Goal: Information Seeking & Learning: Find specific page/section

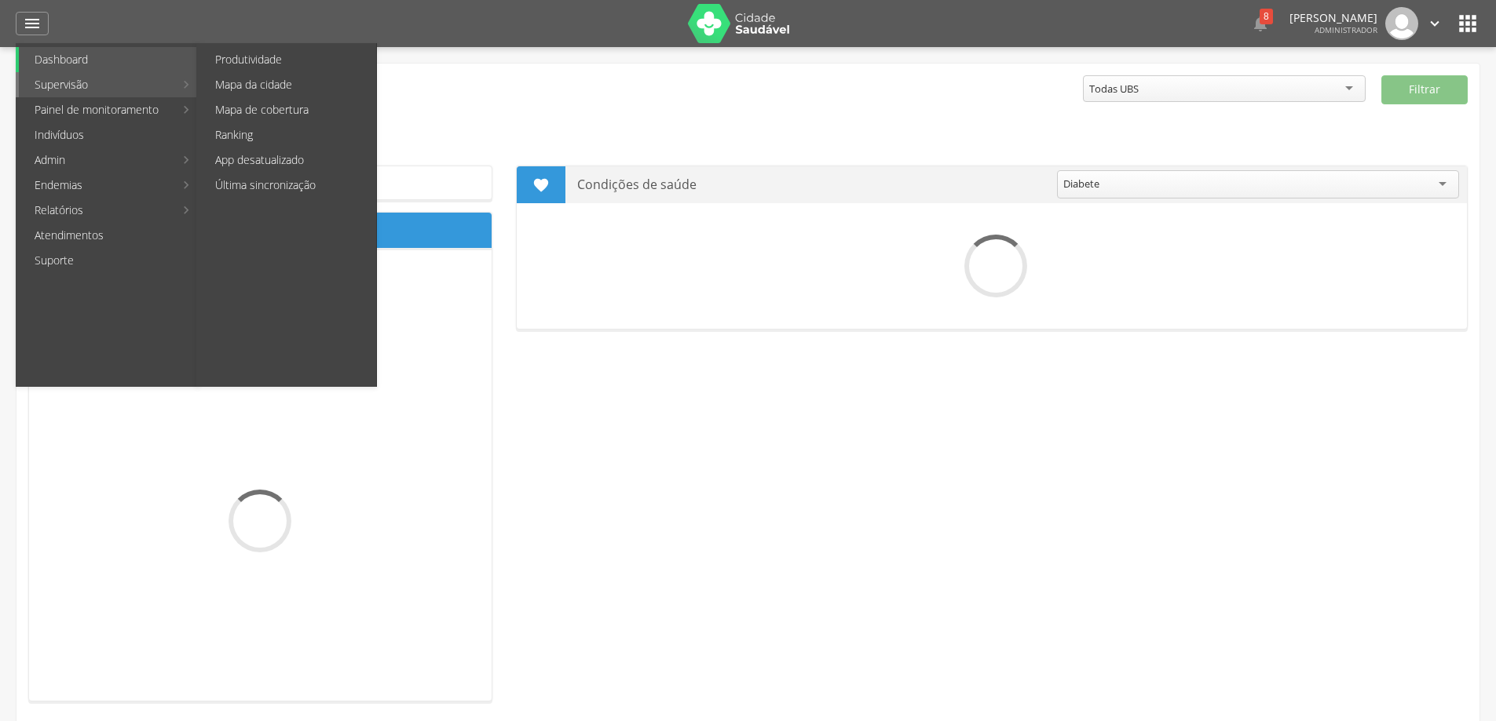
click at [60, 84] on link "Supervisão" at bounding box center [96, 84] width 155 height 25
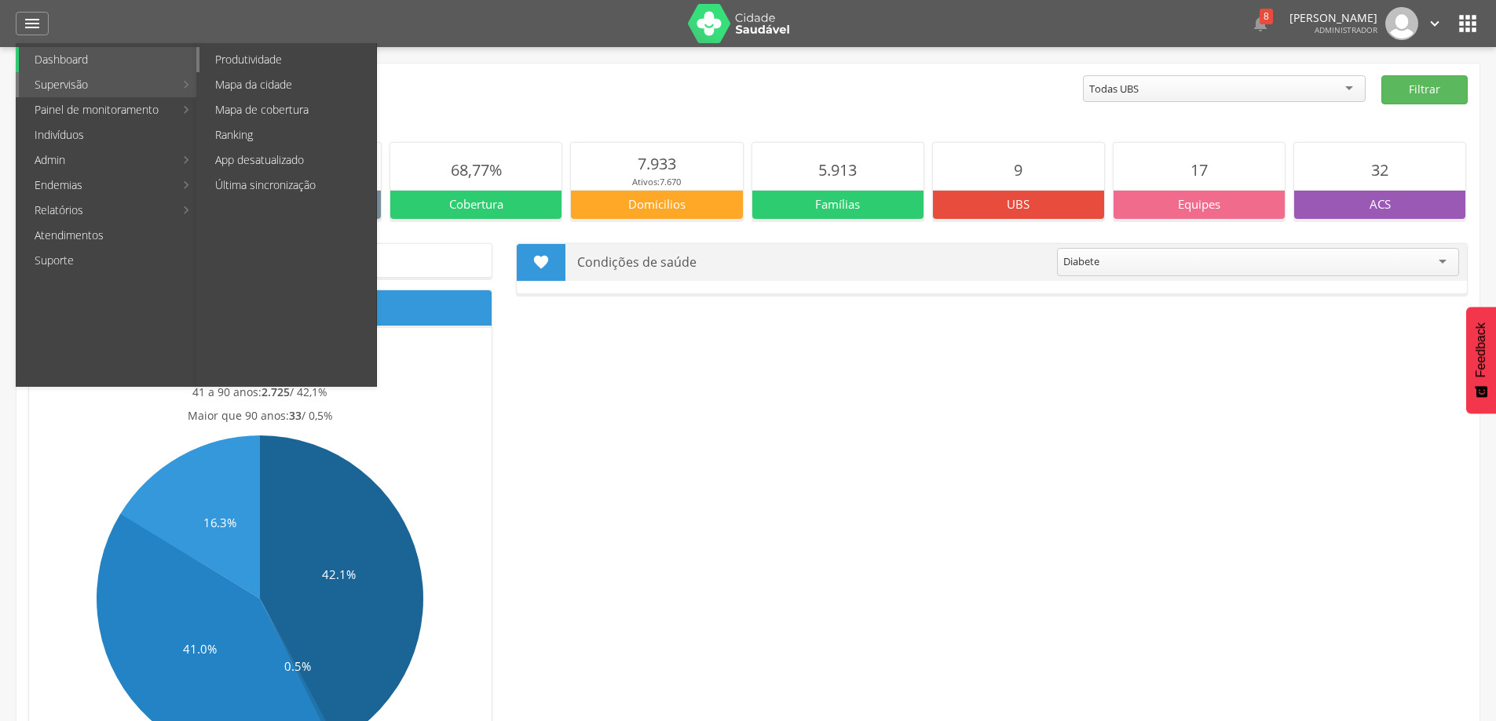
click at [337, 60] on link "Produtividade" at bounding box center [287, 59] width 177 height 25
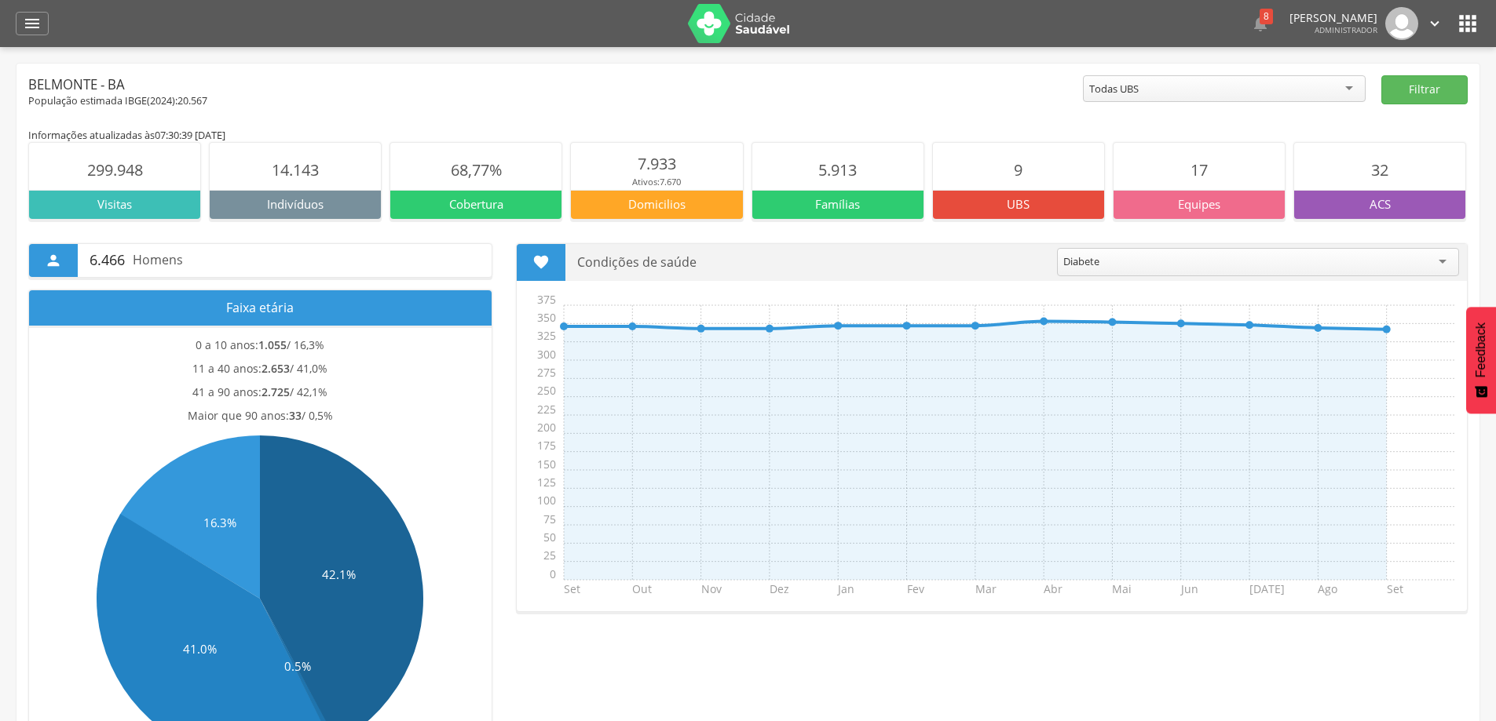
type input "**********"
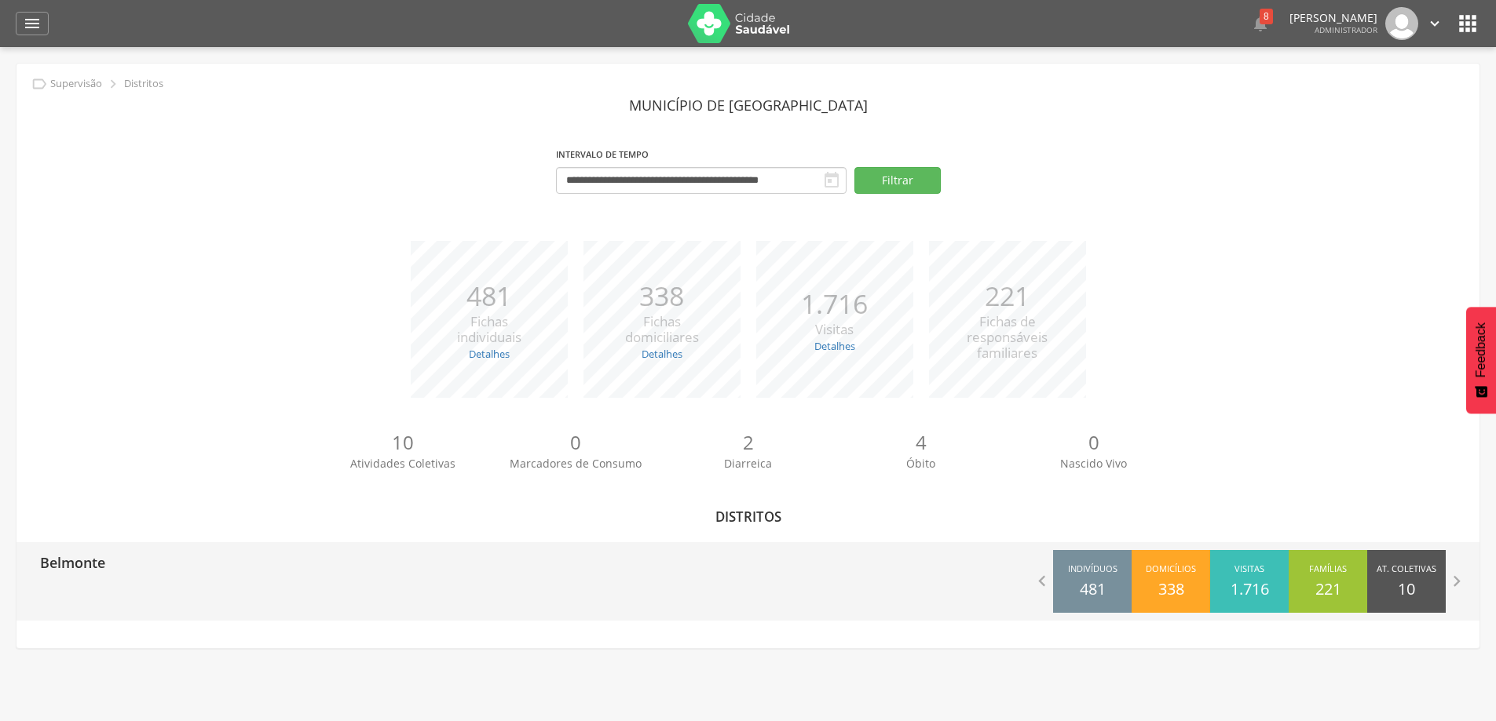
click at [62, 557] on p "Belmonte" at bounding box center [72, 557] width 65 height 31
type input "**********"
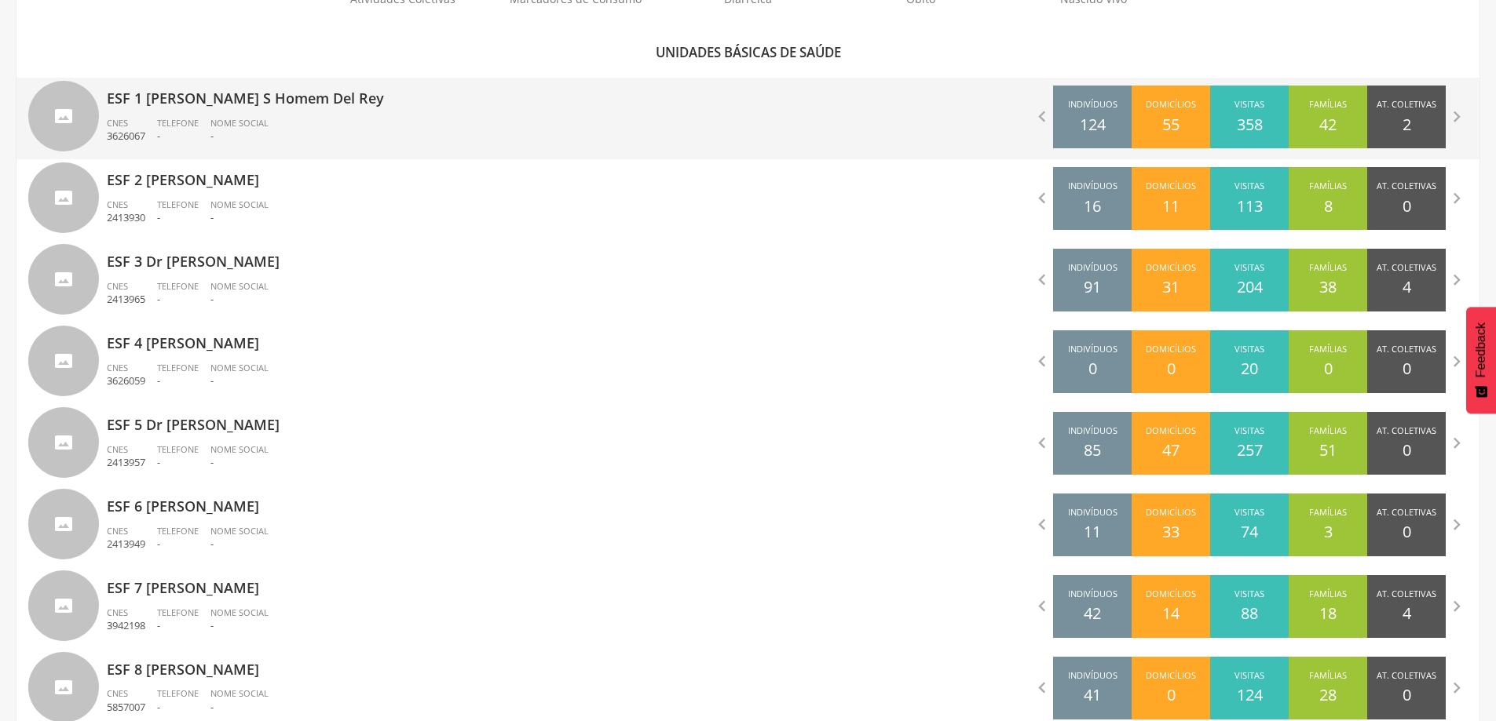
click at [197, 115] on div "ESF 1 [PERSON_NAME] S Homem Del Rey CNES 3626067 Telefone - Nome Social -" at bounding box center [422, 119] width 630 height 82
type input "**********"
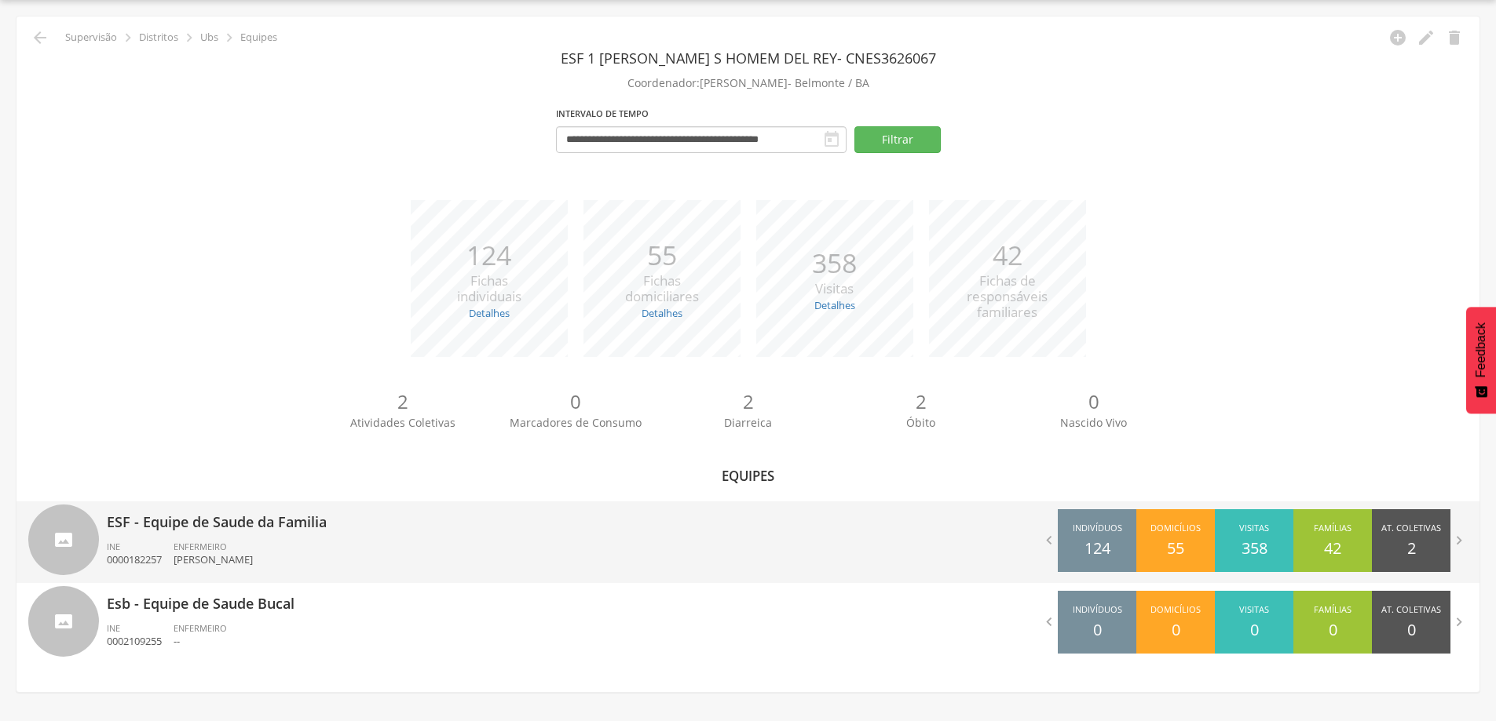
click at [203, 553] on p "[PERSON_NAME]" at bounding box center [213, 560] width 79 height 15
type input "**********"
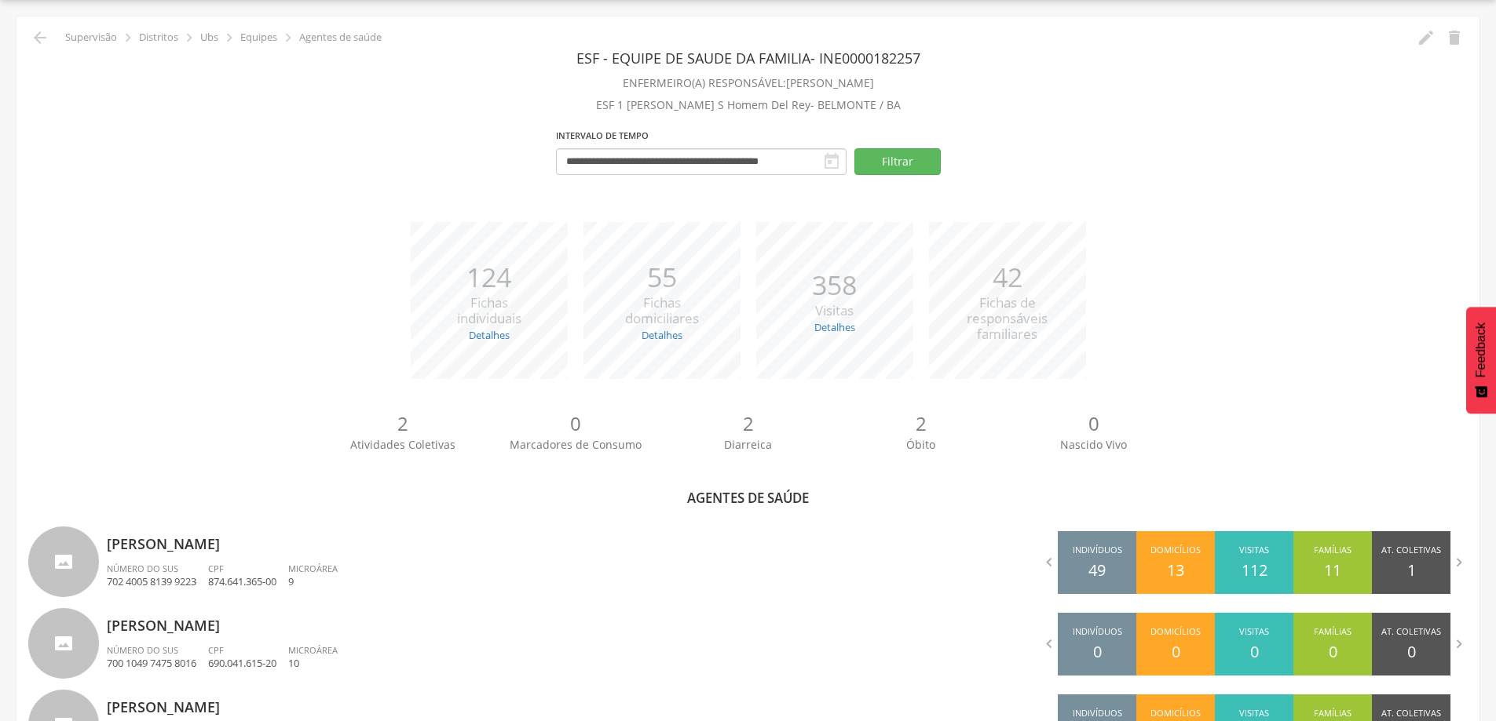
scroll to position [454, 0]
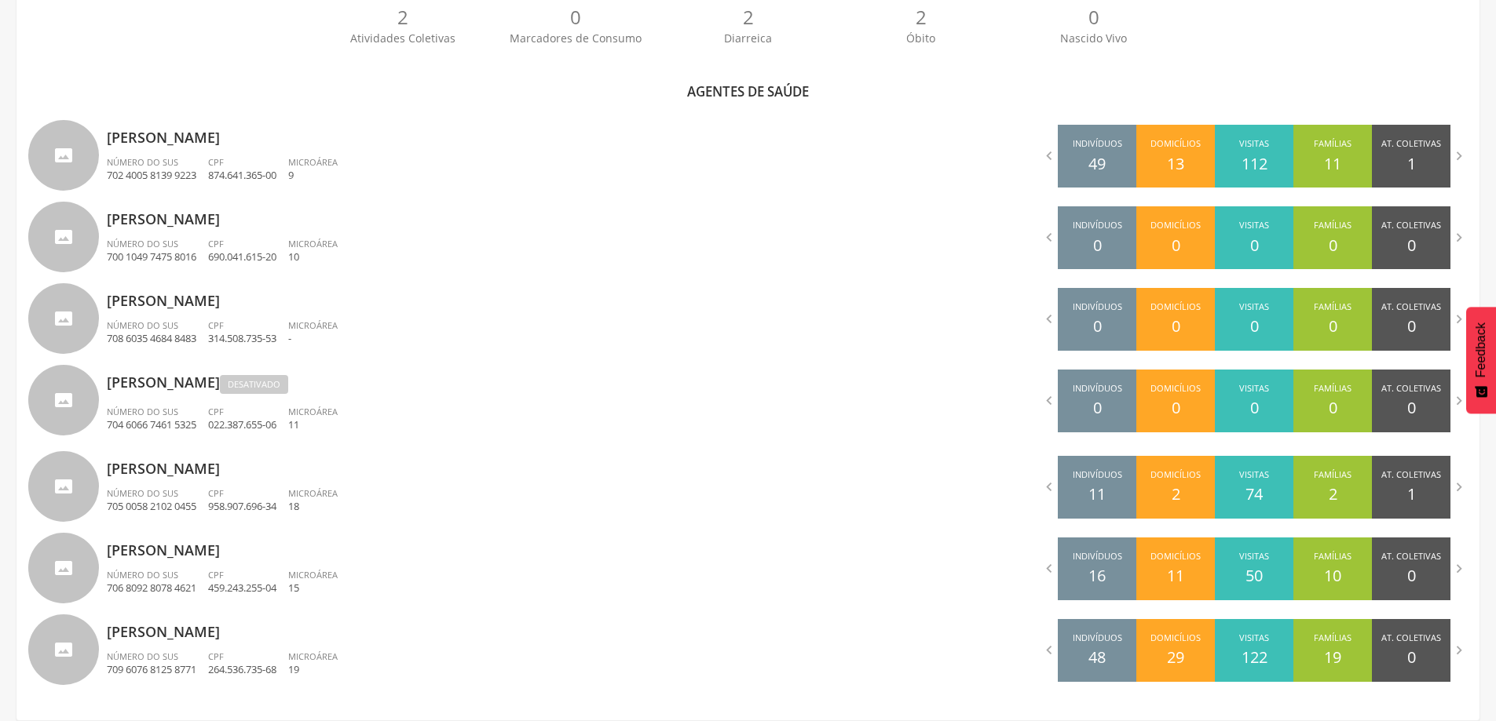
scroll to position [47, 0]
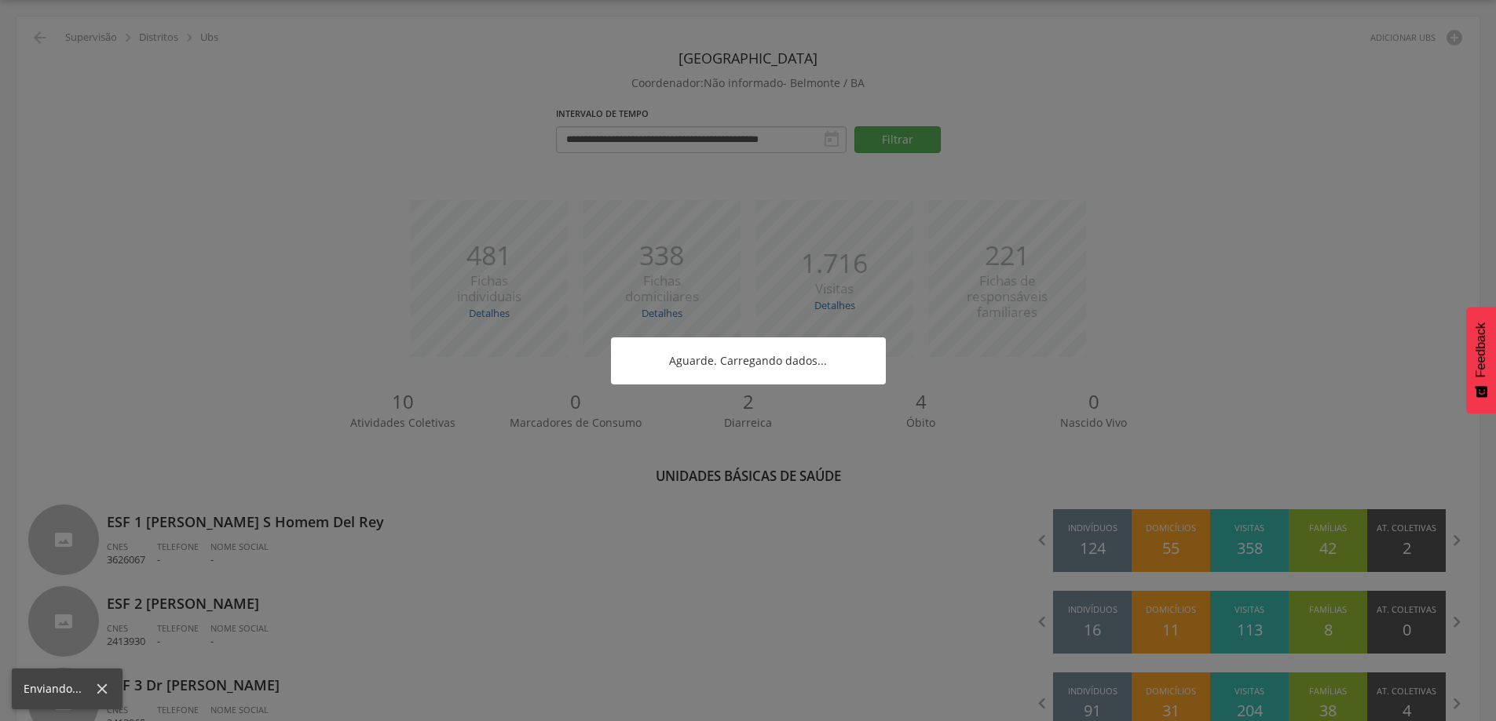
scroll to position [471, 0]
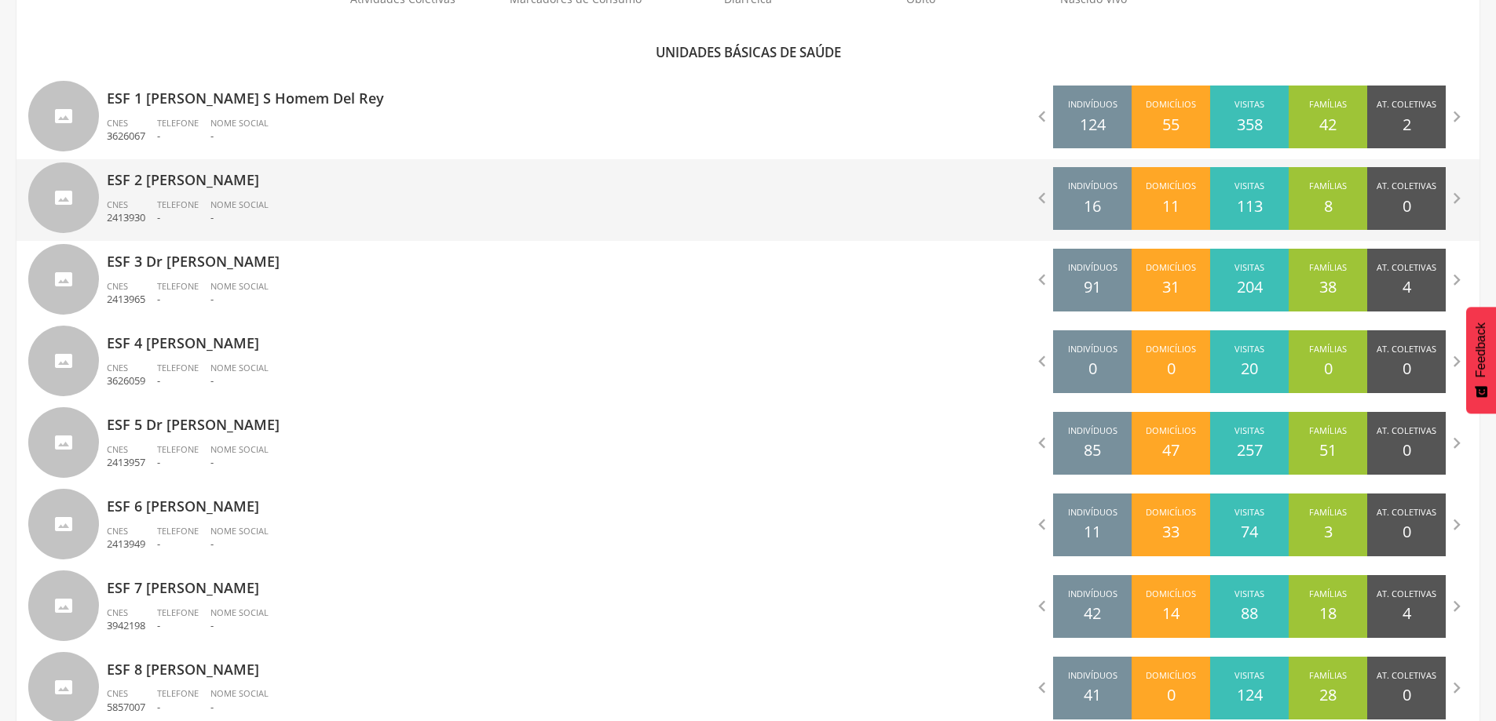
click at [142, 176] on p "ESF 2 [PERSON_NAME]" at bounding box center [422, 174] width 630 height 31
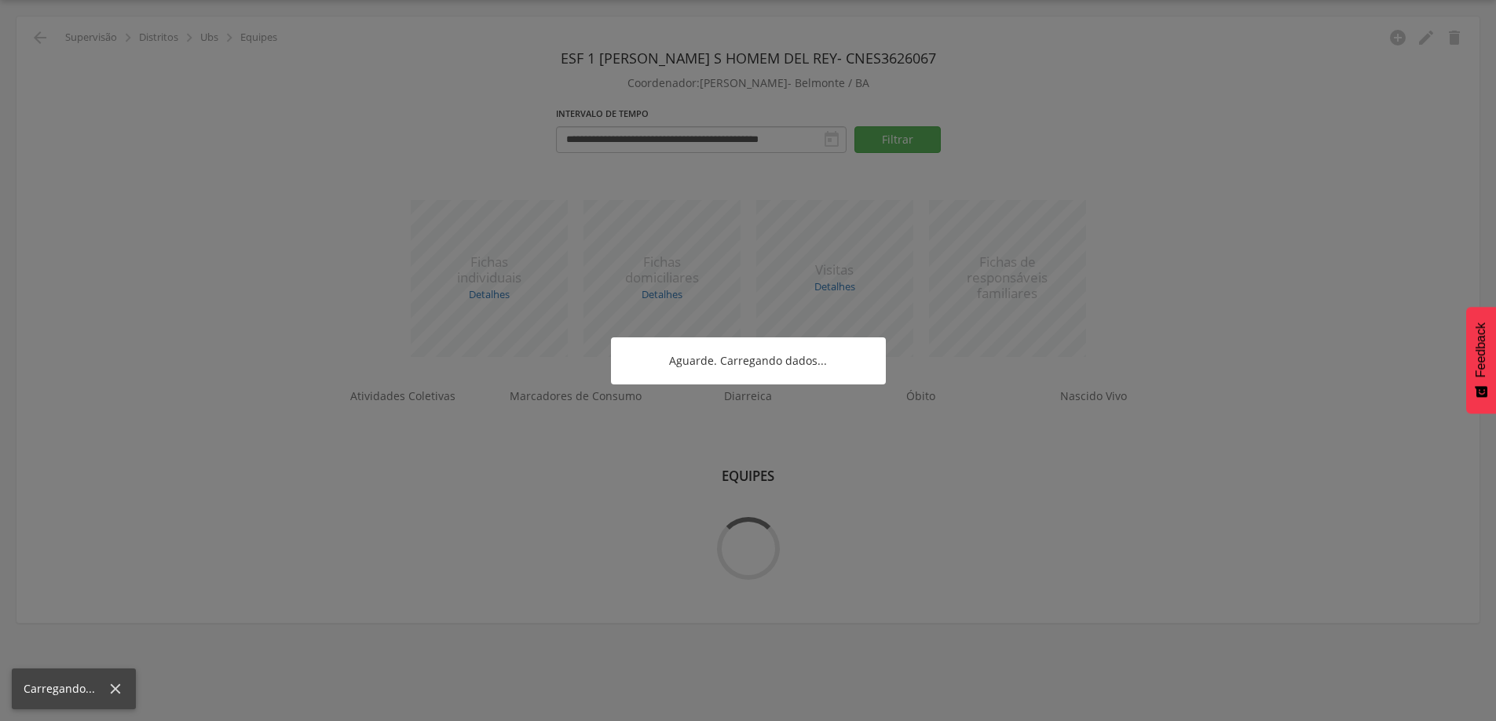
scroll to position [47, 0]
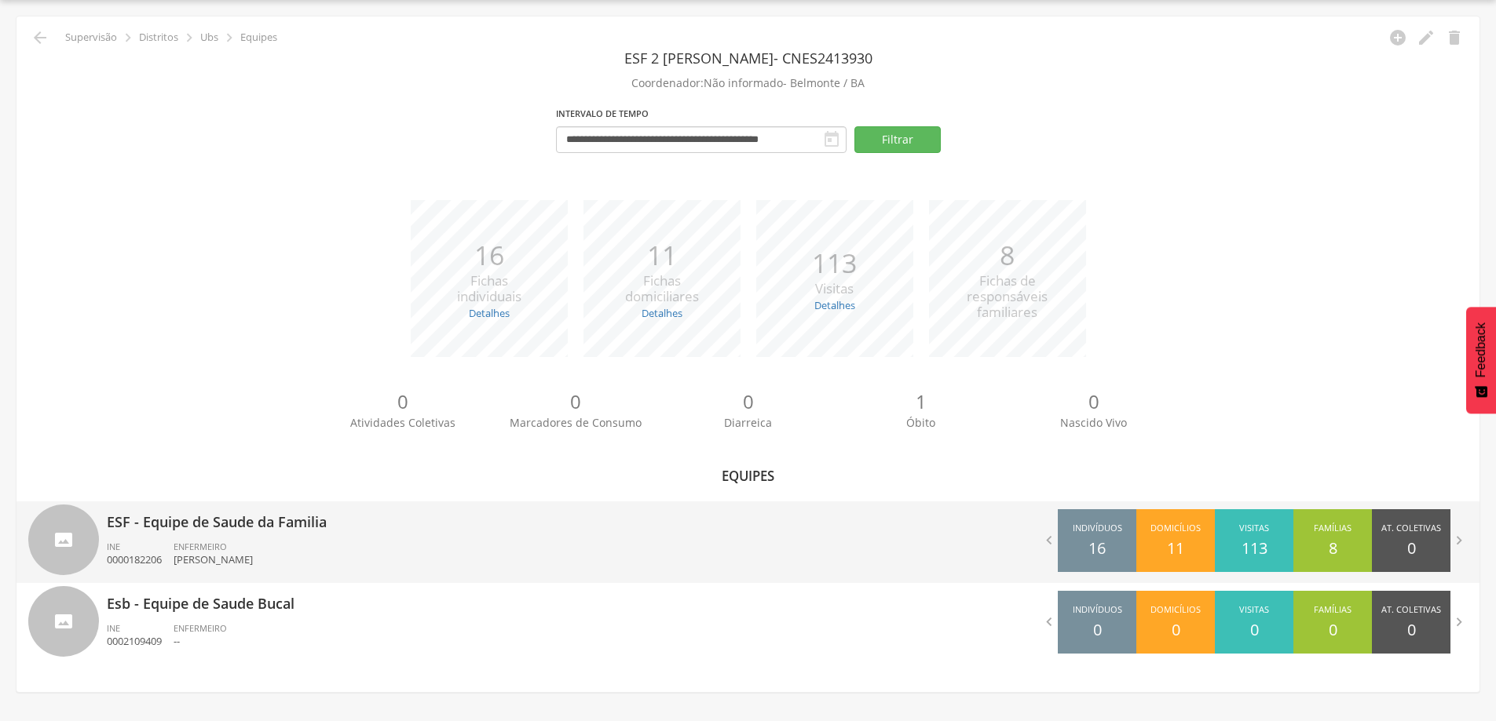
click at [184, 523] on p "ESF - Equipe de Saude da Familia" at bounding box center [422, 517] width 630 height 31
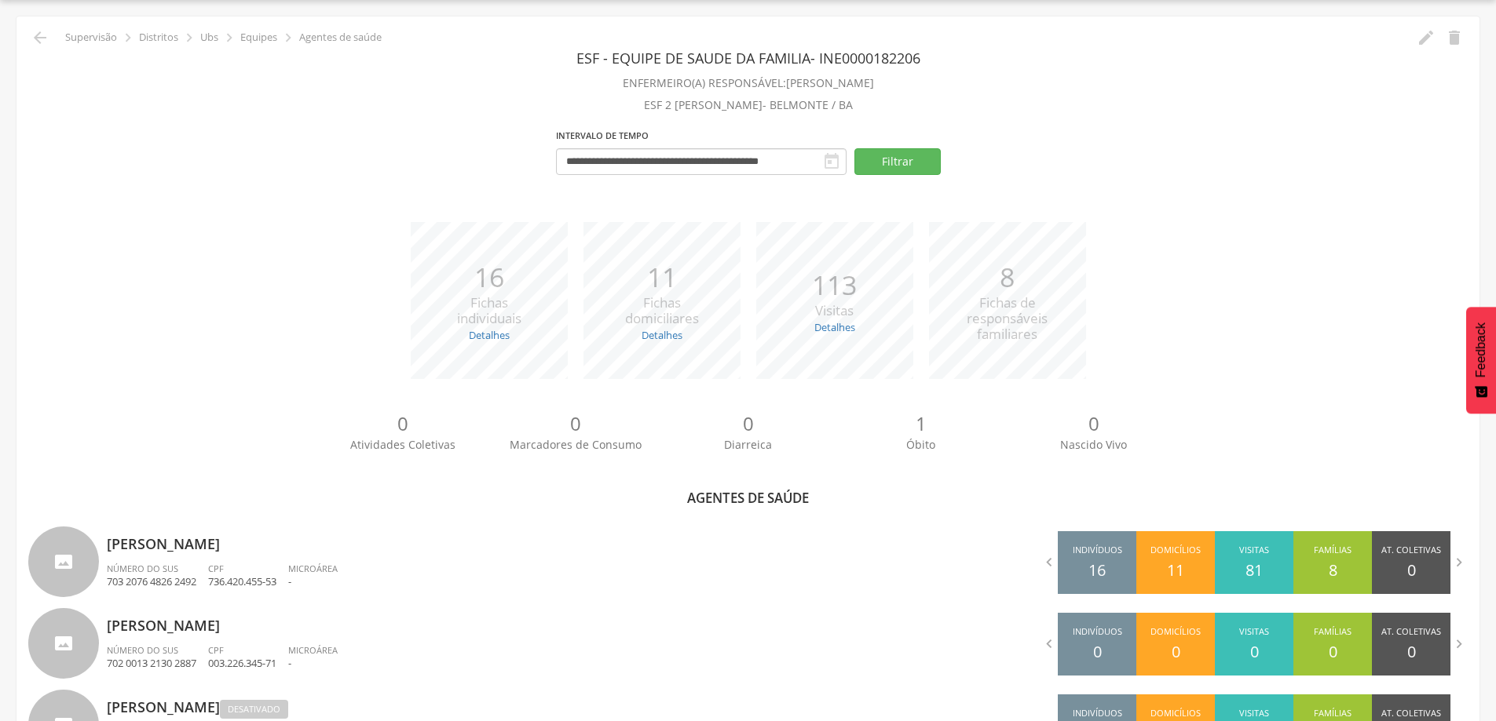
scroll to position [290, 0]
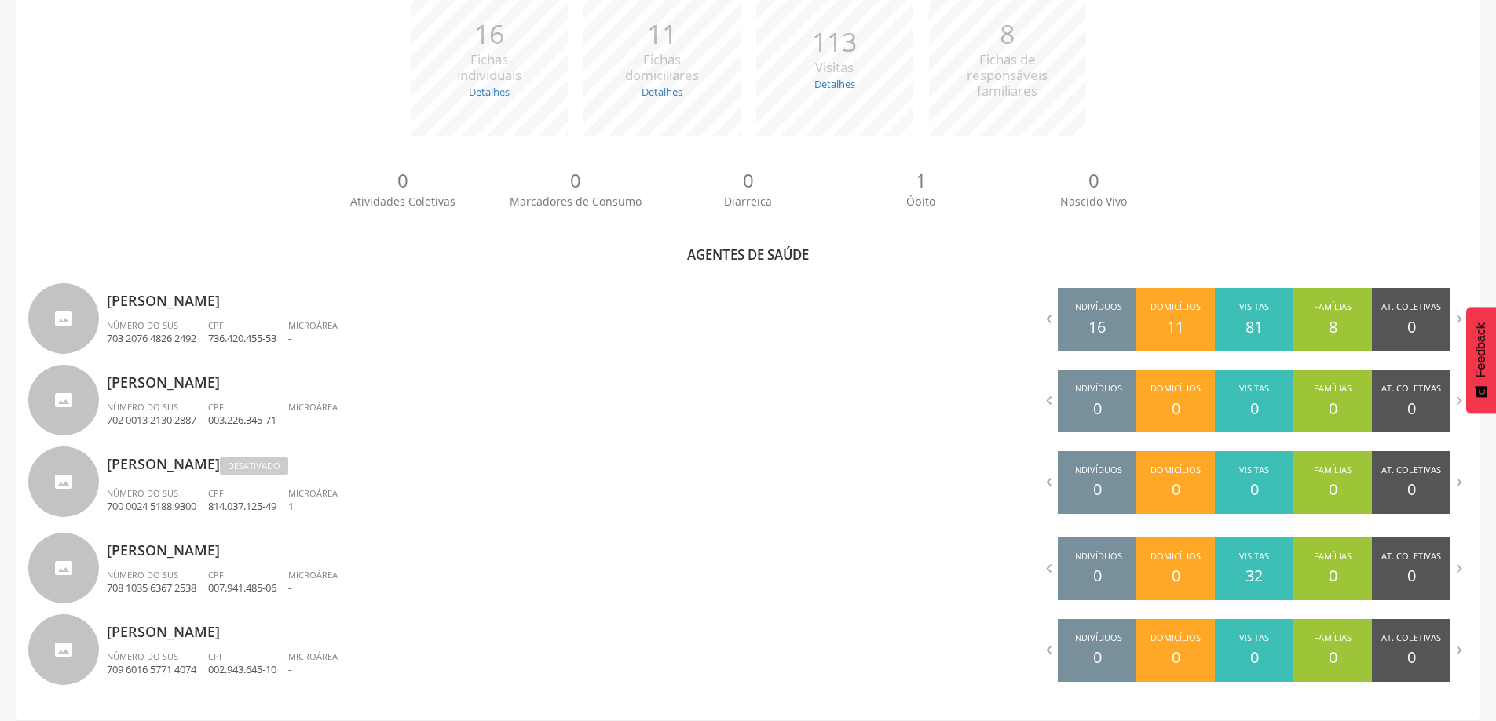
scroll to position [47, 0]
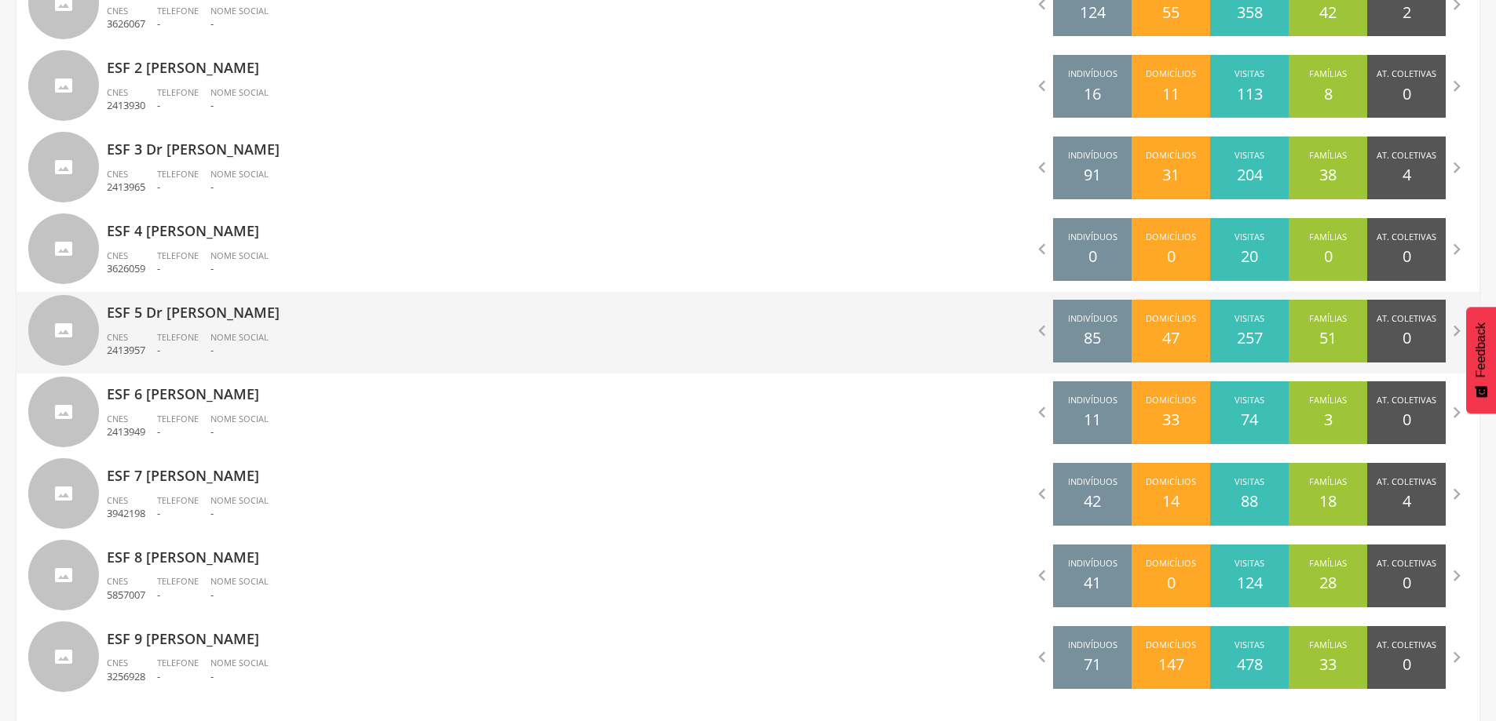
scroll to position [590, 0]
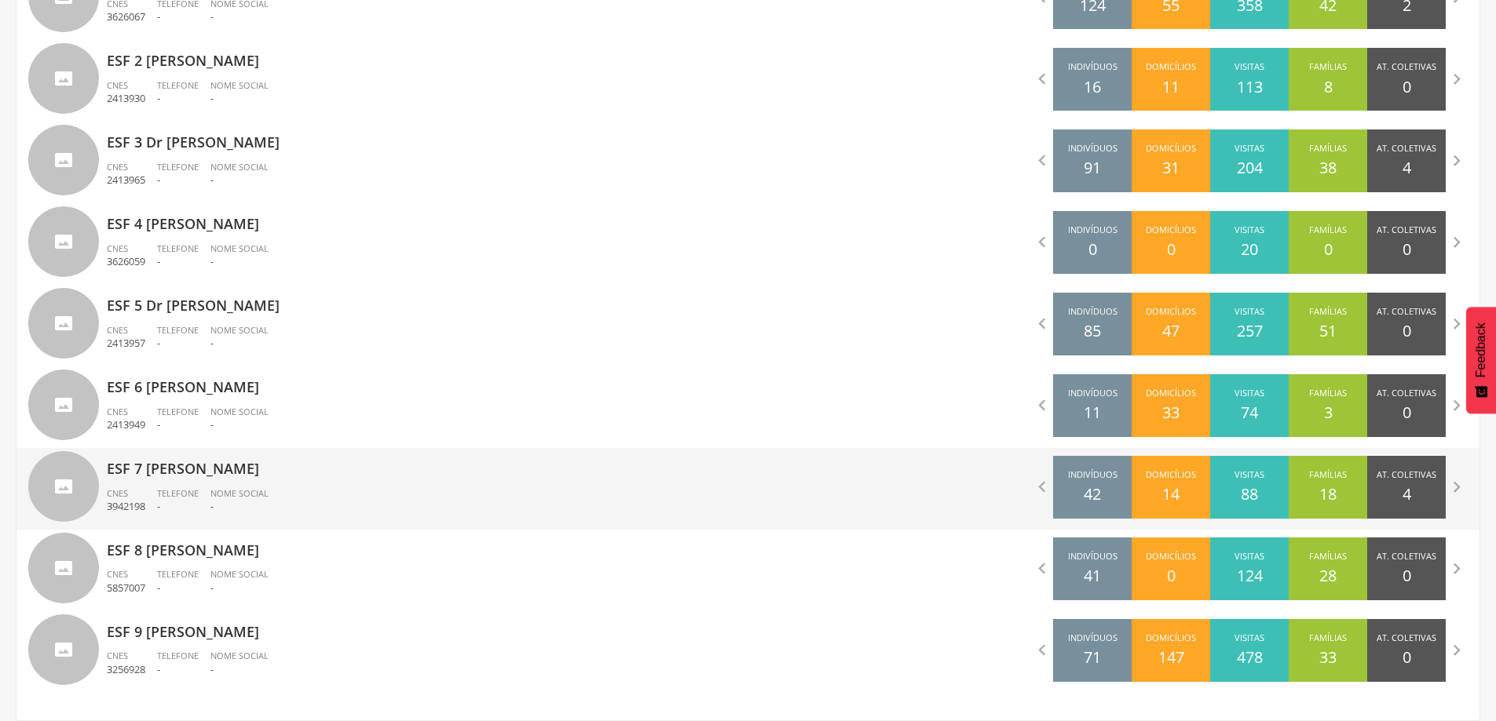
click at [203, 477] on p "ESF 7 [PERSON_NAME]" at bounding box center [422, 463] width 630 height 31
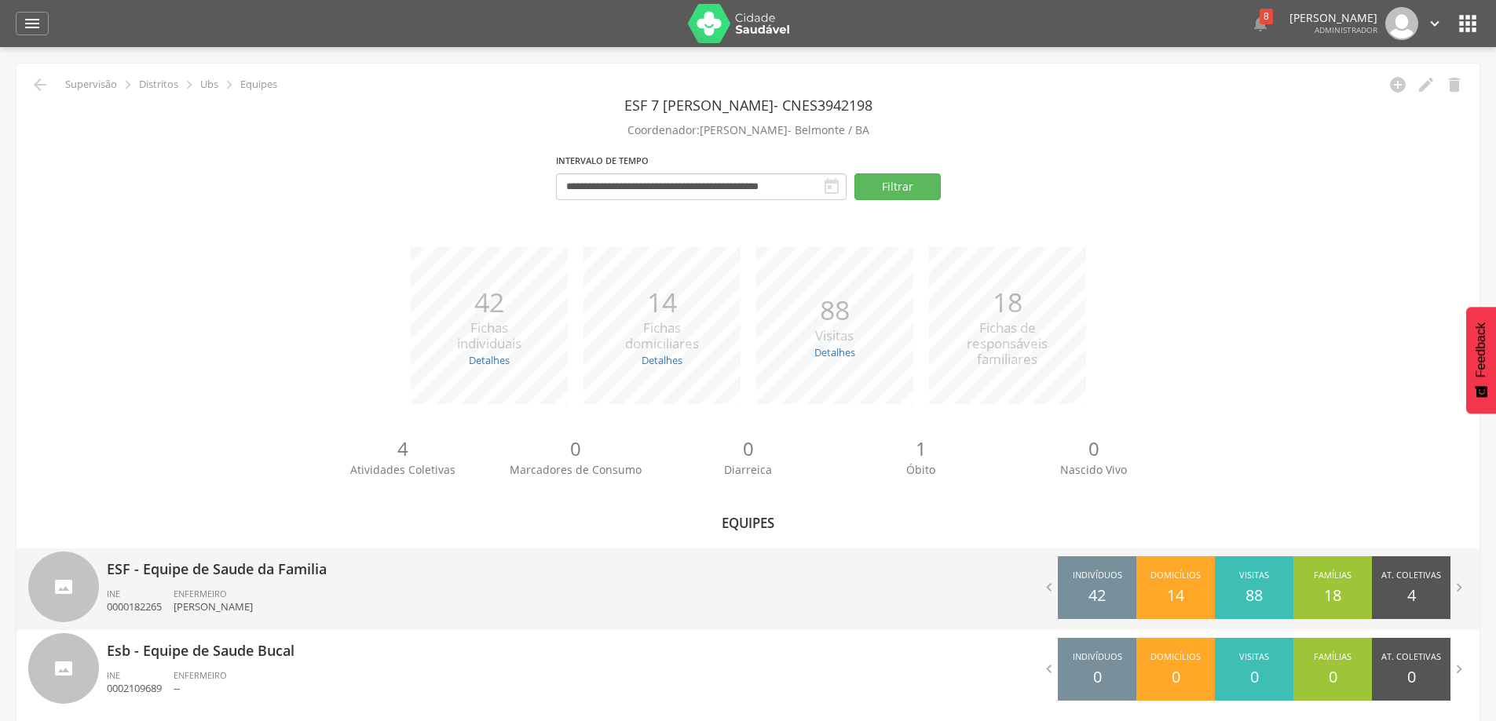
click at [143, 582] on div "ESF - Equipe de Saude da Familia INE 0000182265 ENFERMEIRO [PERSON_NAME]" at bounding box center [422, 590] width 630 height 82
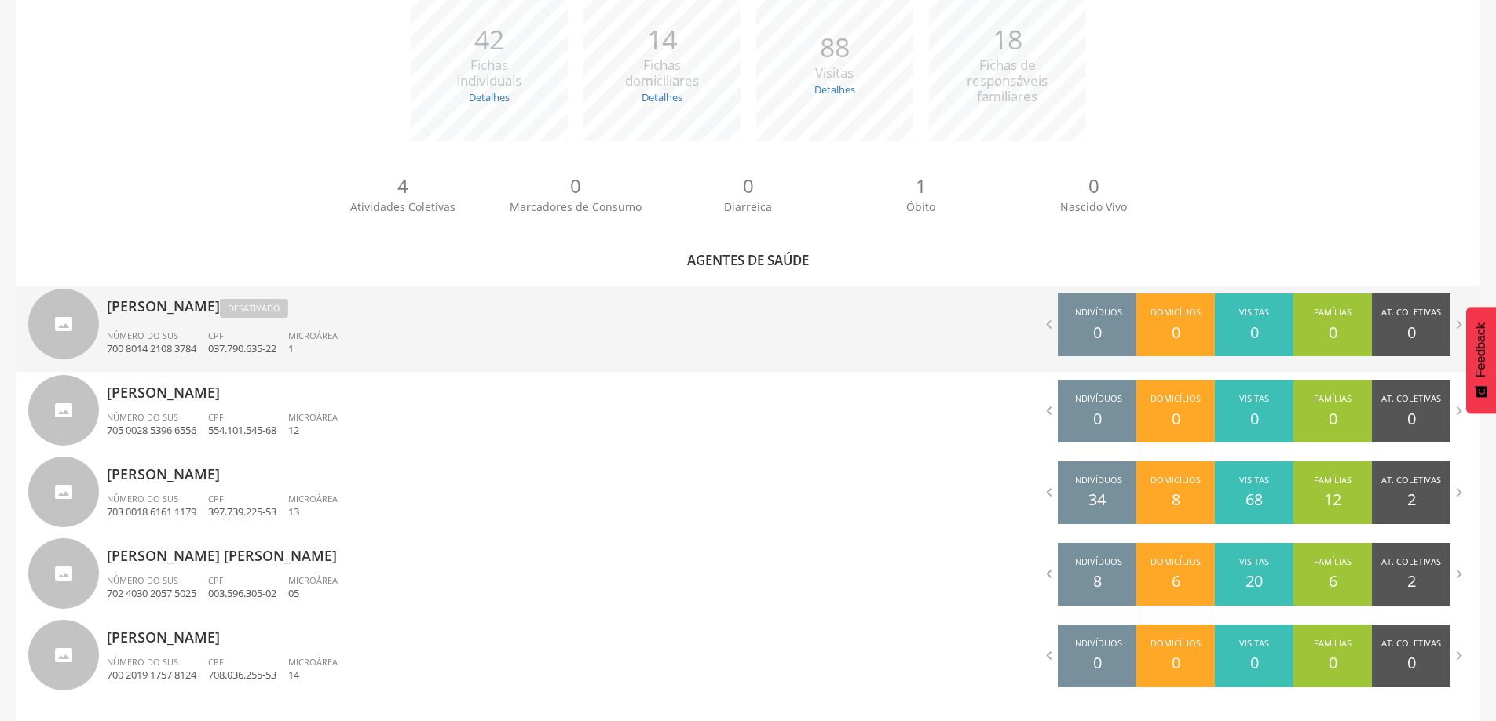
scroll to position [290, 0]
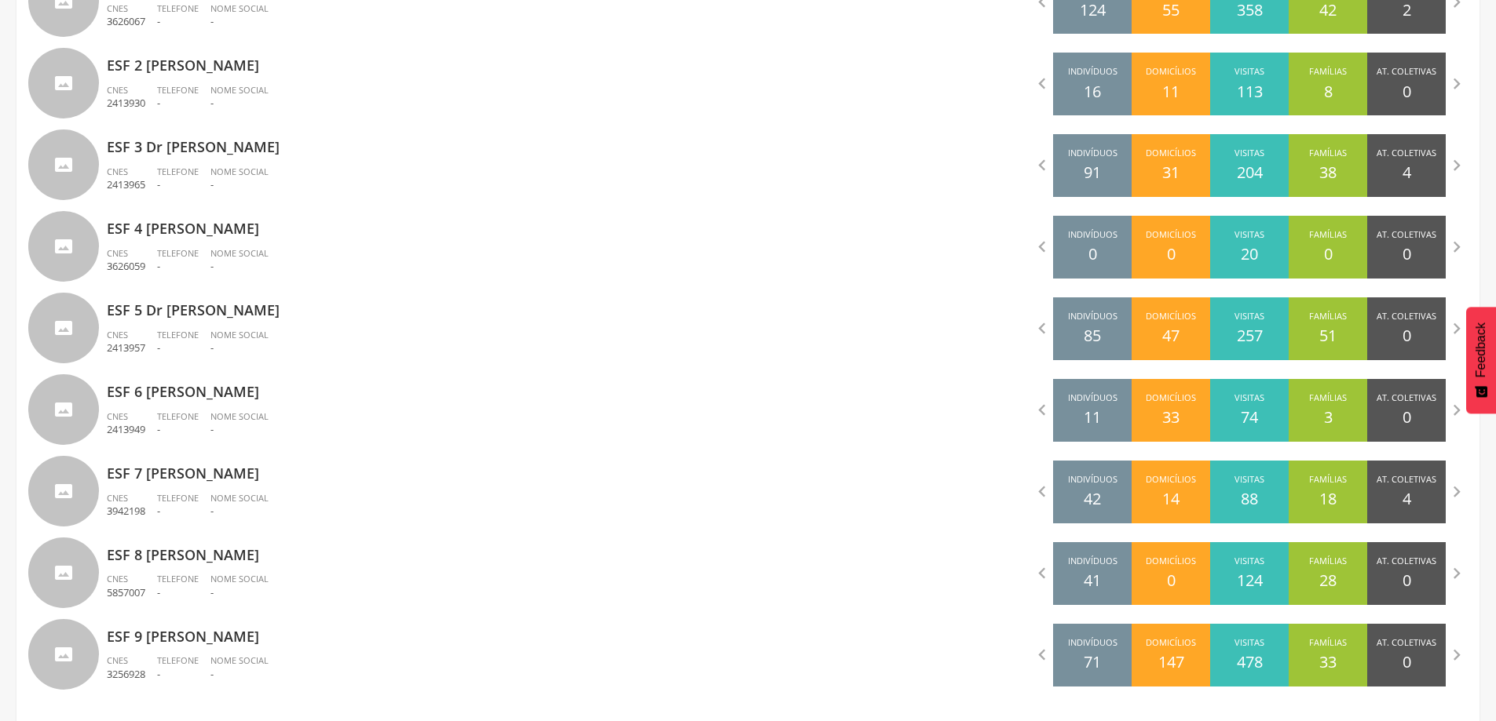
scroll to position [590, 0]
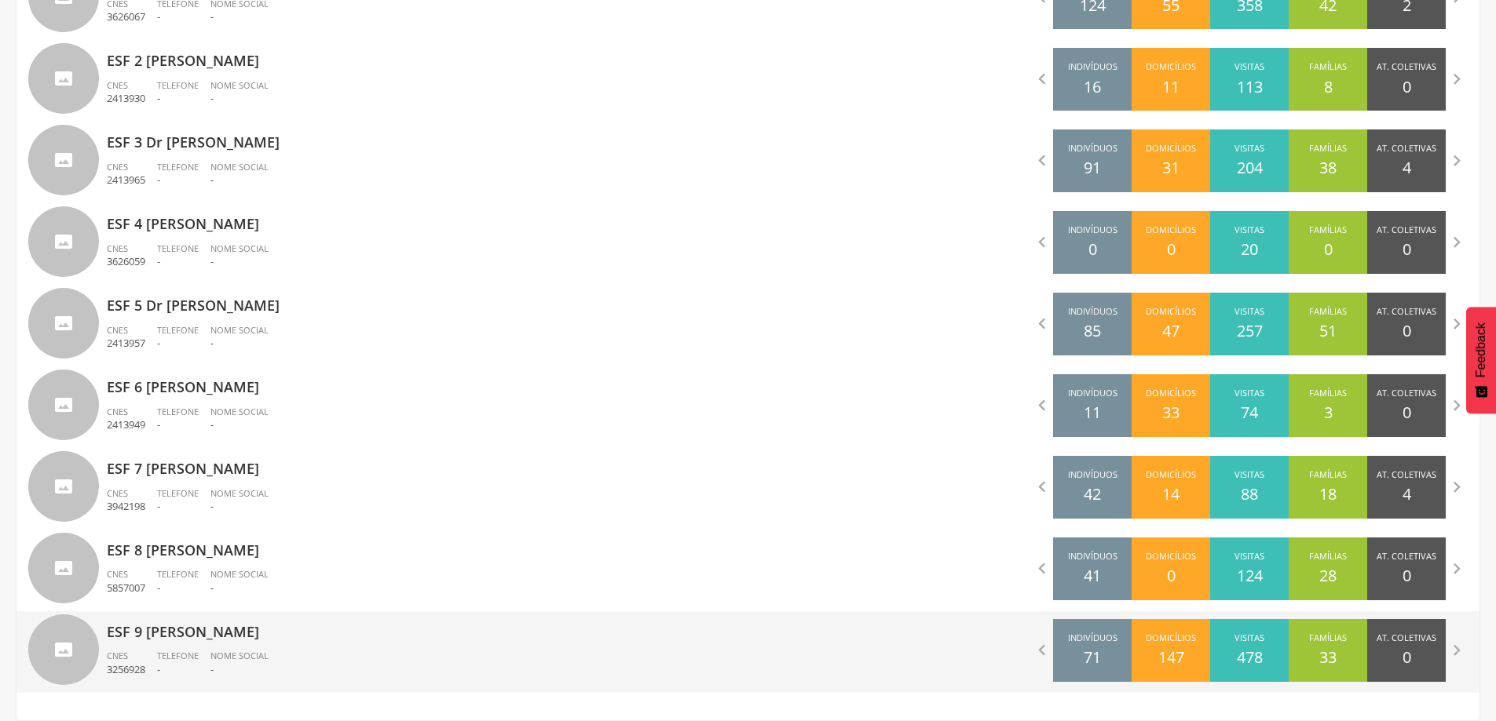
click at [223, 670] on p "-" at bounding box center [239, 670] width 58 height 15
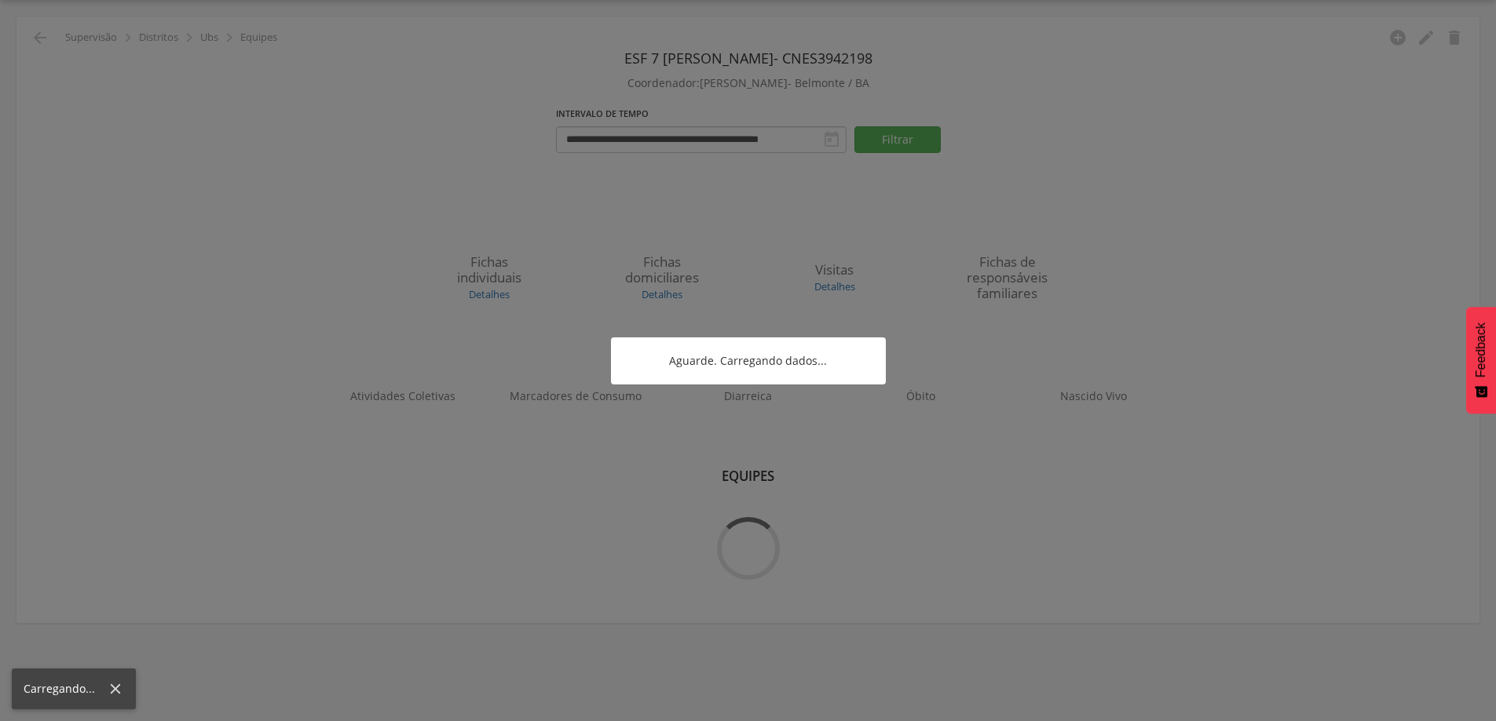
scroll to position [47, 0]
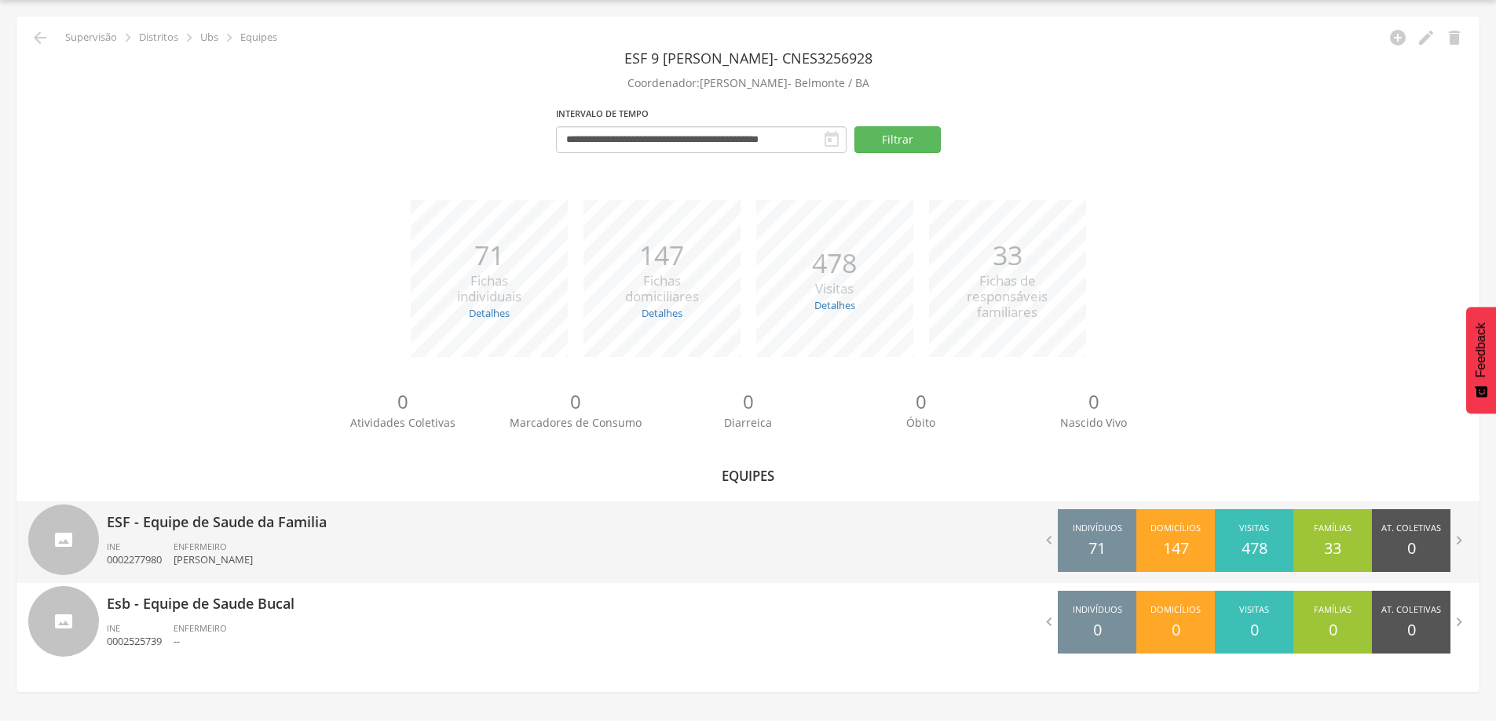
click at [184, 552] on span "ENFERMEIRO" at bounding box center [200, 547] width 53 height 12
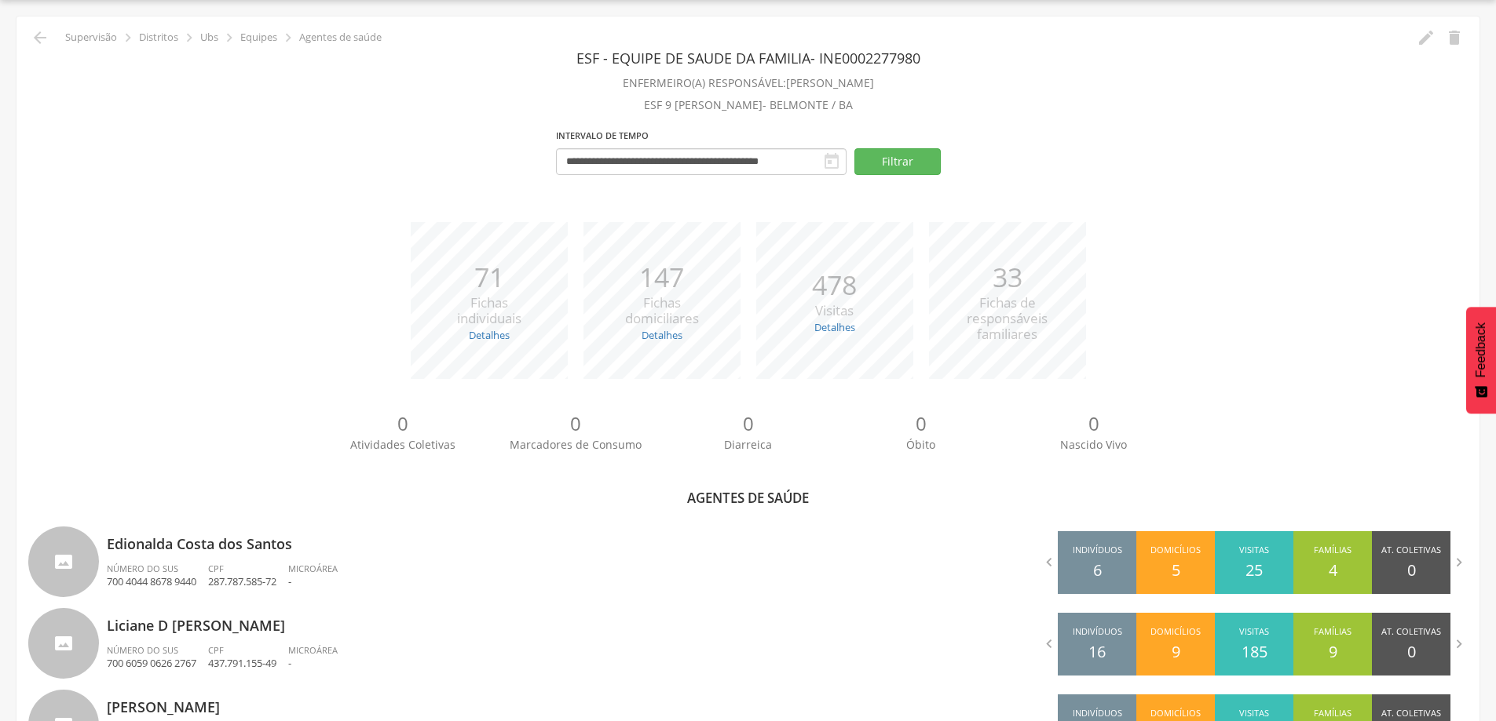
scroll to position [204, 0]
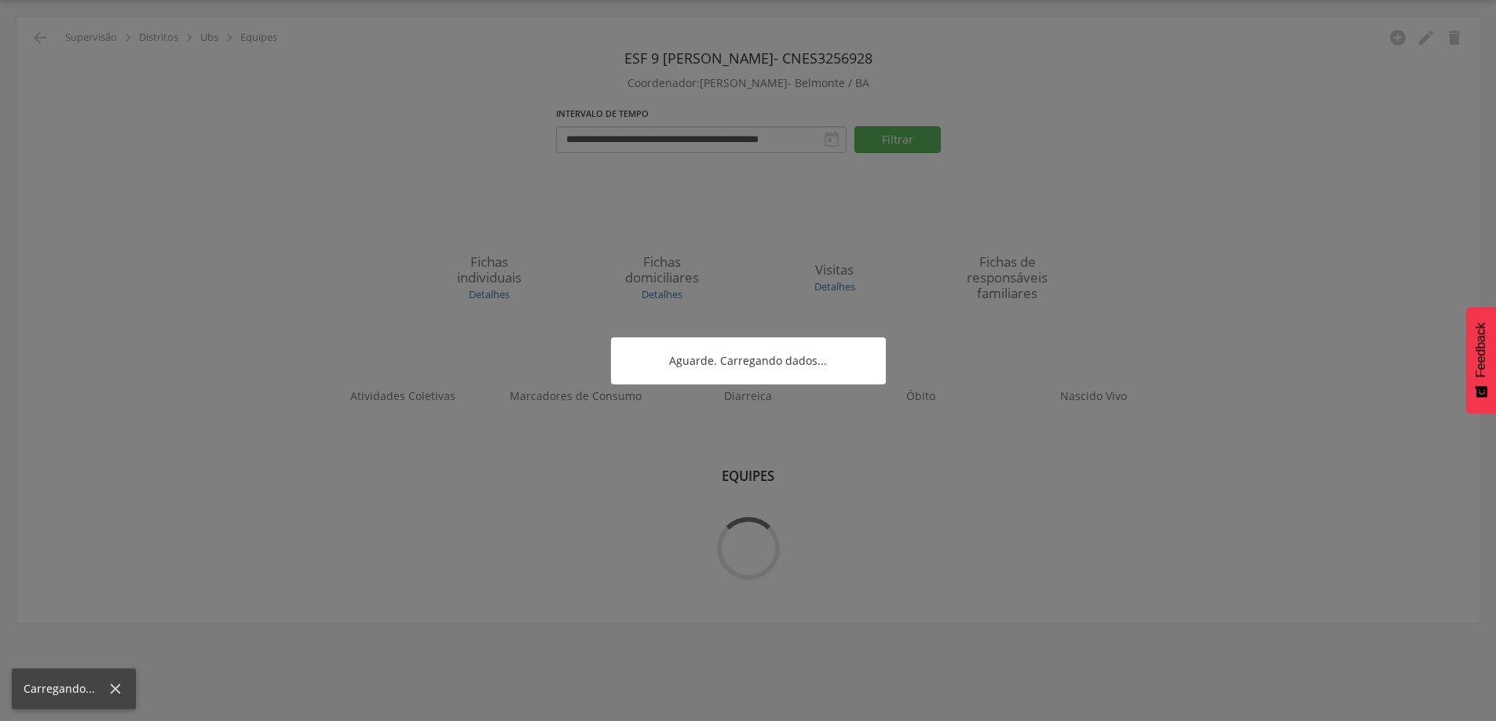
scroll to position [47, 0]
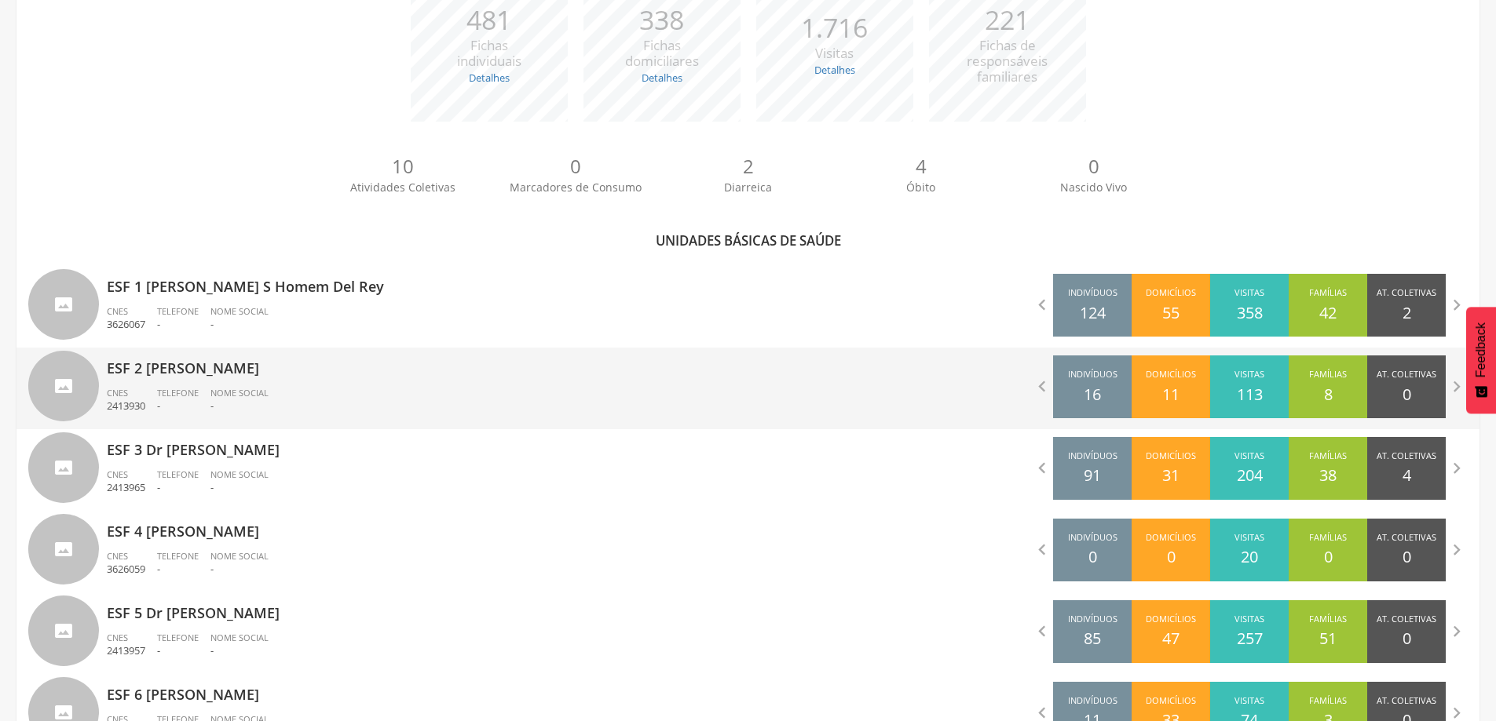
scroll to position [440, 0]
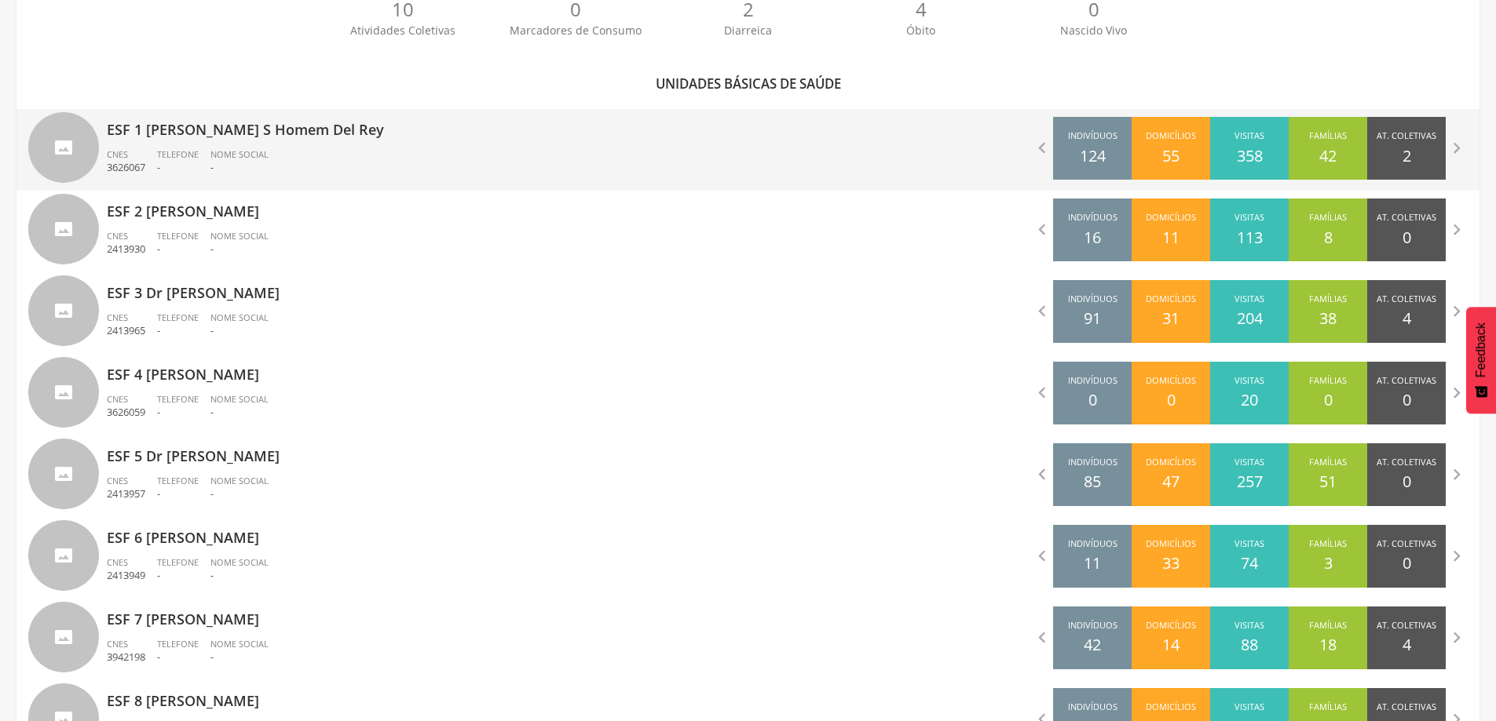
click at [198, 130] on p "ESF 1 [PERSON_NAME] S Homem Del Rey" at bounding box center [422, 124] width 630 height 31
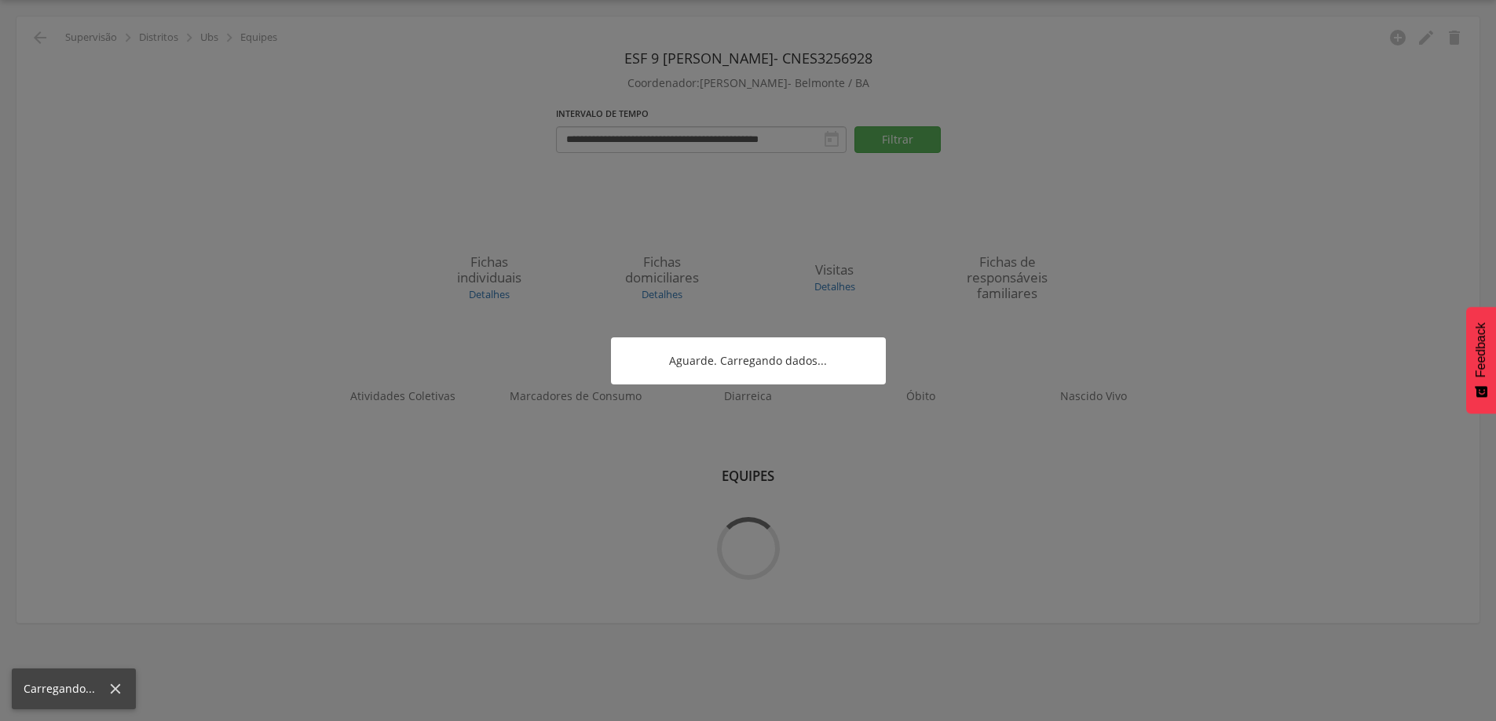
scroll to position [47, 0]
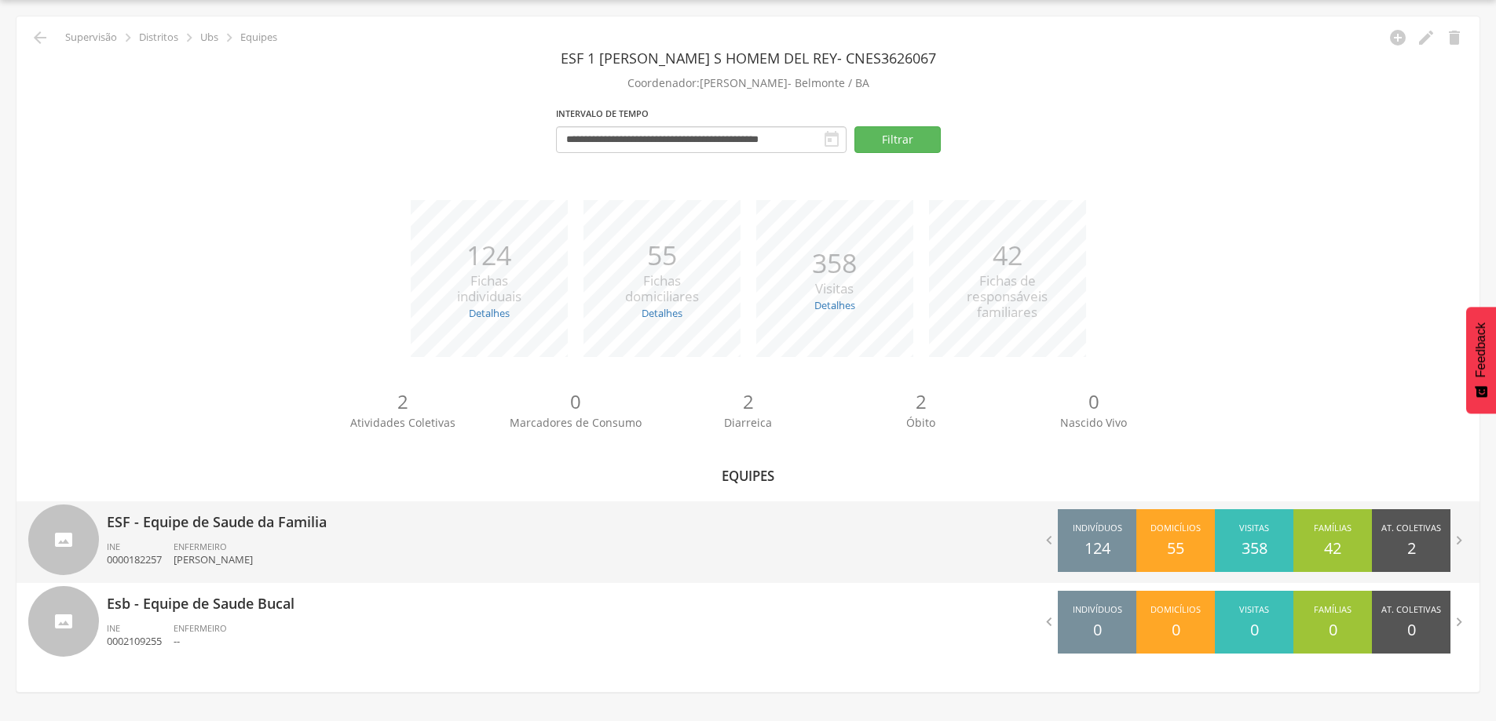
click at [197, 531] on p "ESF - Equipe de Saude da Familia" at bounding box center [422, 517] width 630 height 31
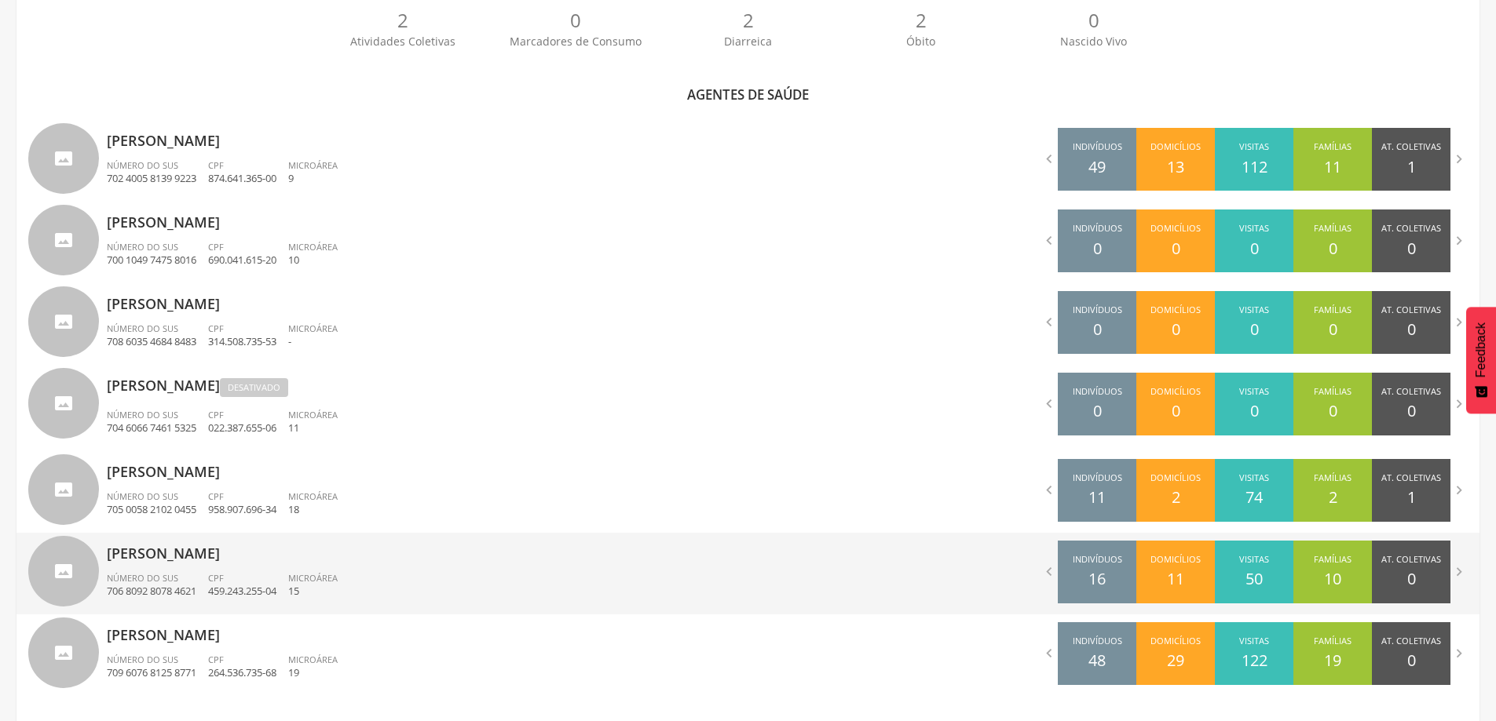
scroll to position [454, 0]
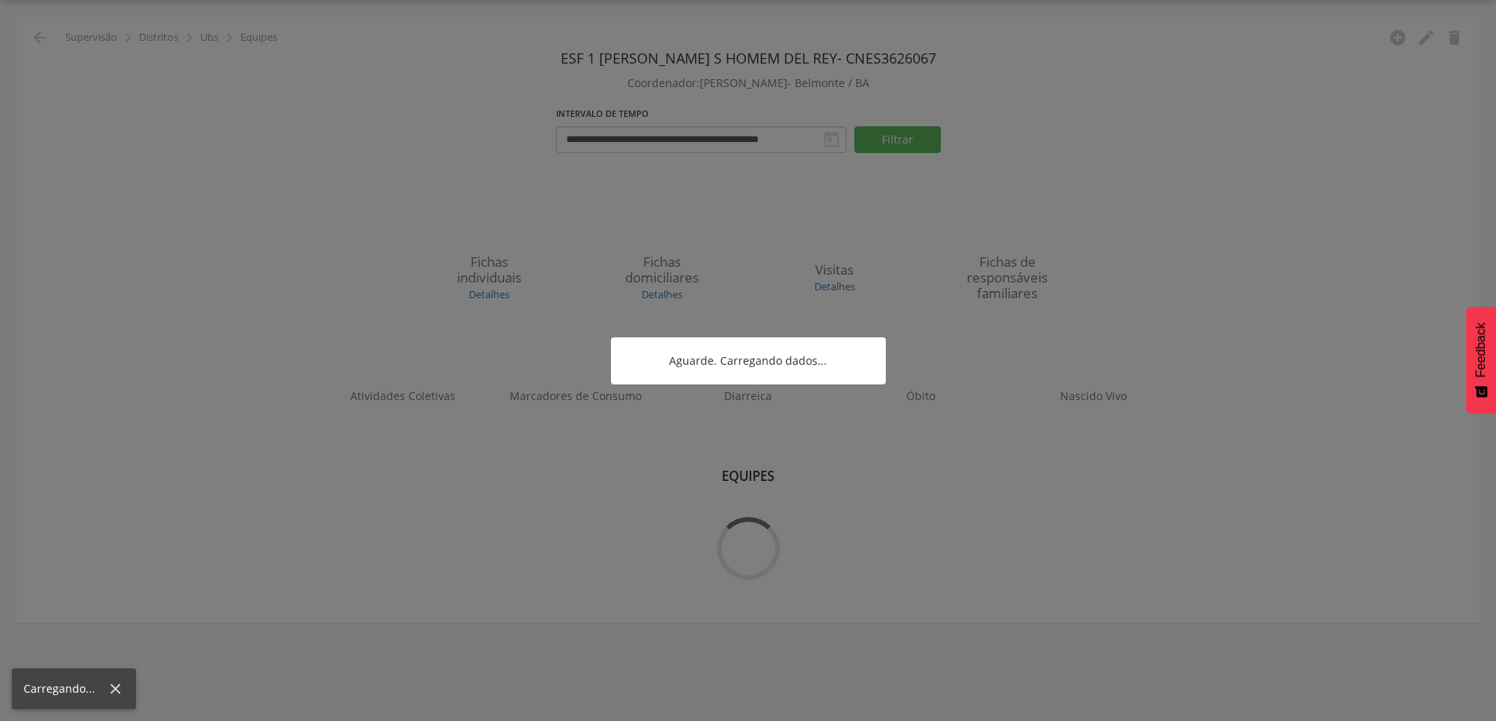
scroll to position [47, 0]
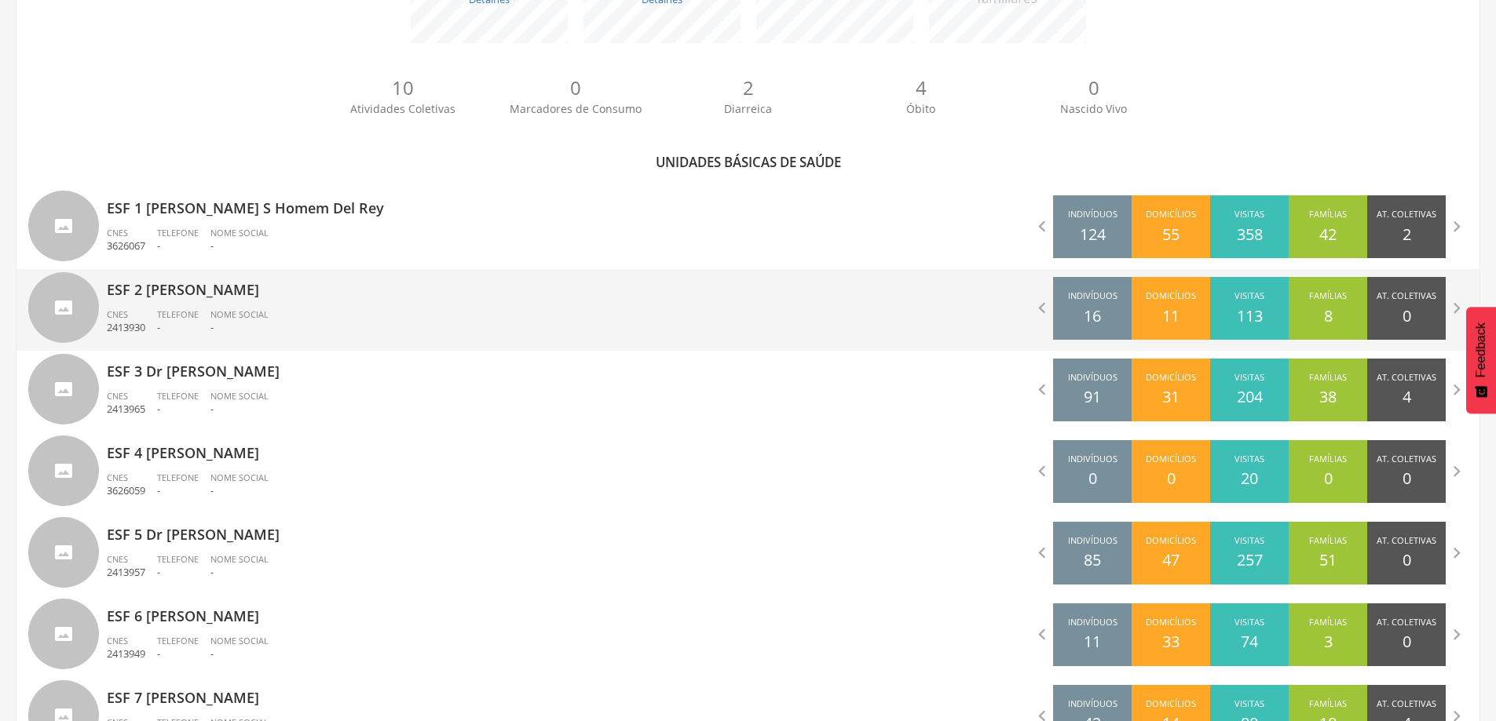
click at [272, 312] on div "Nome Social -" at bounding box center [245, 322] width 70 height 27
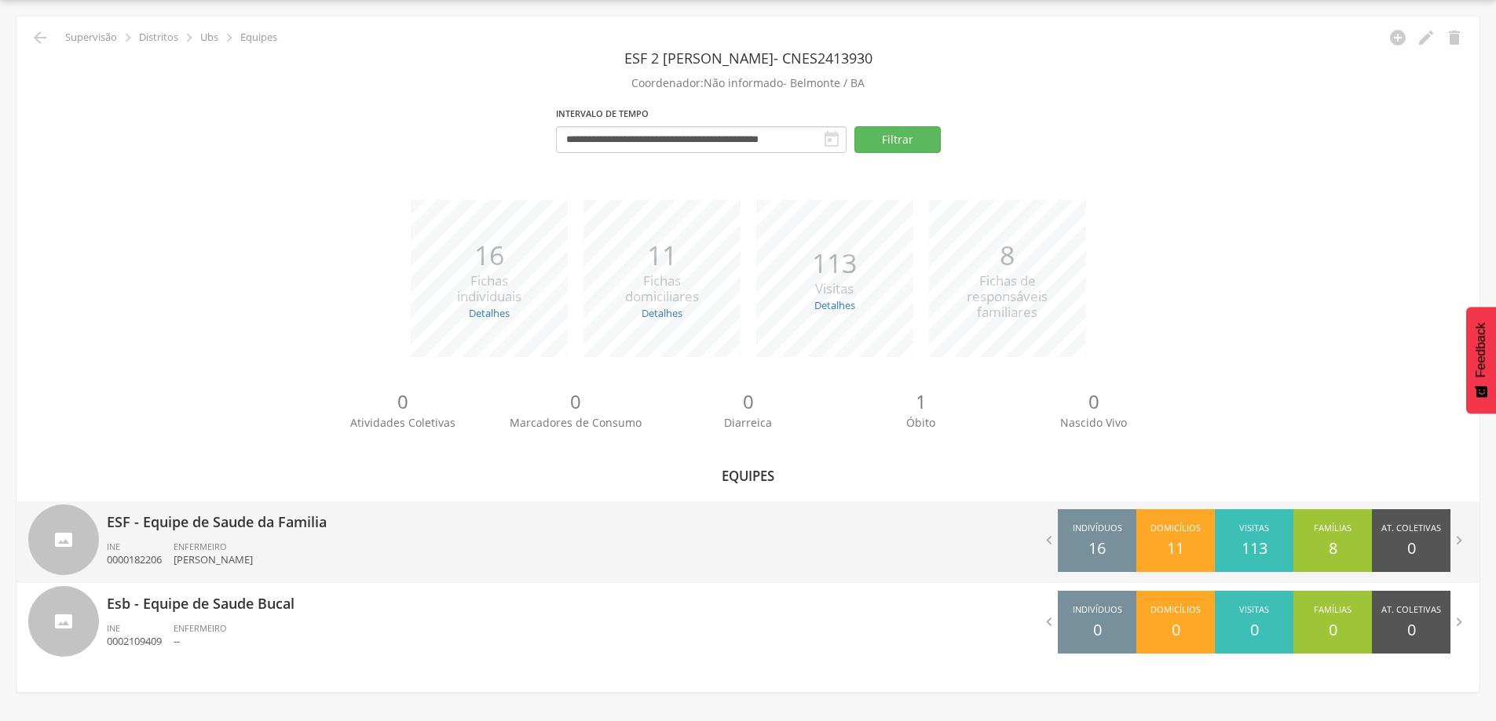
click at [254, 532] on p "ESF - Equipe de Saude da Familia" at bounding box center [422, 517] width 630 height 31
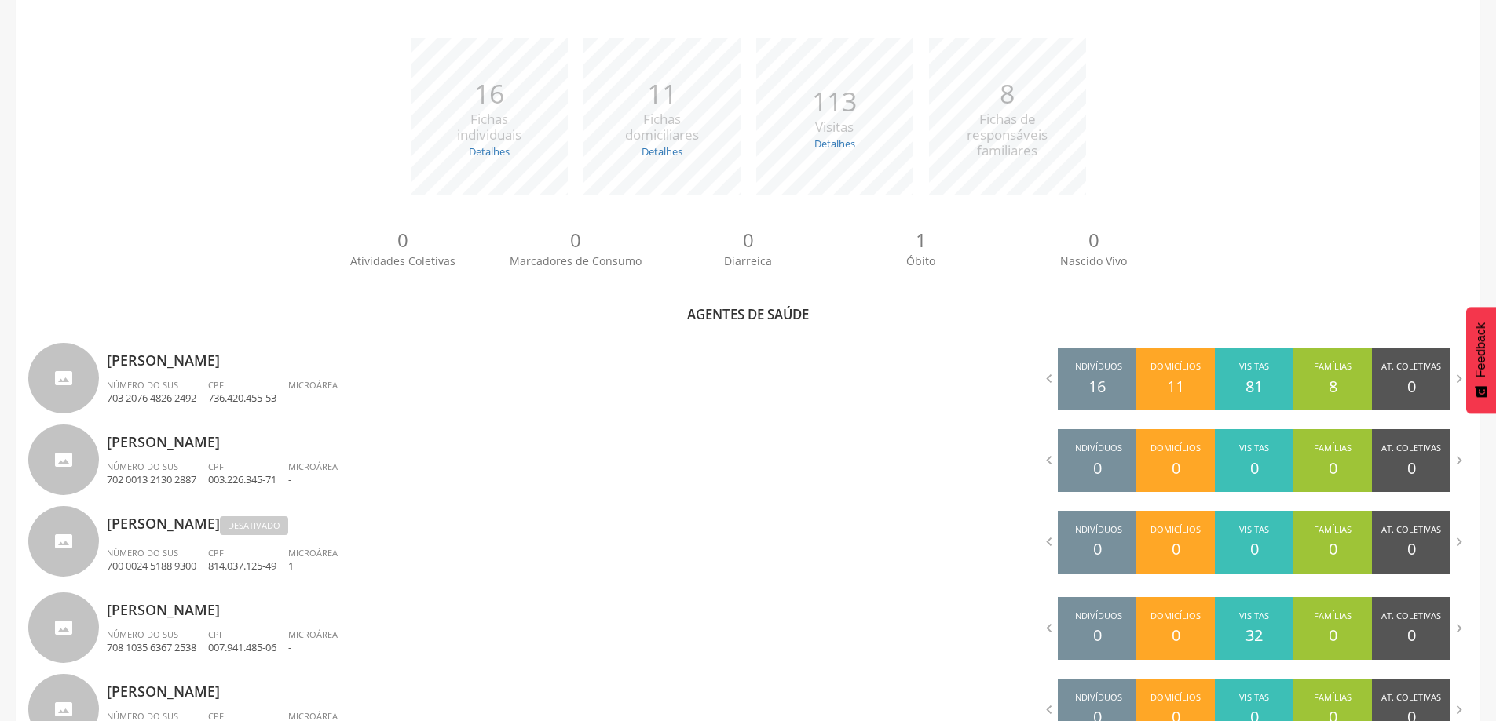
scroll to position [290, 0]
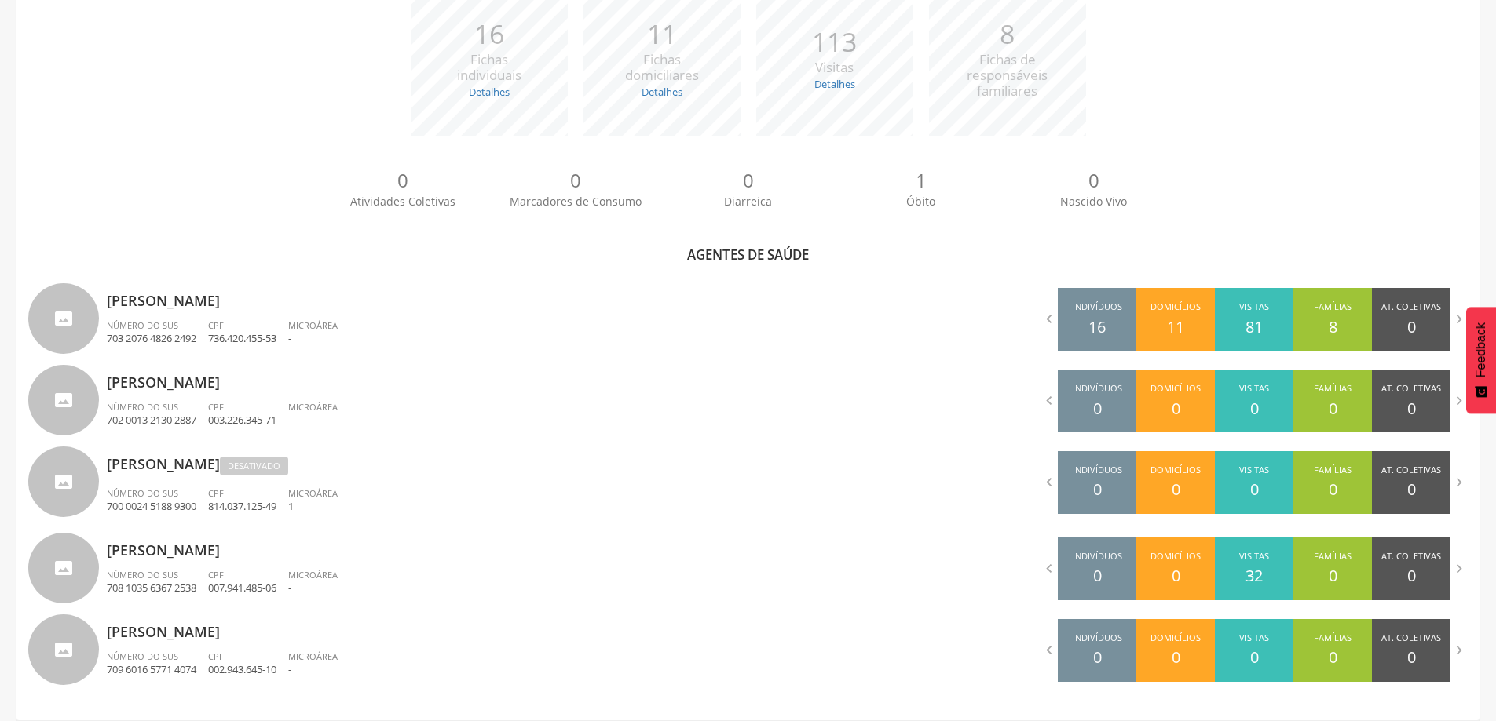
scroll to position [47, 0]
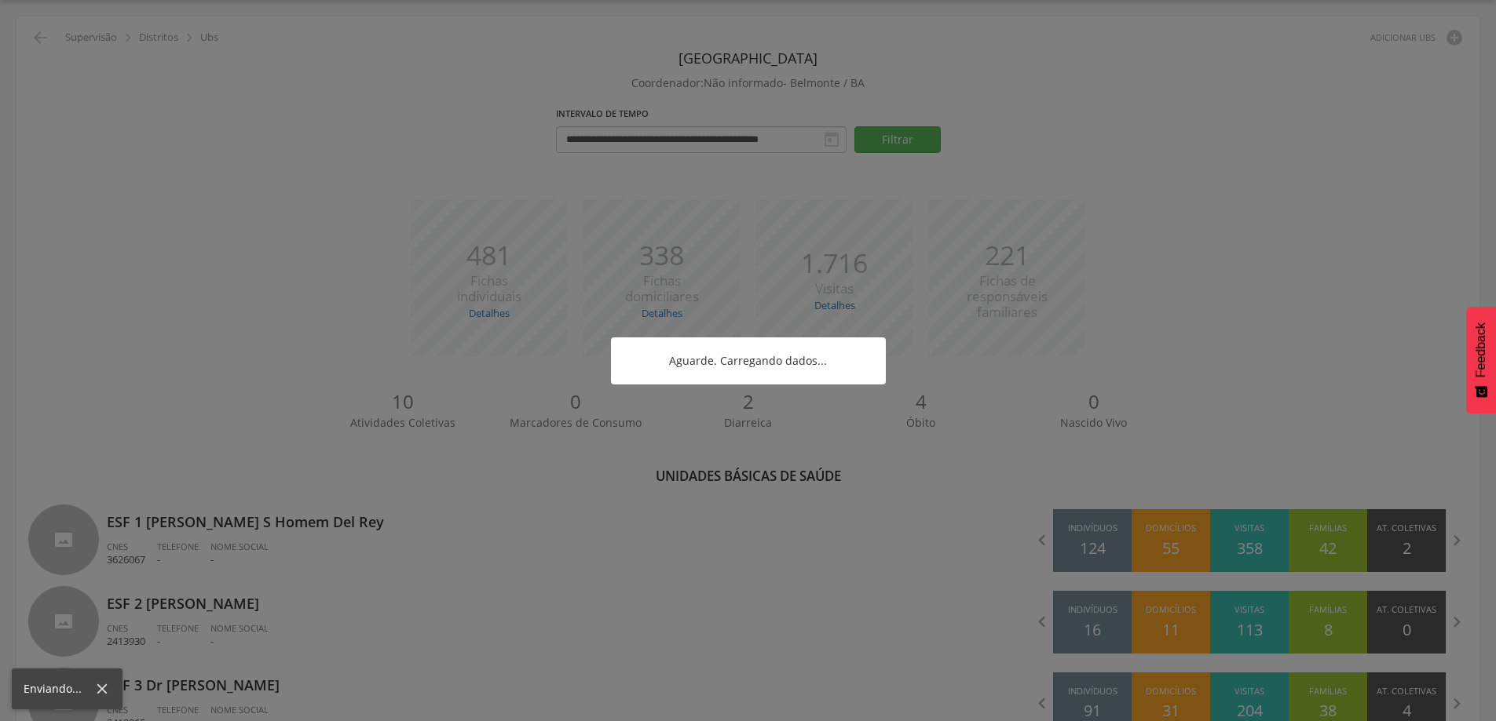
scroll to position [290, 0]
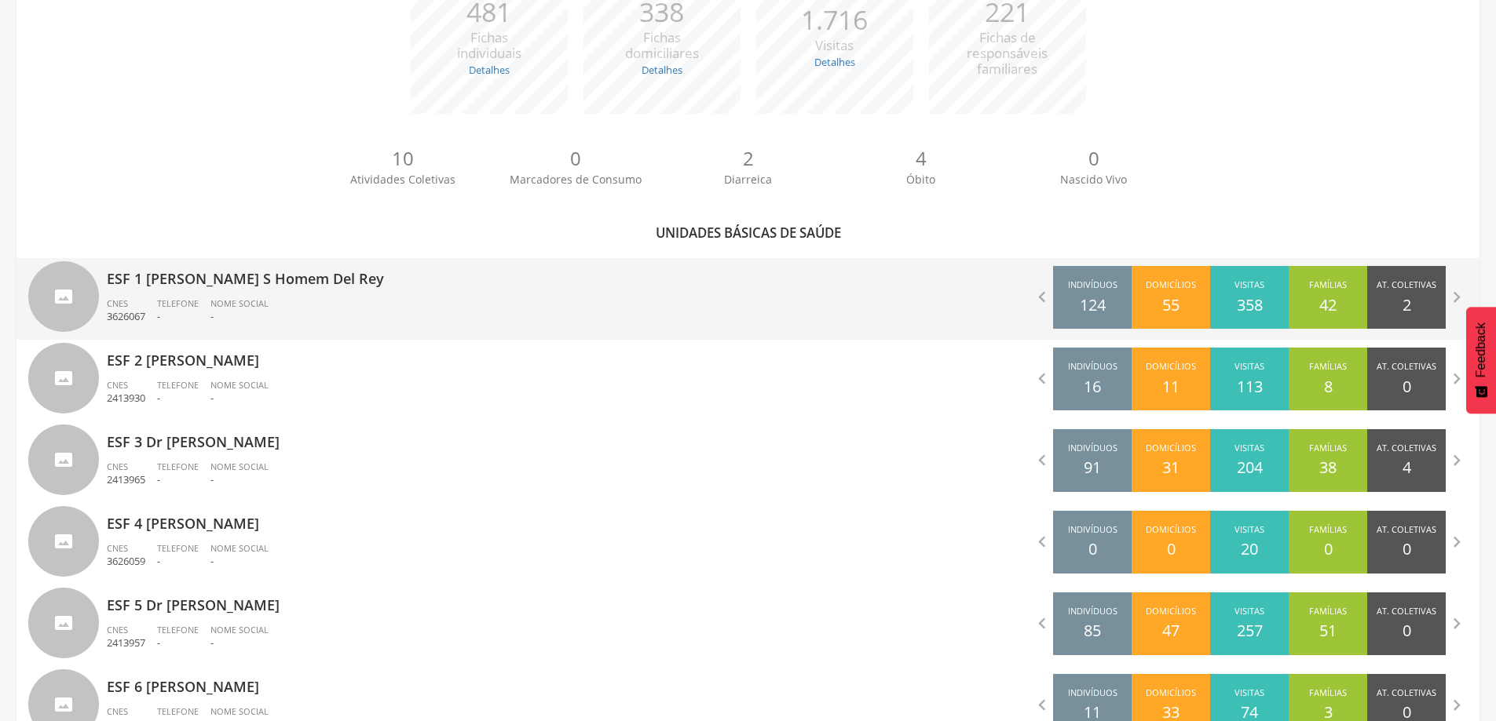
click at [198, 298] on span "Telefone" at bounding box center [178, 304] width 42 height 12
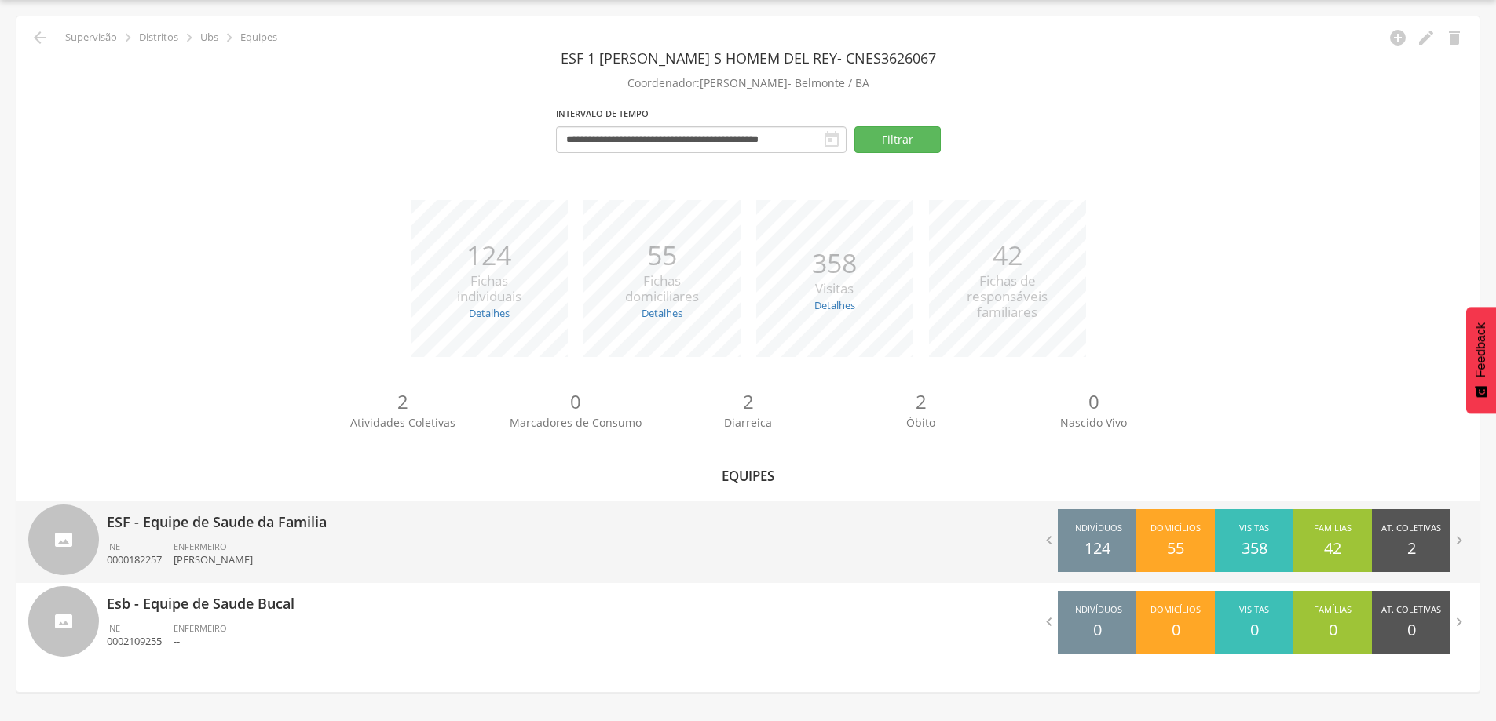
click at [239, 546] on div "ENFERMEIRO [PERSON_NAME]" at bounding box center [219, 554] width 91 height 27
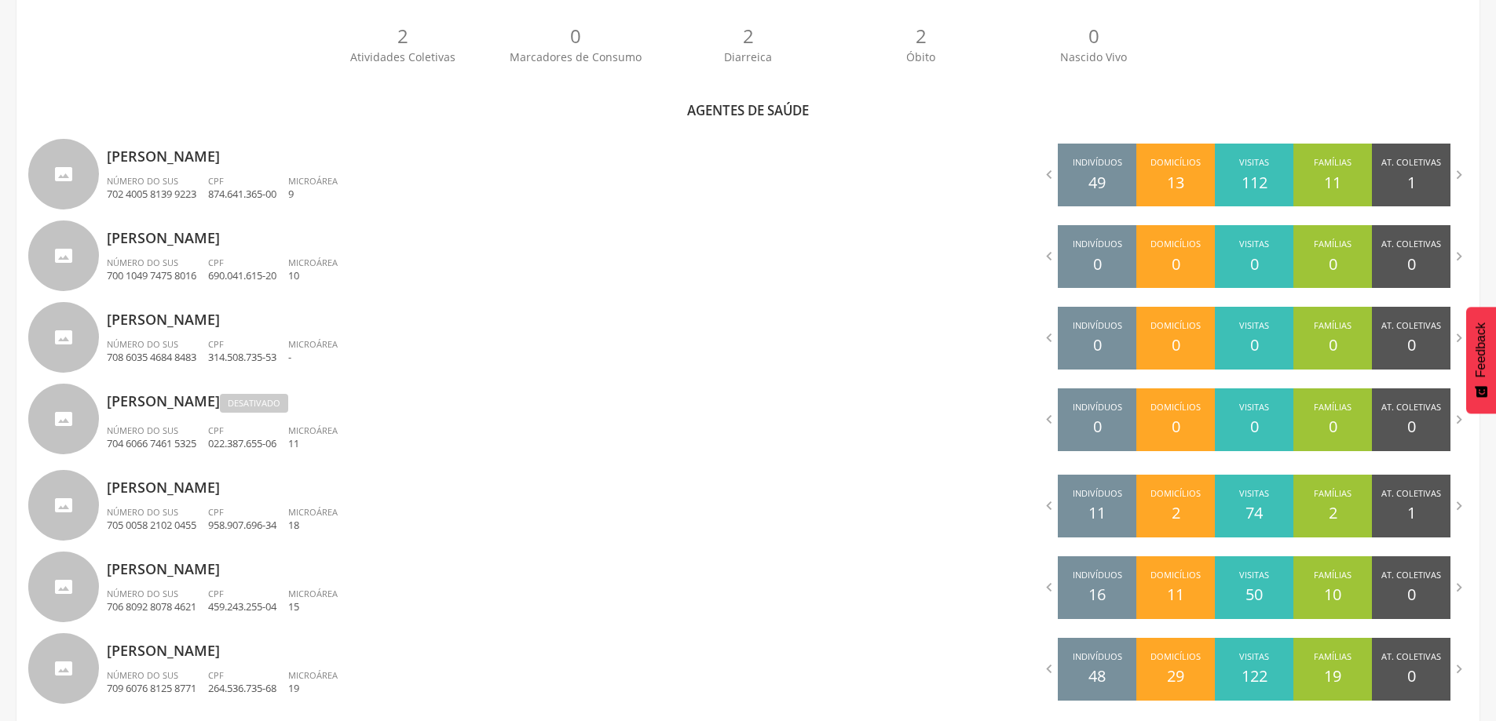
scroll to position [454, 0]
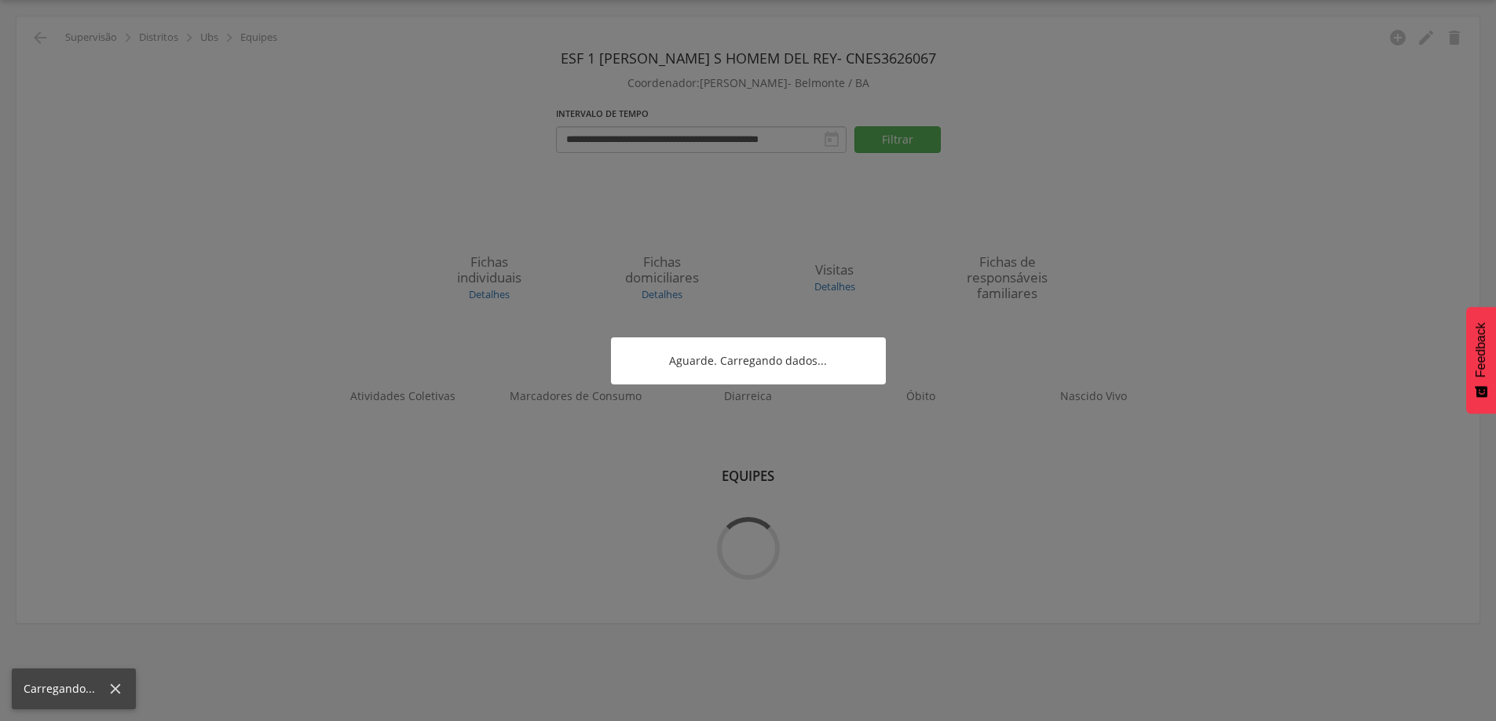
scroll to position [47, 0]
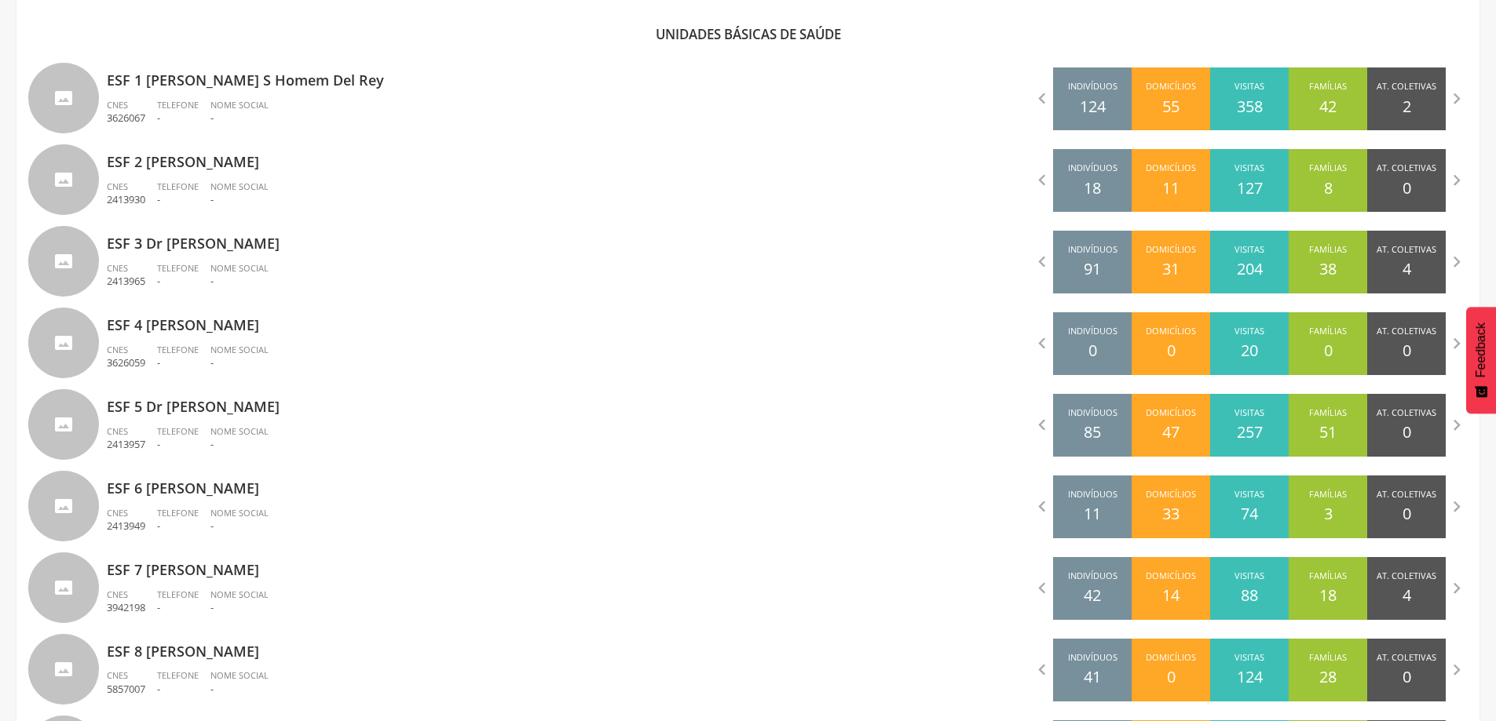
scroll to position [590, 0]
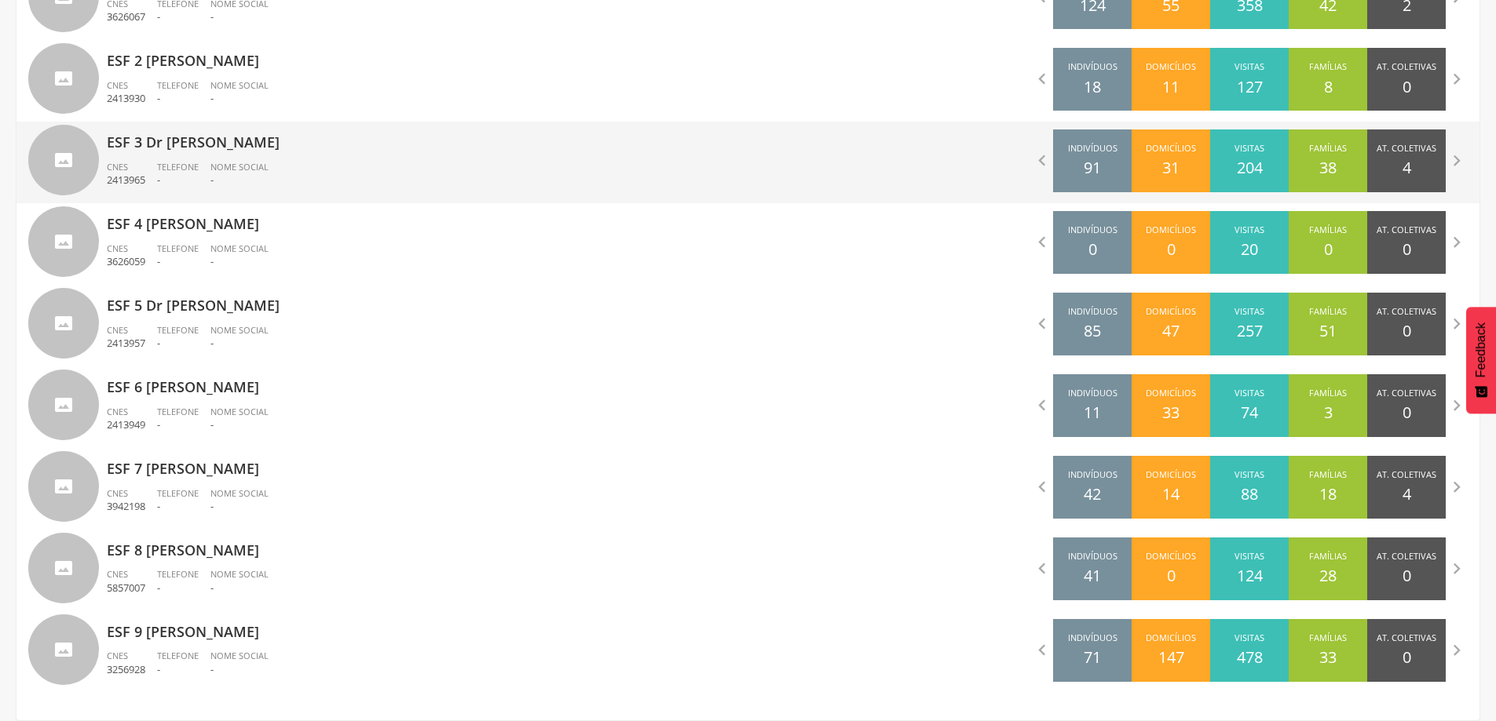
click at [229, 178] on p "-" at bounding box center [239, 180] width 58 height 15
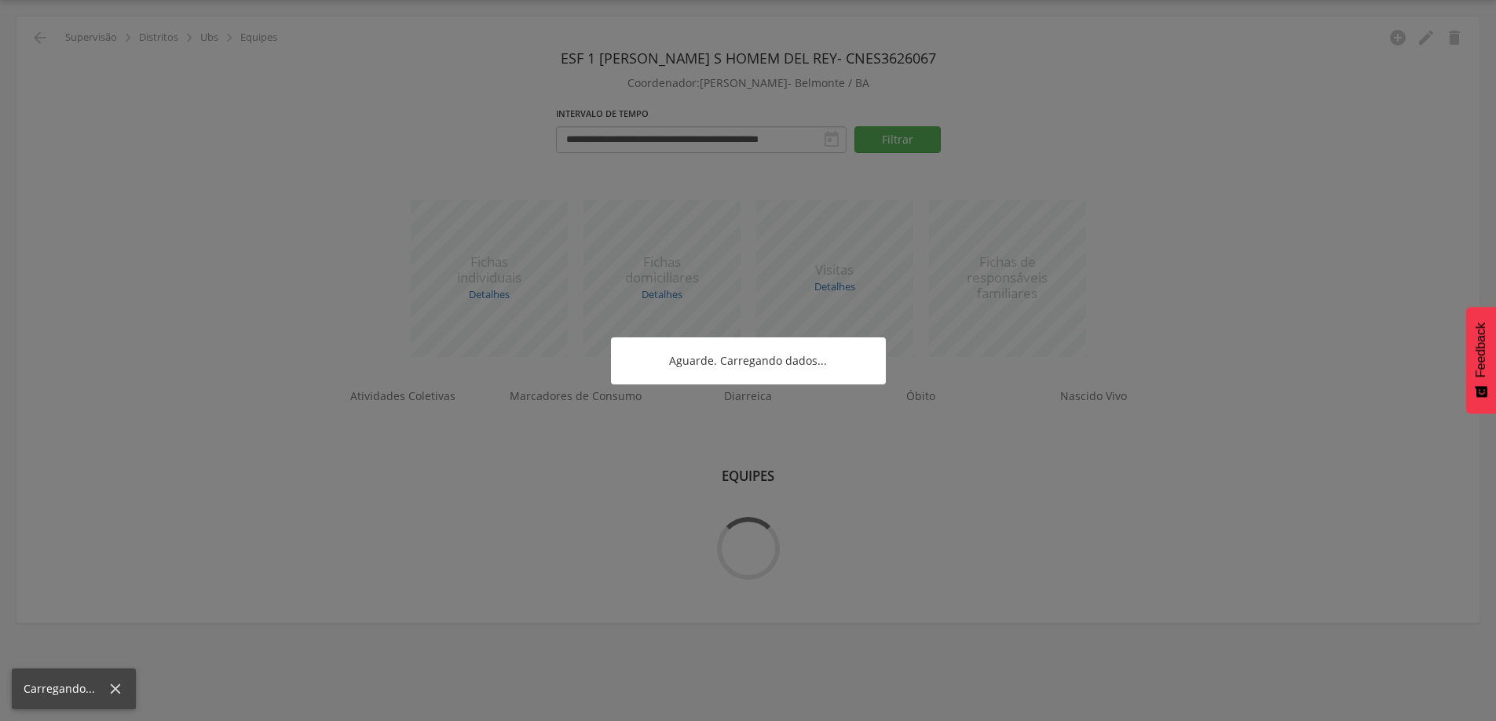
scroll to position [47, 0]
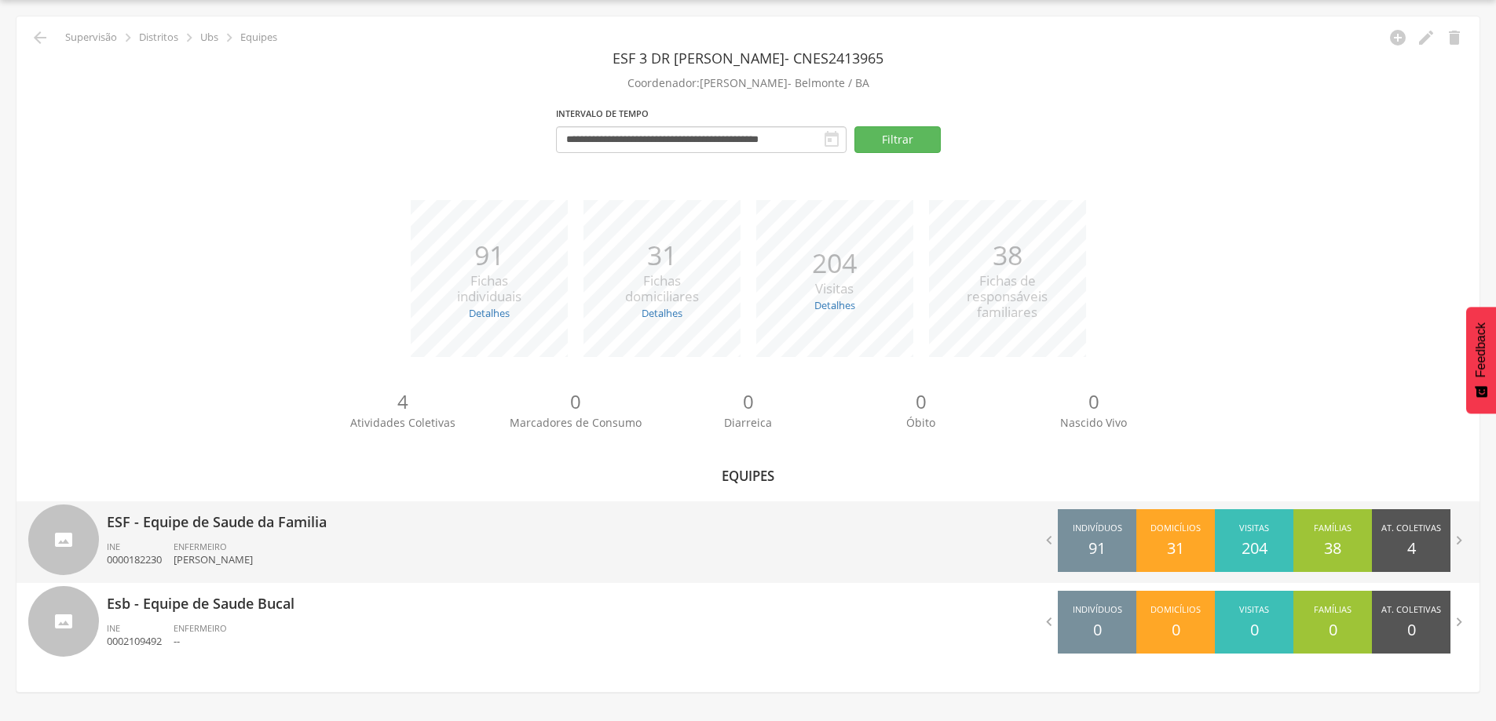
click at [216, 564] on p "[PERSON_NAME]" at bounding box center [213, 560] width 79 height 15
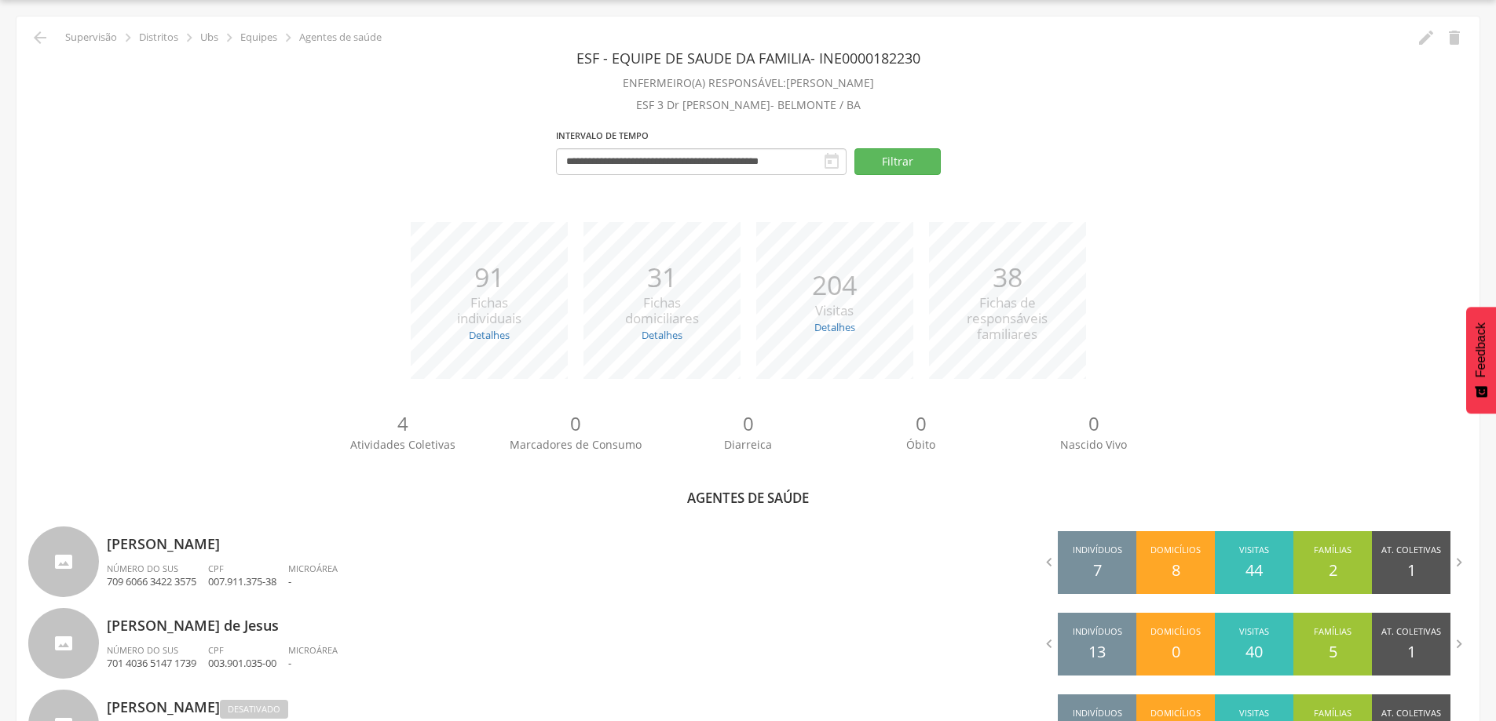
scroll to position [290, 0]
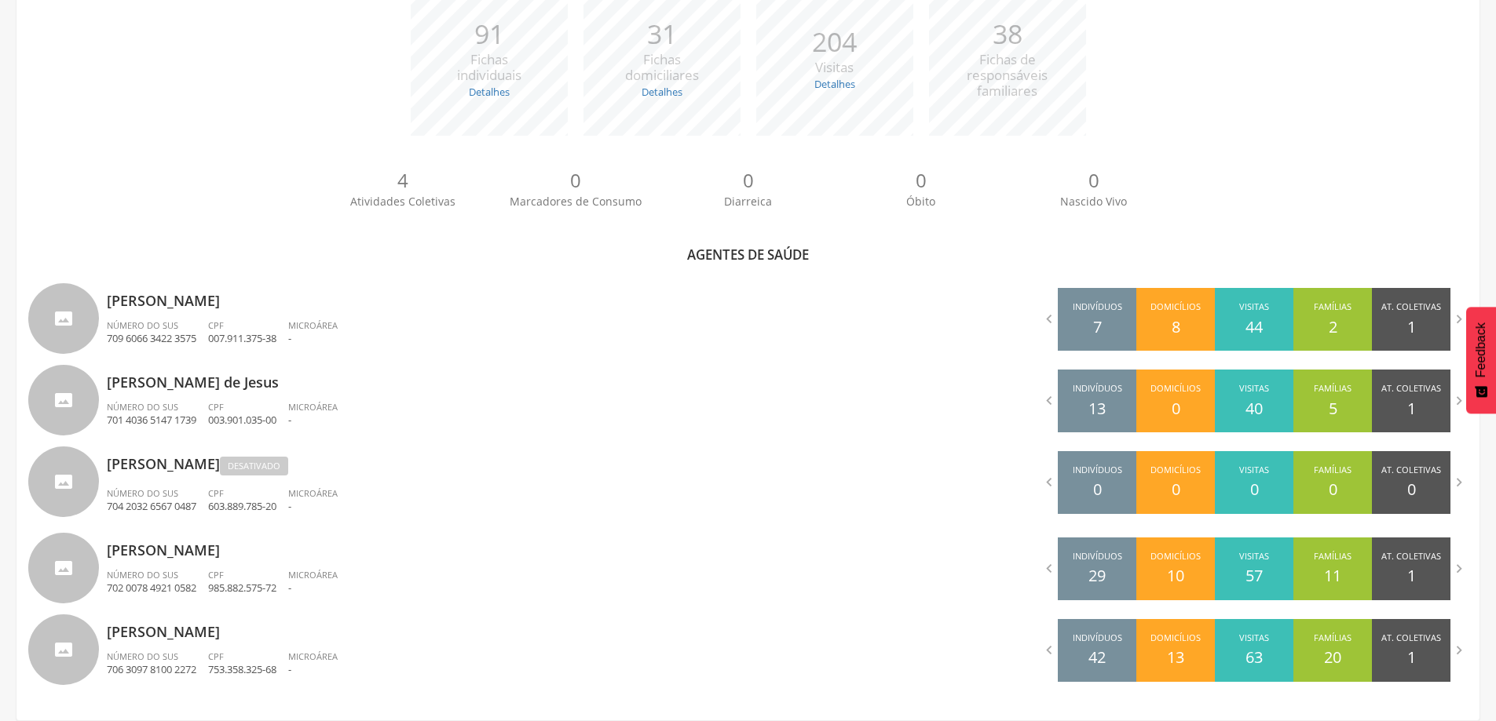
click at [150, 128] on div "*** 91 Fichas individuais Detalhes Novas: 1 Atualizadas: 90 *** 31 Fichas domic…" at bounding box center [747, 65] width 1439 height 173
click at [149, 100] on div "*** 91 Fichas individuais Detalhes Novas: 1 Atualizadas: 90 *** 31 Fichas domic…" at bounding box center [747, 65] width 1439 height 173
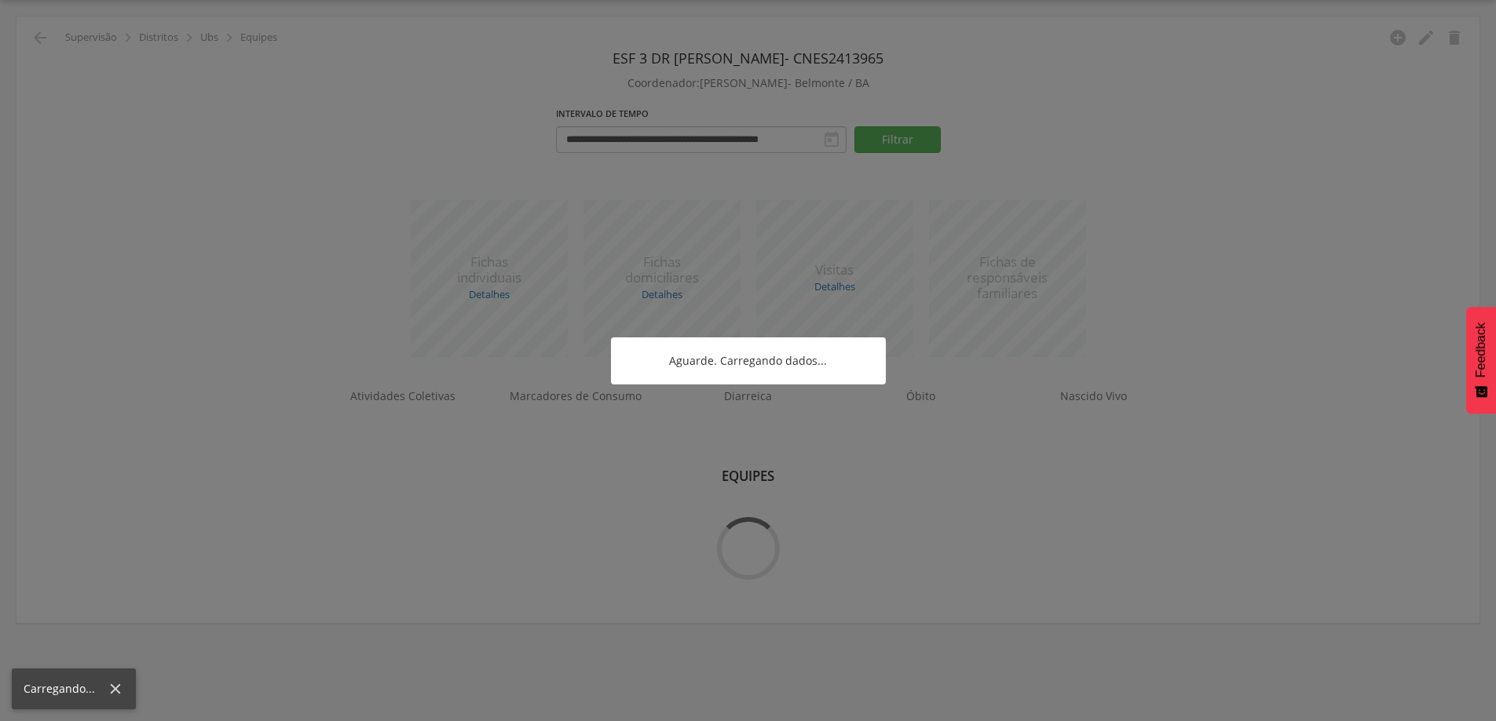
scroll to position [47, 0]
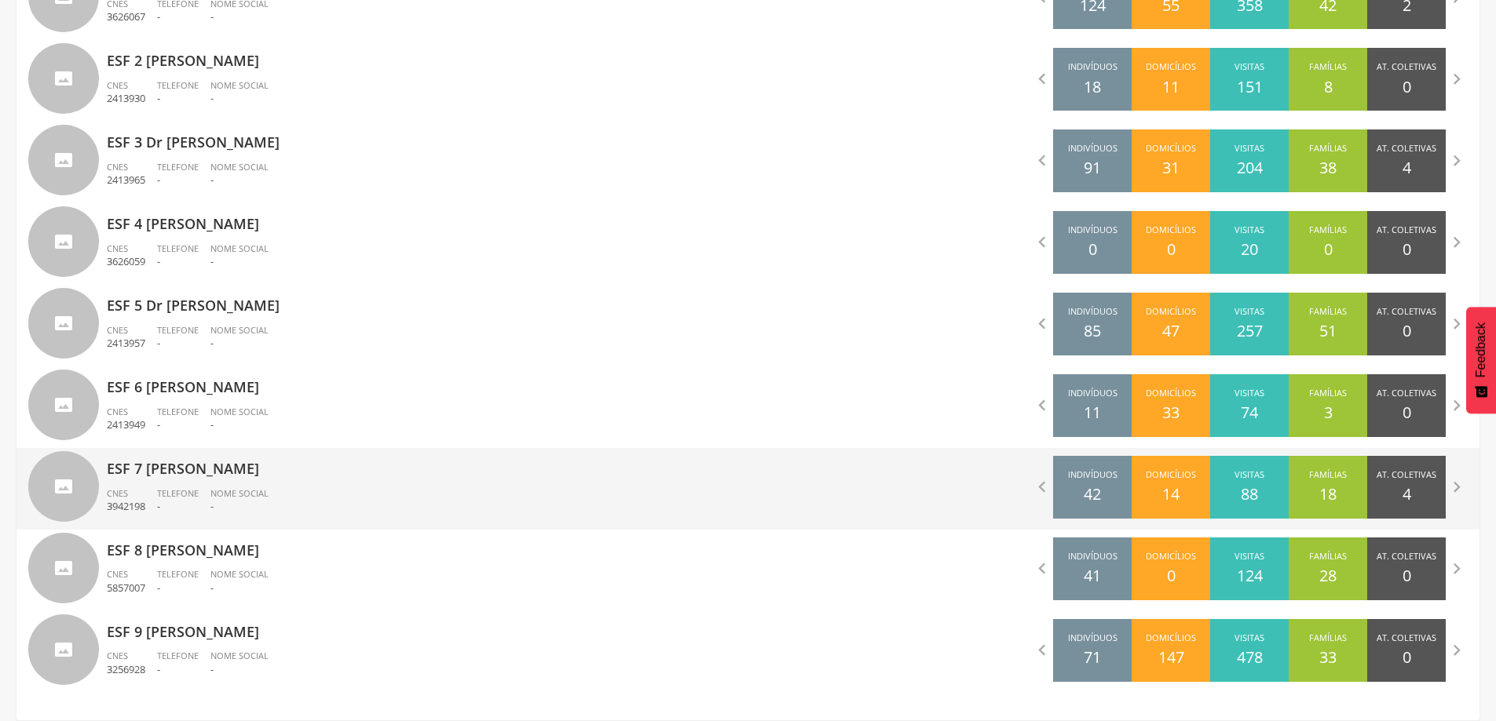
scroll to position [512, 0]
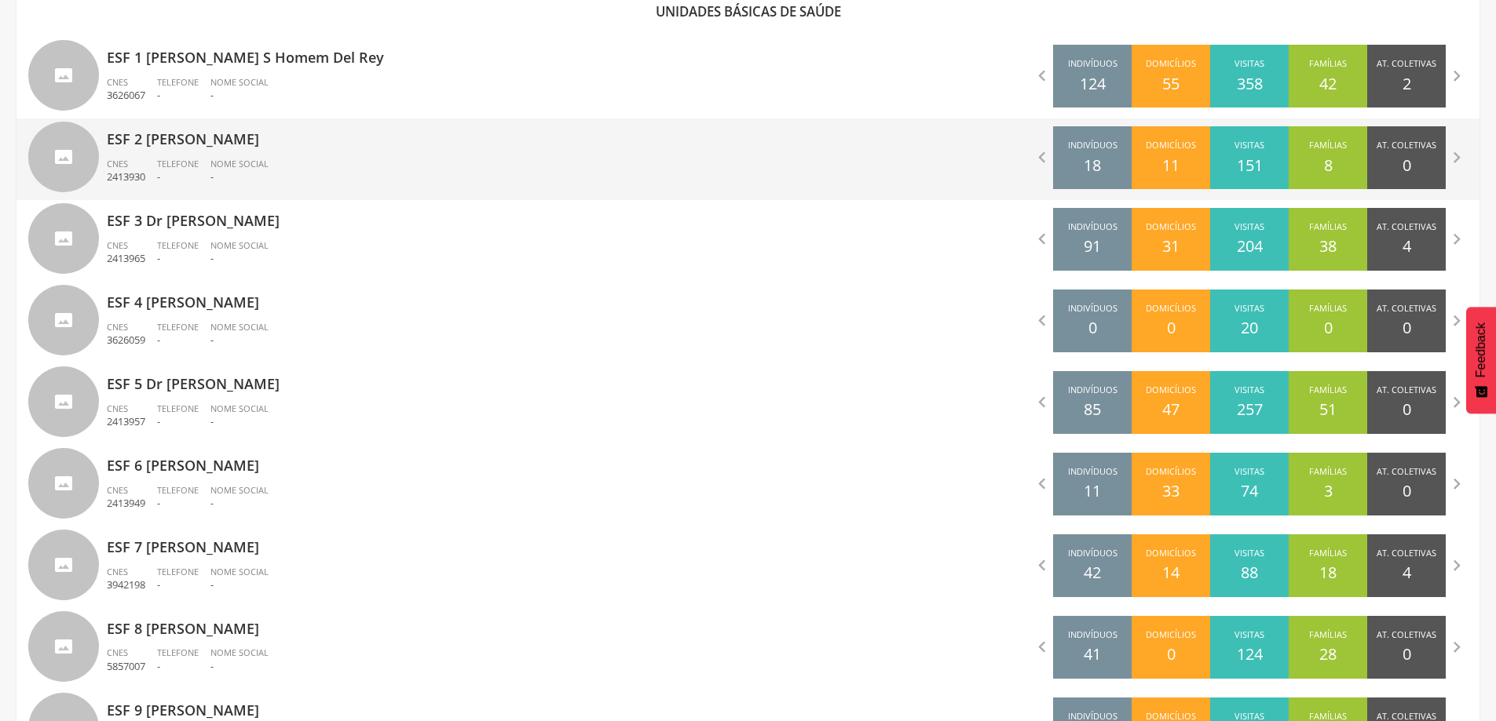
click at [265, 166] on span "Nome Social" at bounding box center [239, 164] width 58 height 12
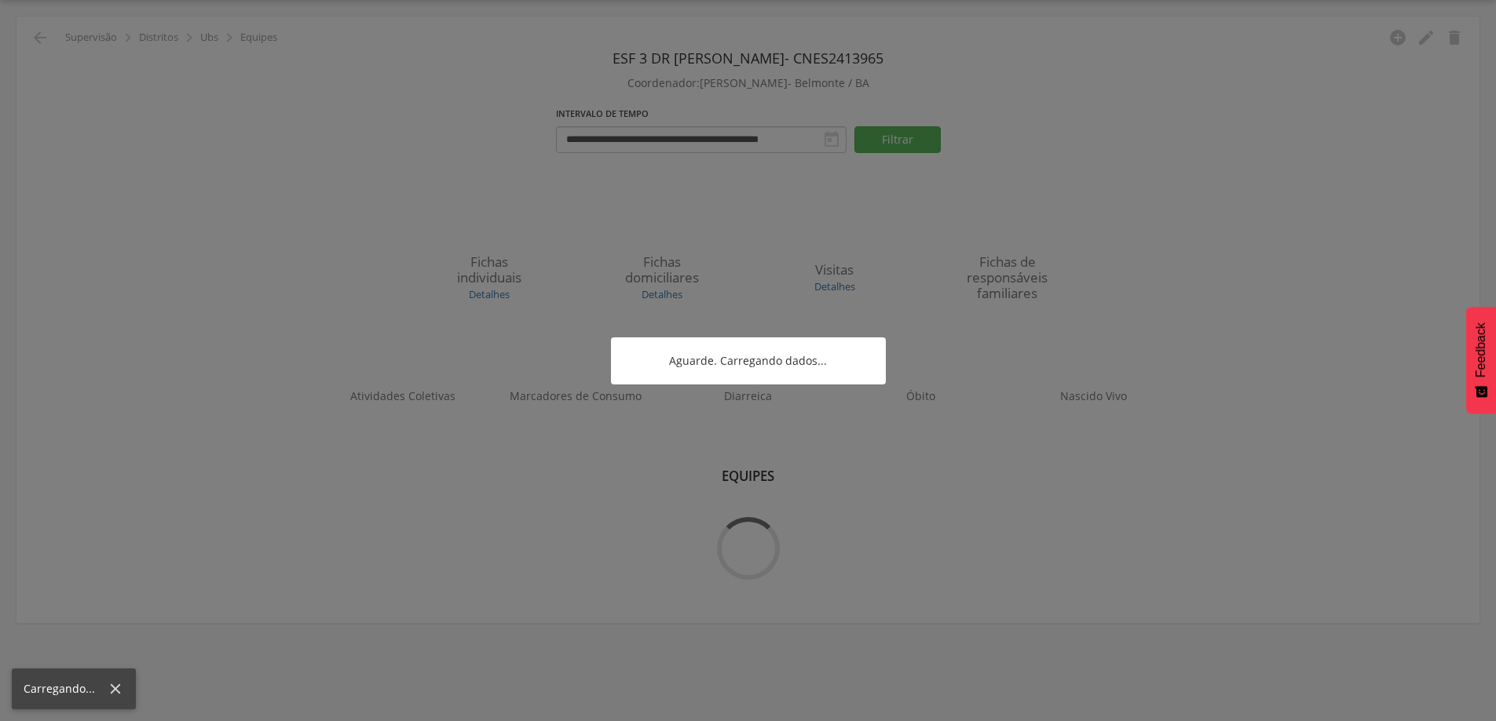
scroll to position [47, 0]
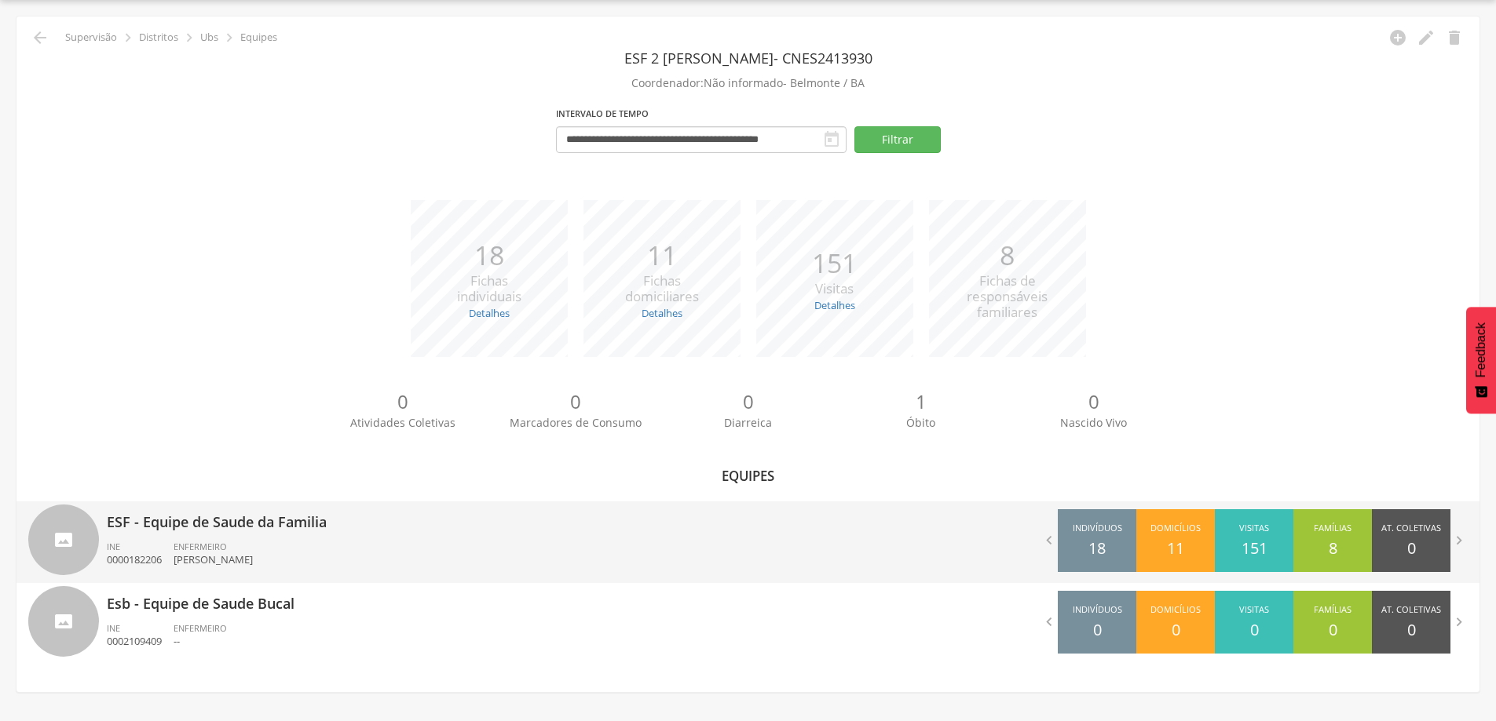
click at [258, 513] on p "ESF - Equipe de Saude da Familia" at bounding box center [422, 517] width 630 height 31
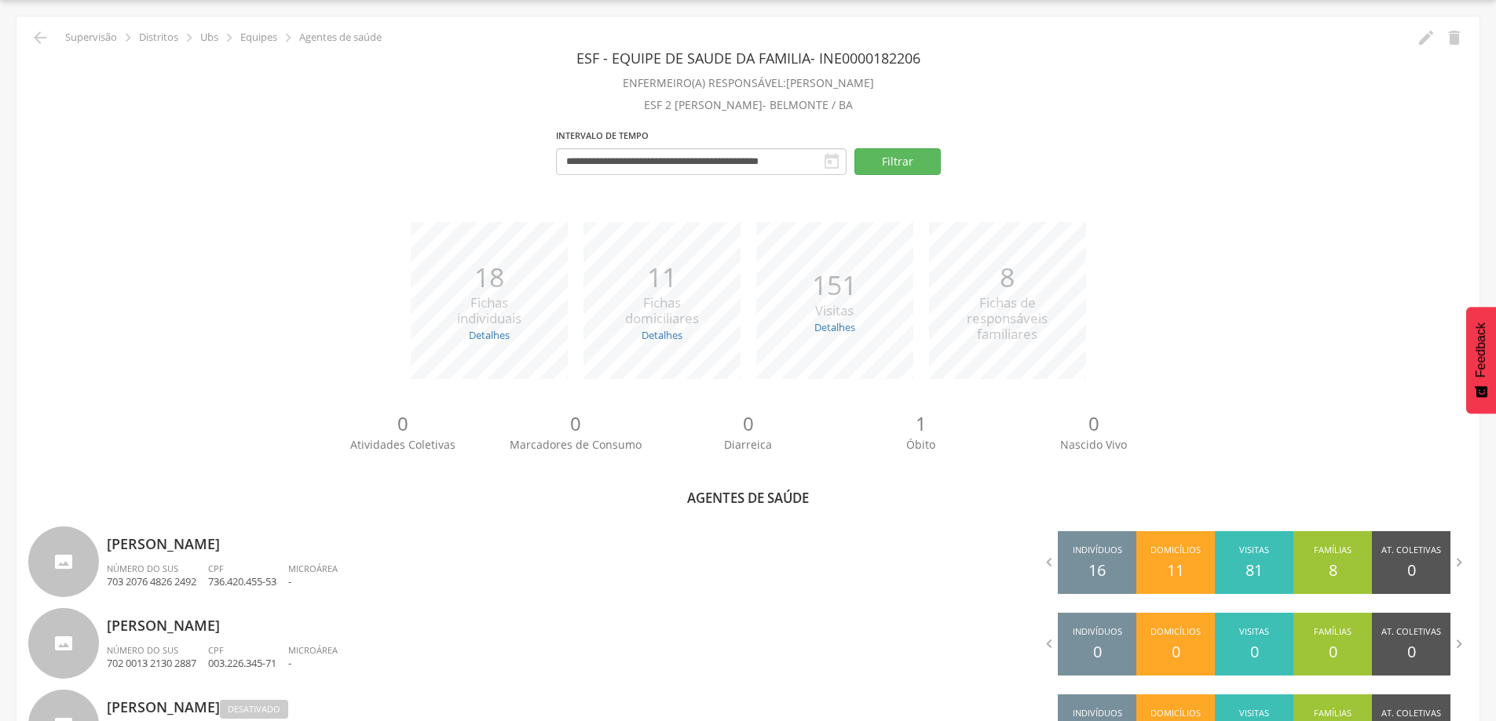
scroll to position [290, 0]
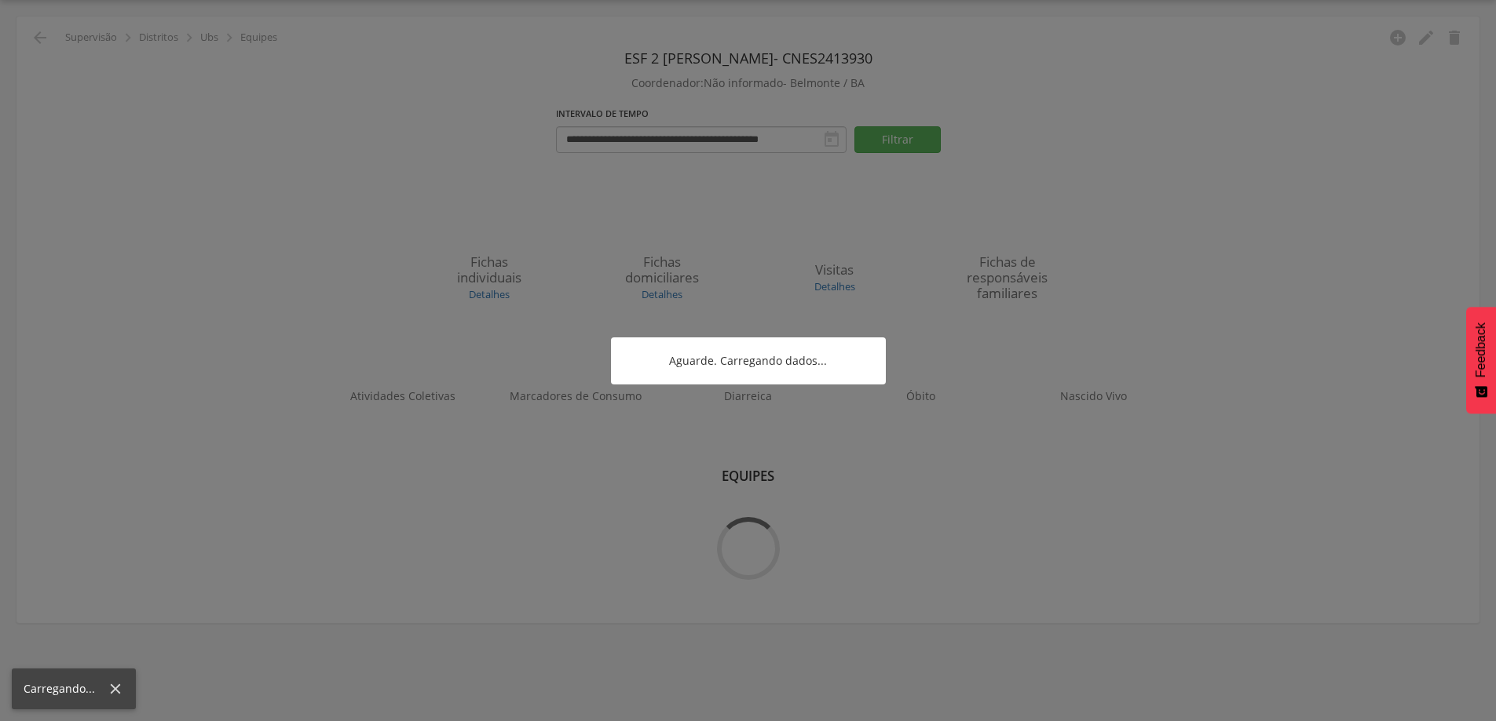
scroll to position [47, 0]
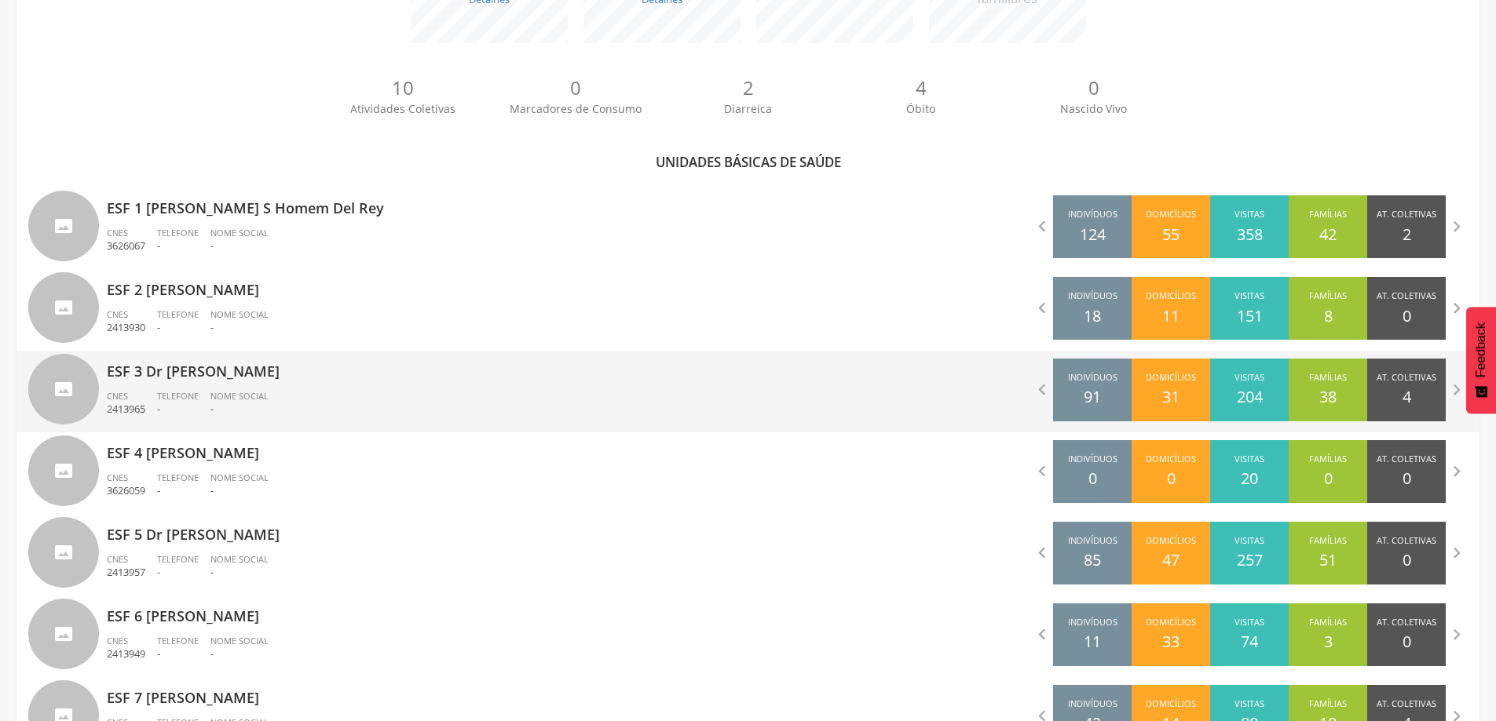
click at [241, 395] on span "Nome Social" at bounding box center [239, 396] width 58 height 12
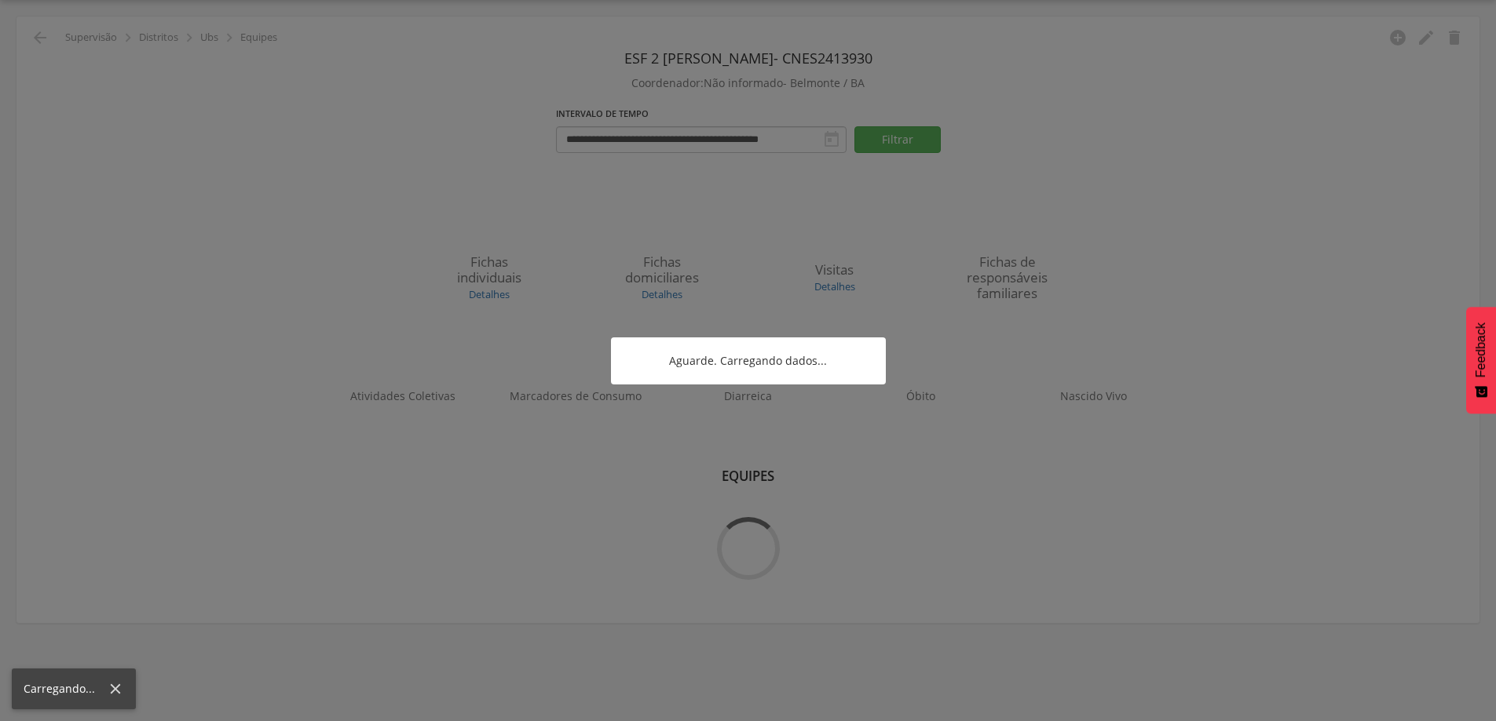
scroll to position [47, 0]
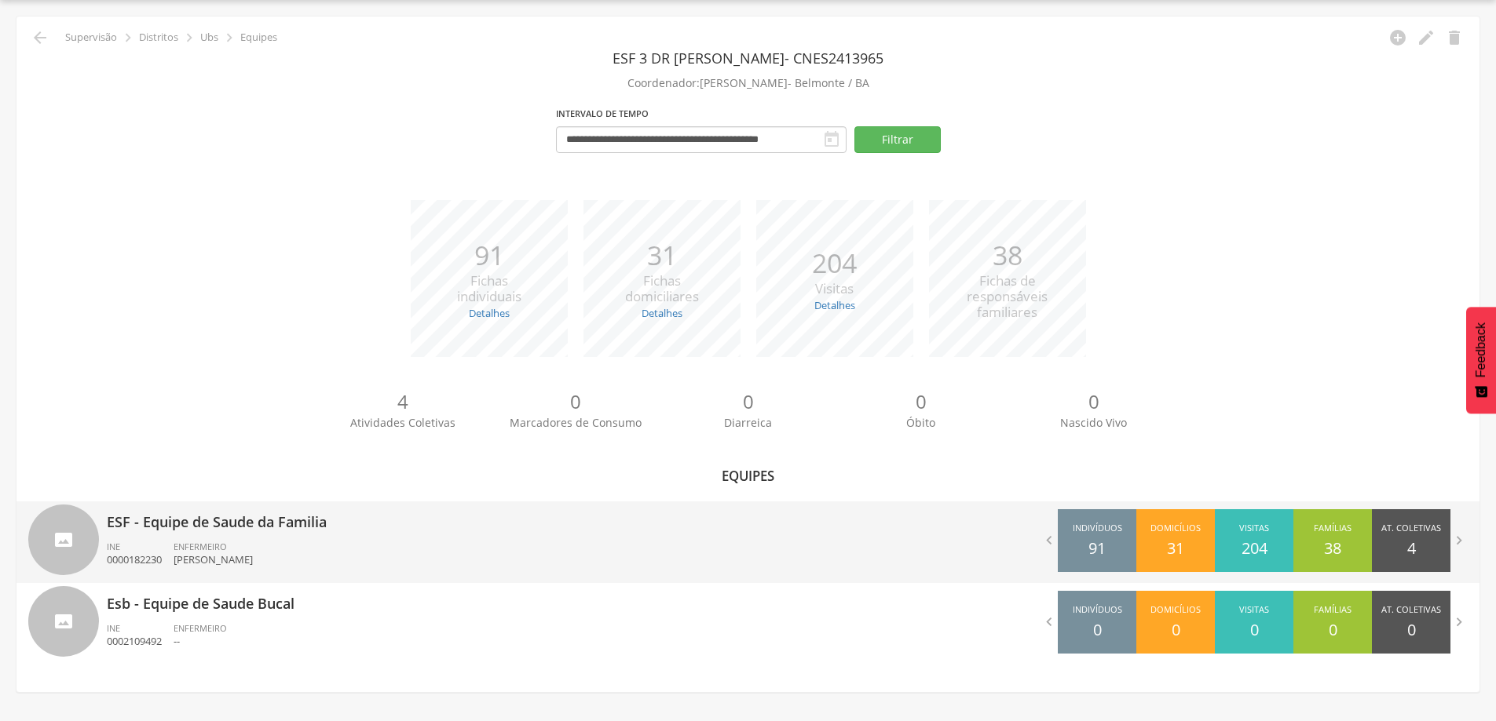
click at [212, 546] on span "ENFERMEIRO" at bounding box center [200, 547] width 53 height 12
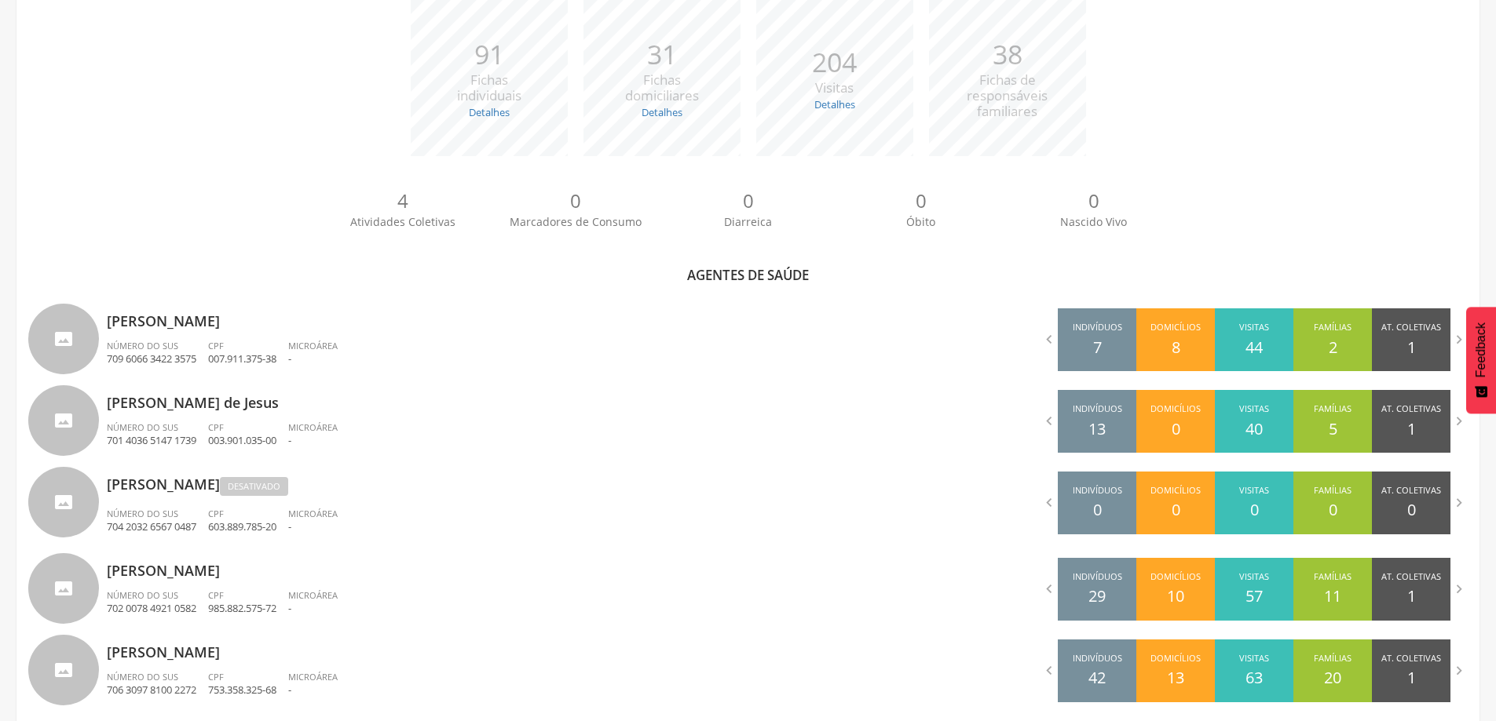
scroll to position [290, 0]
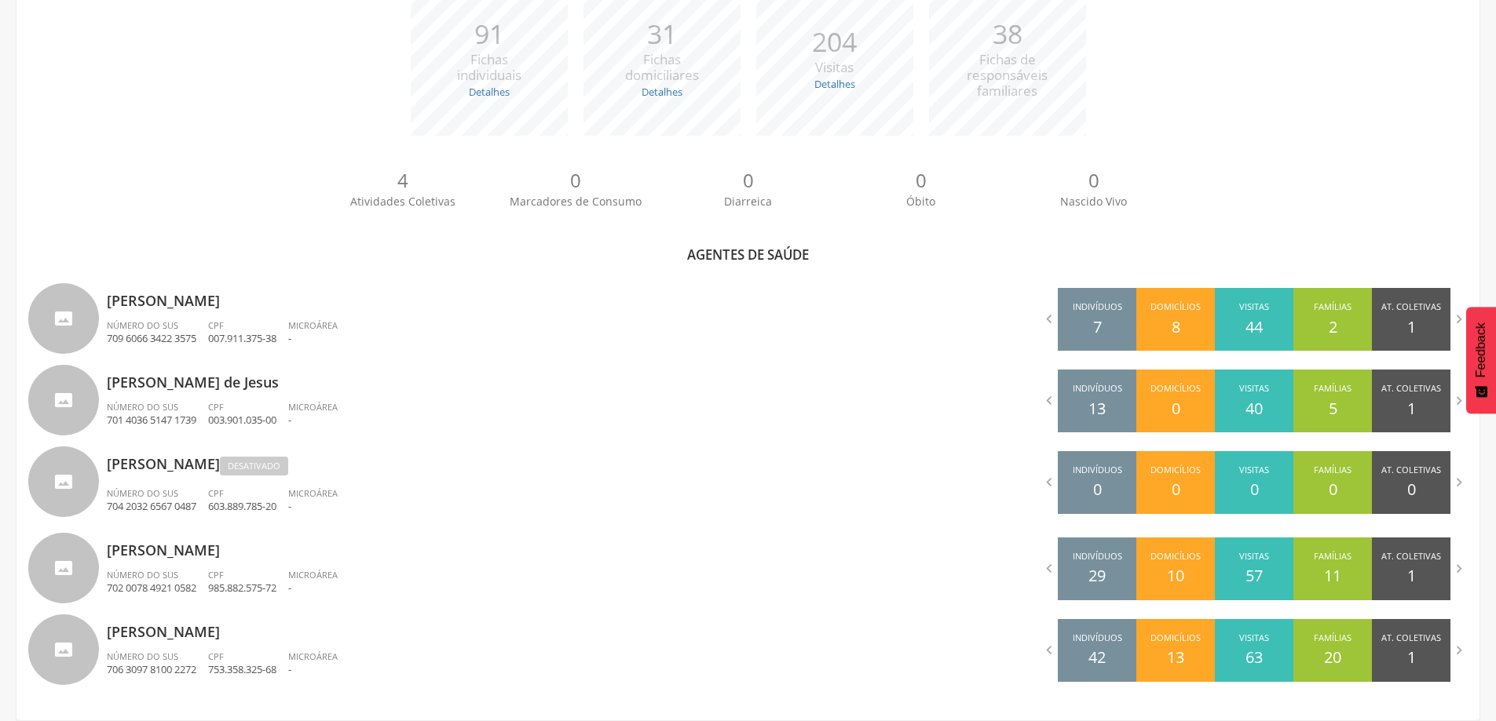
scroll to position [47, 0]
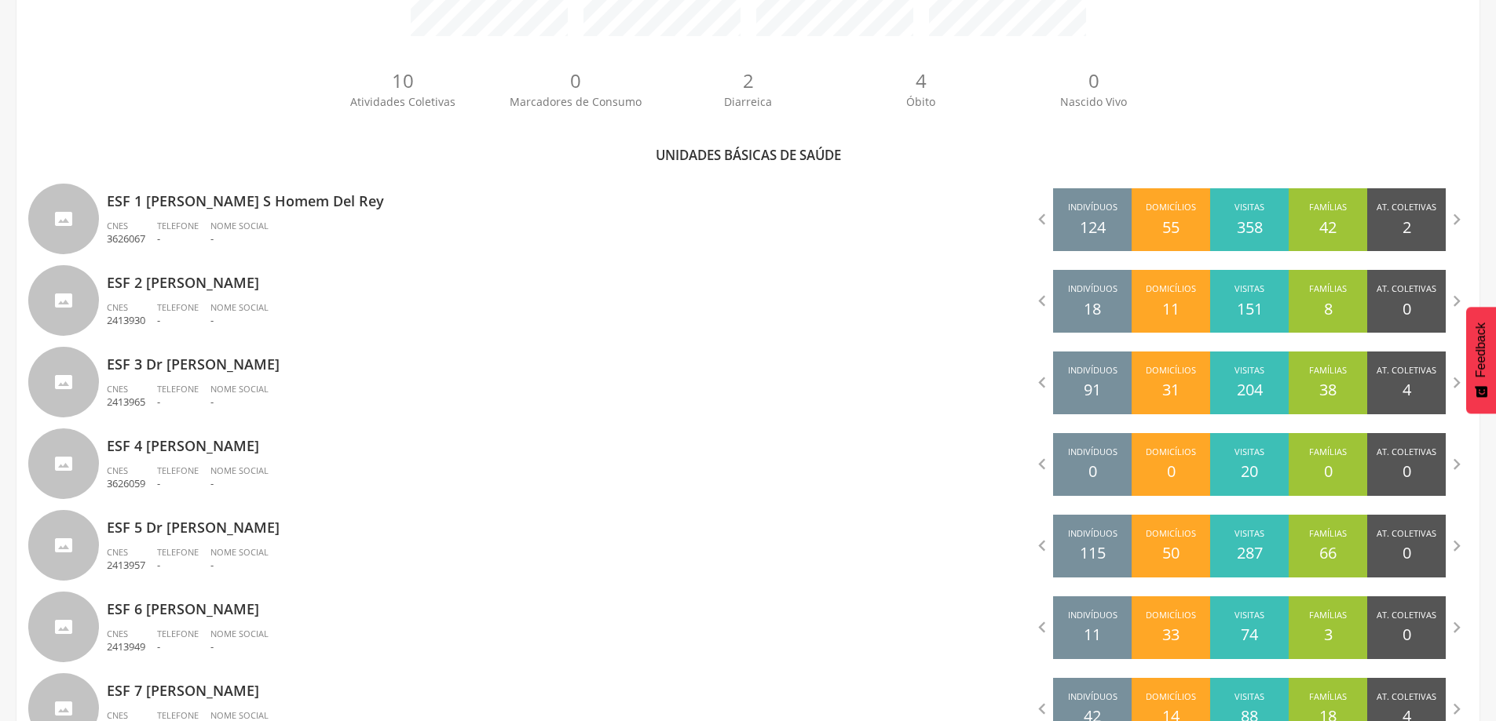
scroll to position [369, 0]
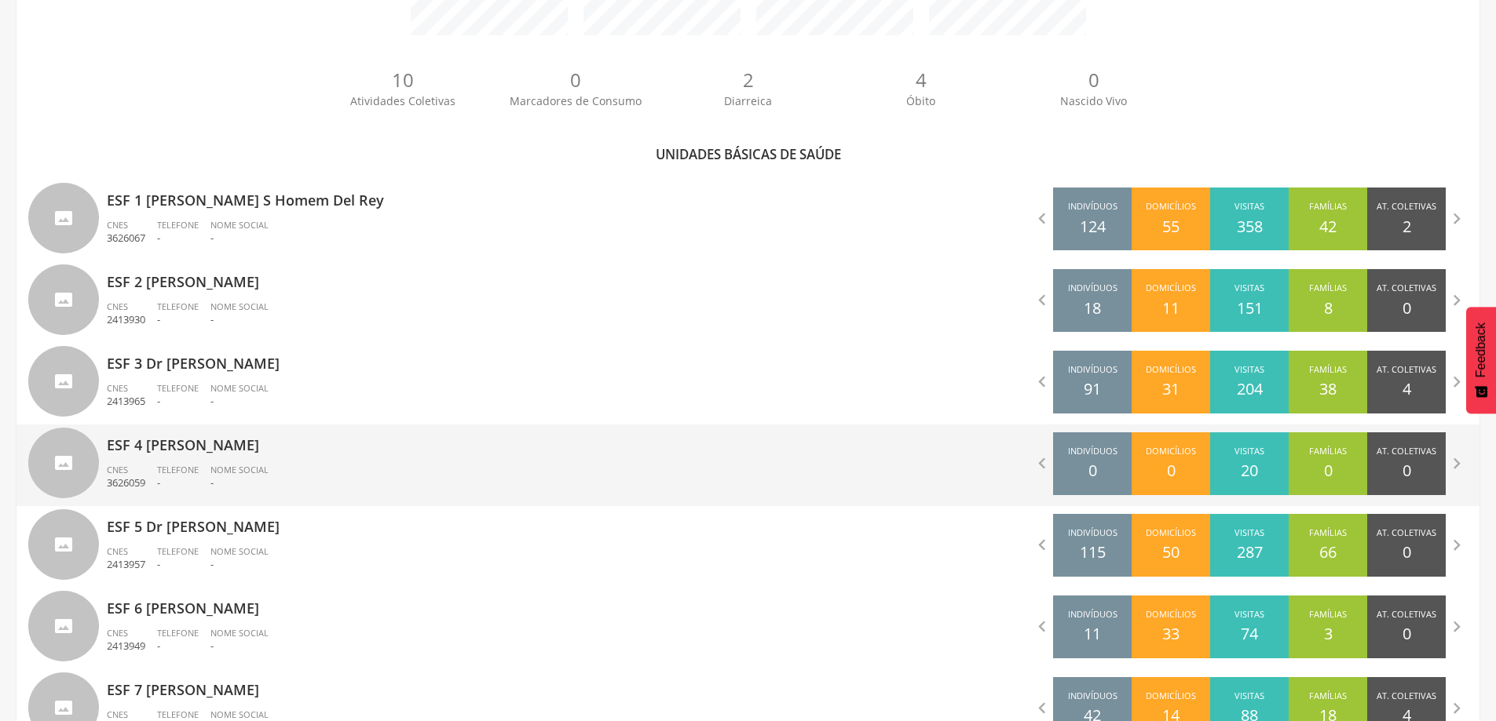
click at [172, 452] on p "ESF 4 [PERSON_NAME]" at bounding box center [422, 440] width 630 height 31
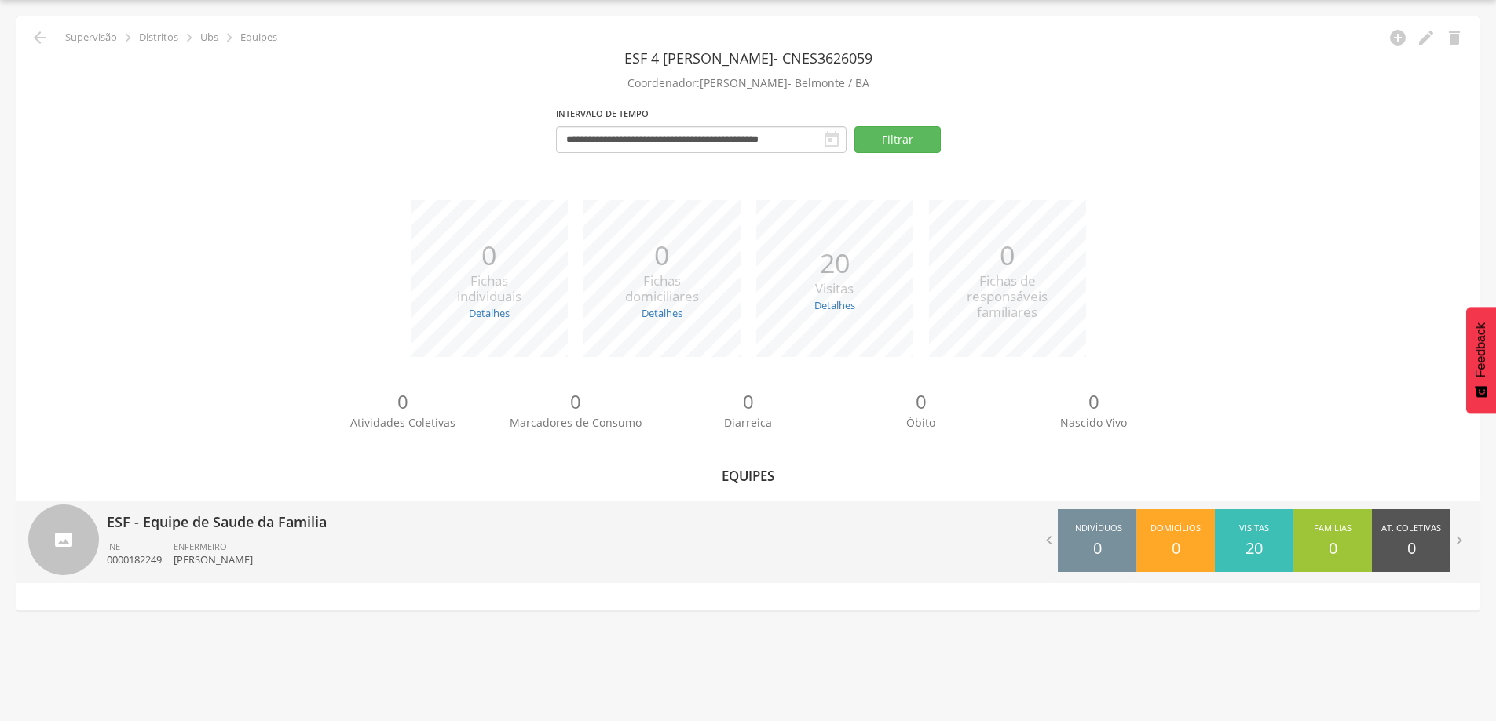
click at [222, 556] on p "[PERSON_NAME]" at bounding box center [213, 560] width 79 height 15
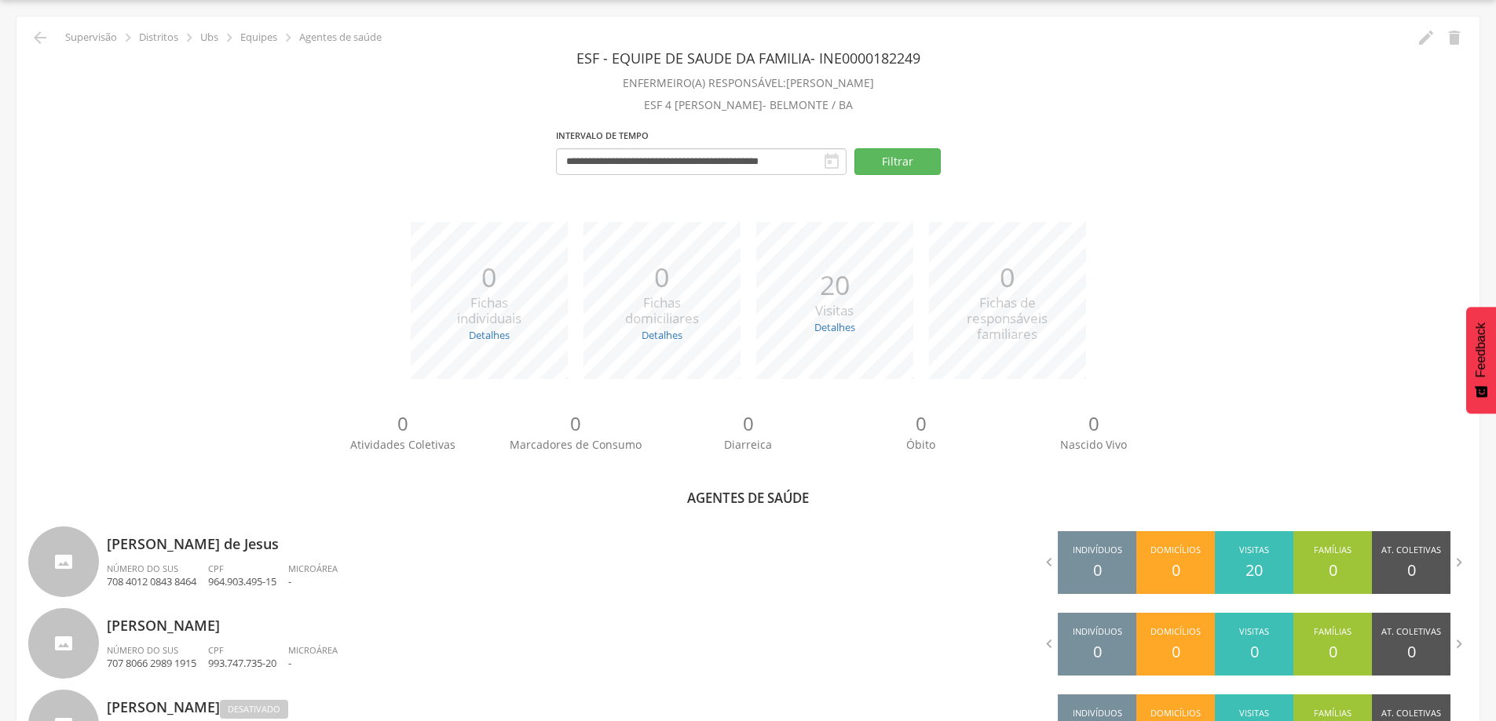
scroll to position [214, 0]
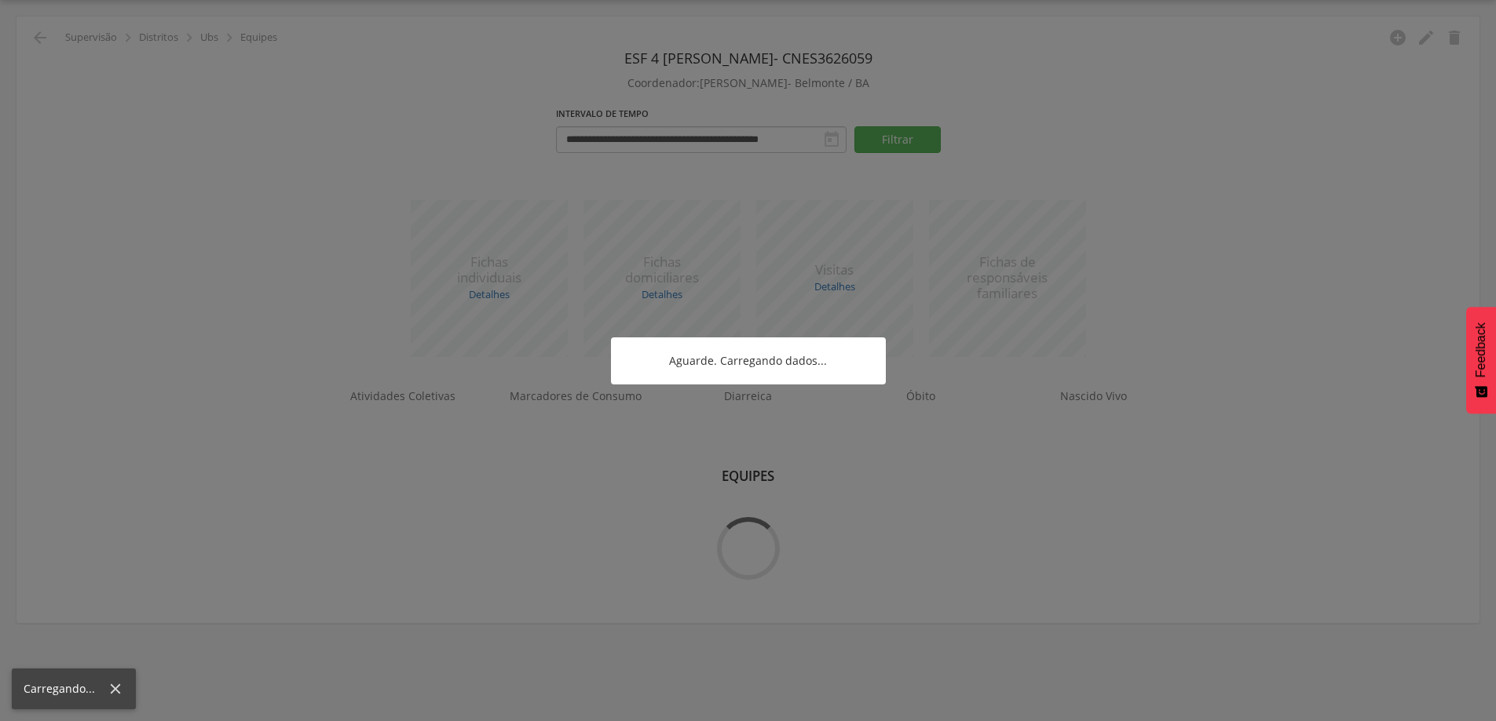
scroll to position [47, 0]
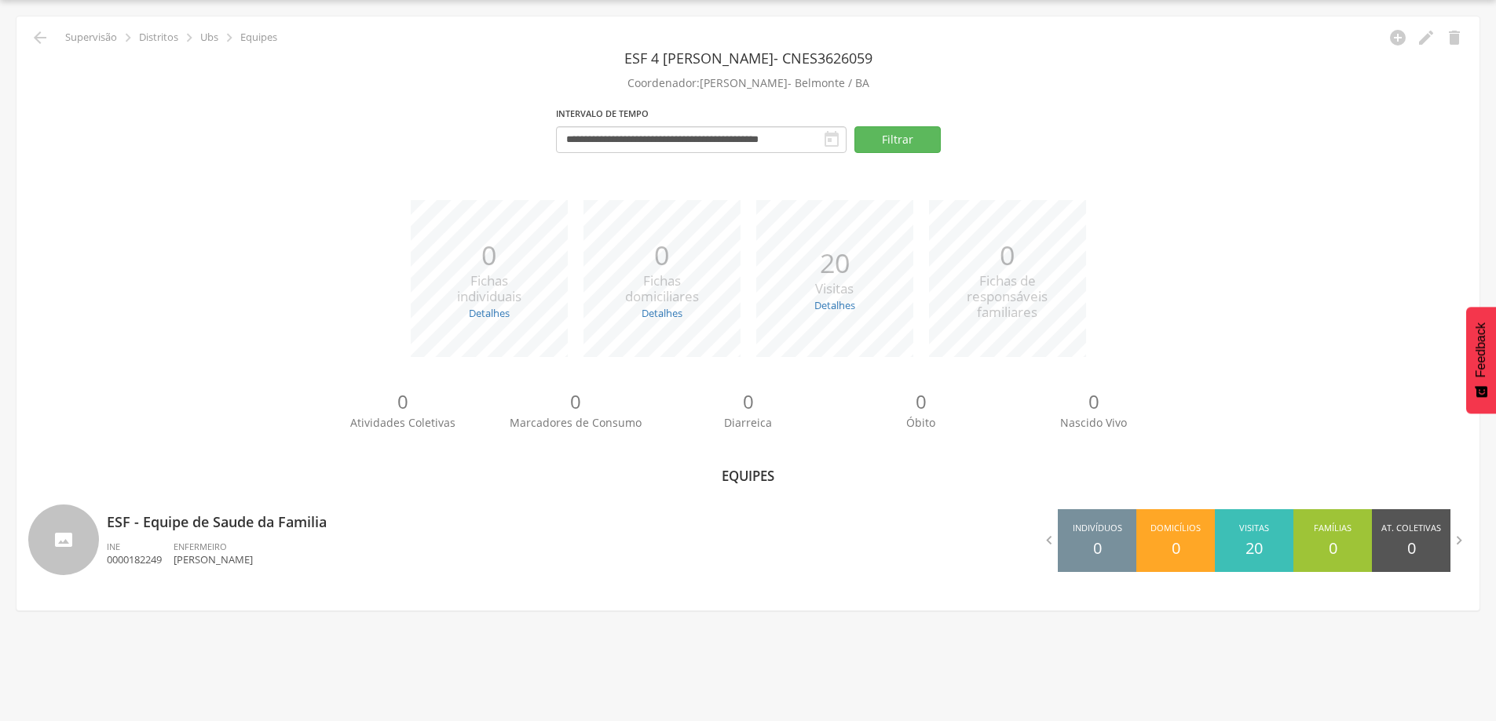
scroll to position [369, 0]
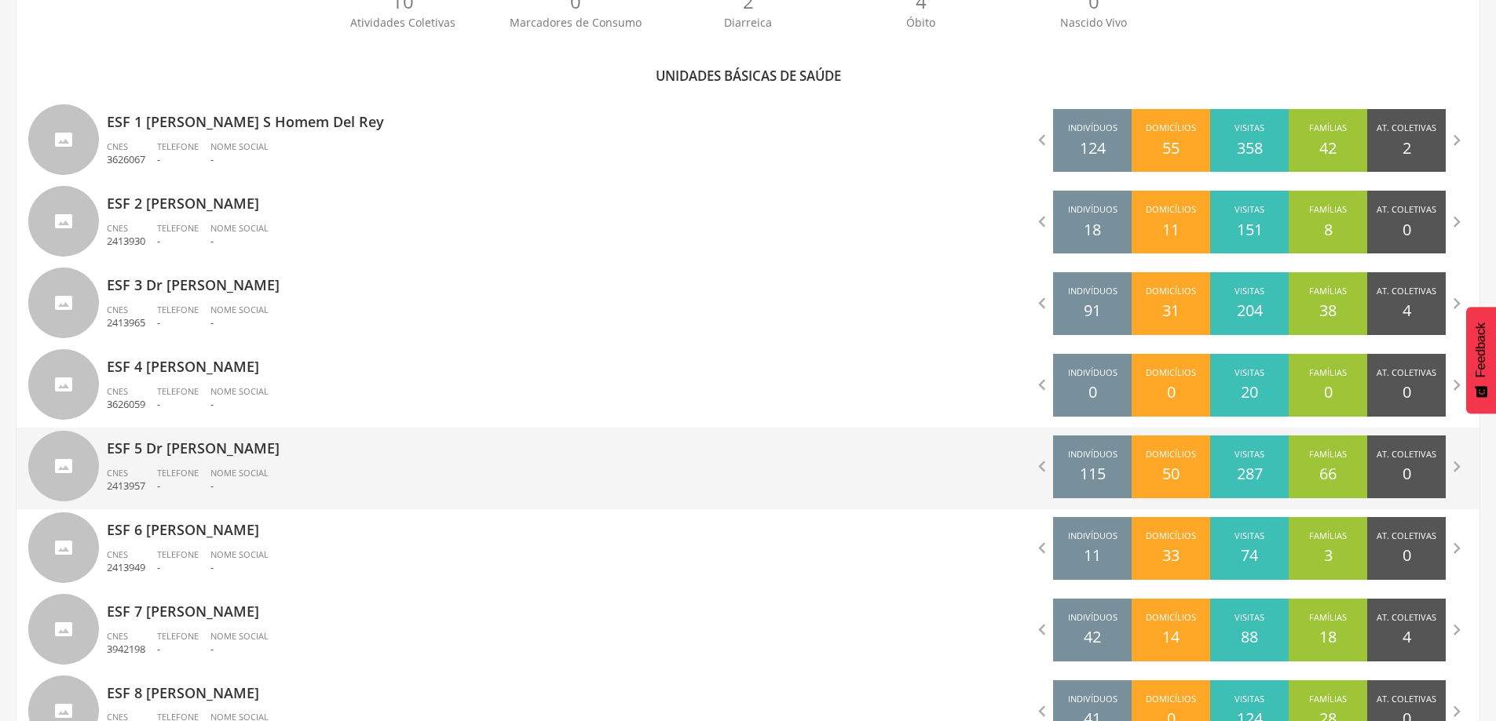
click at [215, 473] on span "Nome Social" at bounding box center [239, 473] width 58 height 12
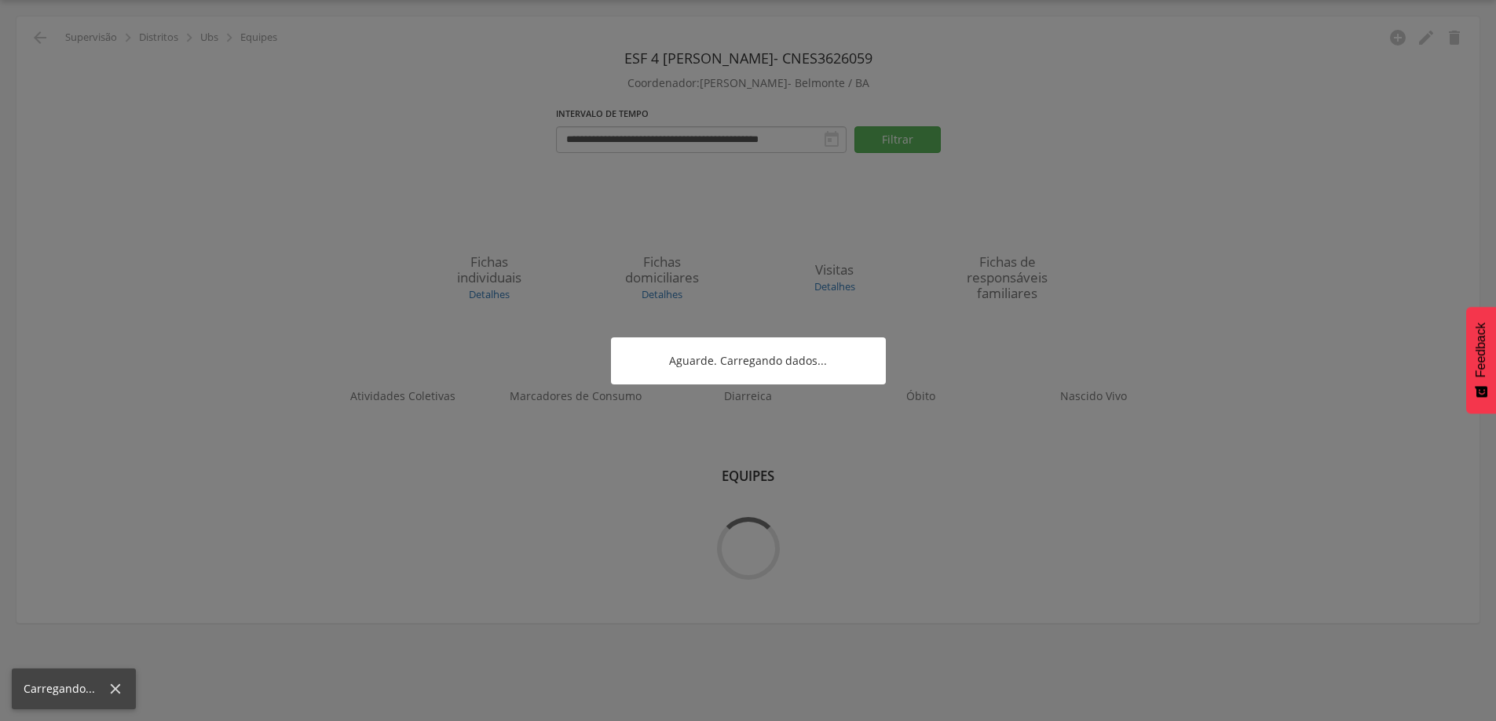
scroll to position [47, 0]
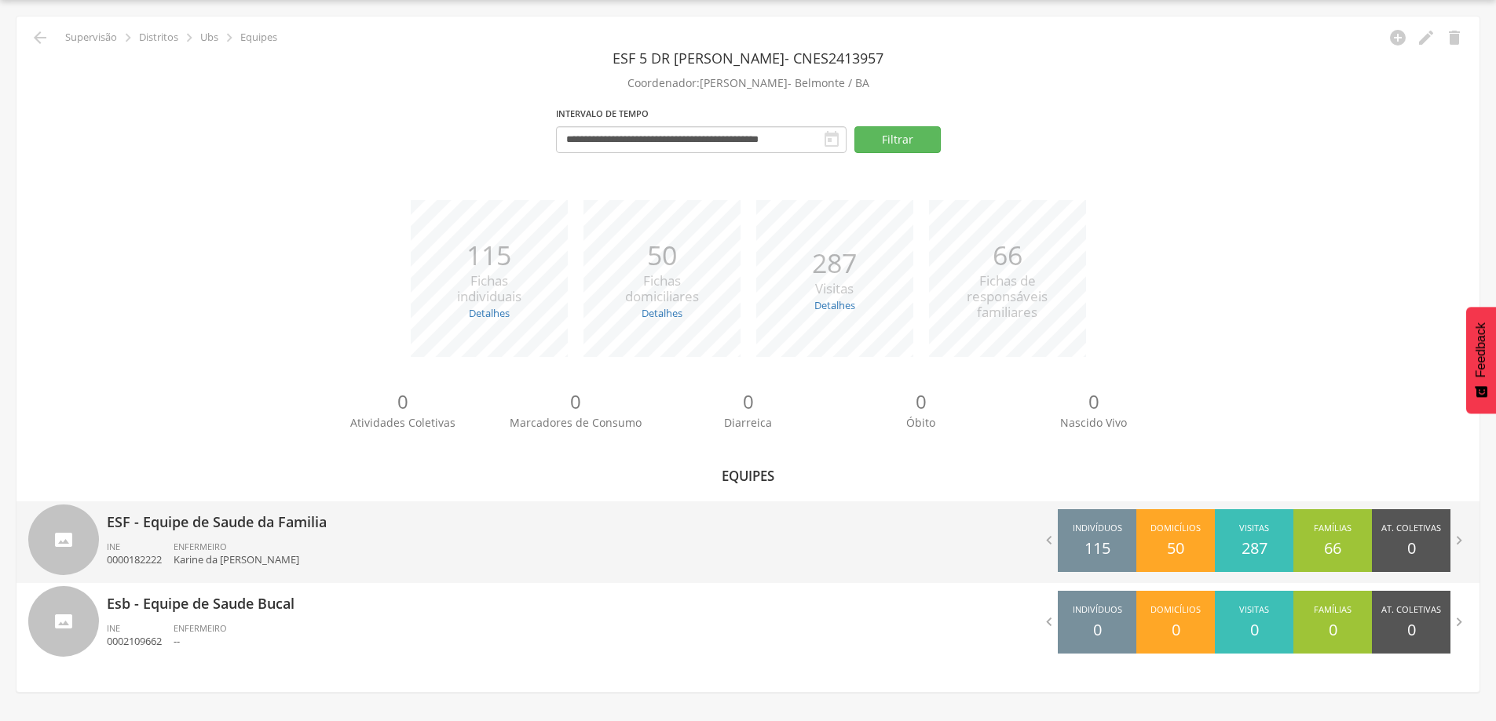
click at [219, 533] on div "ESF - Equipe de Saude da Familia INE 0000182222 ENFERMEIRO [PERSON_NAME]" at bounding box center [422, 543] width 630 height 82
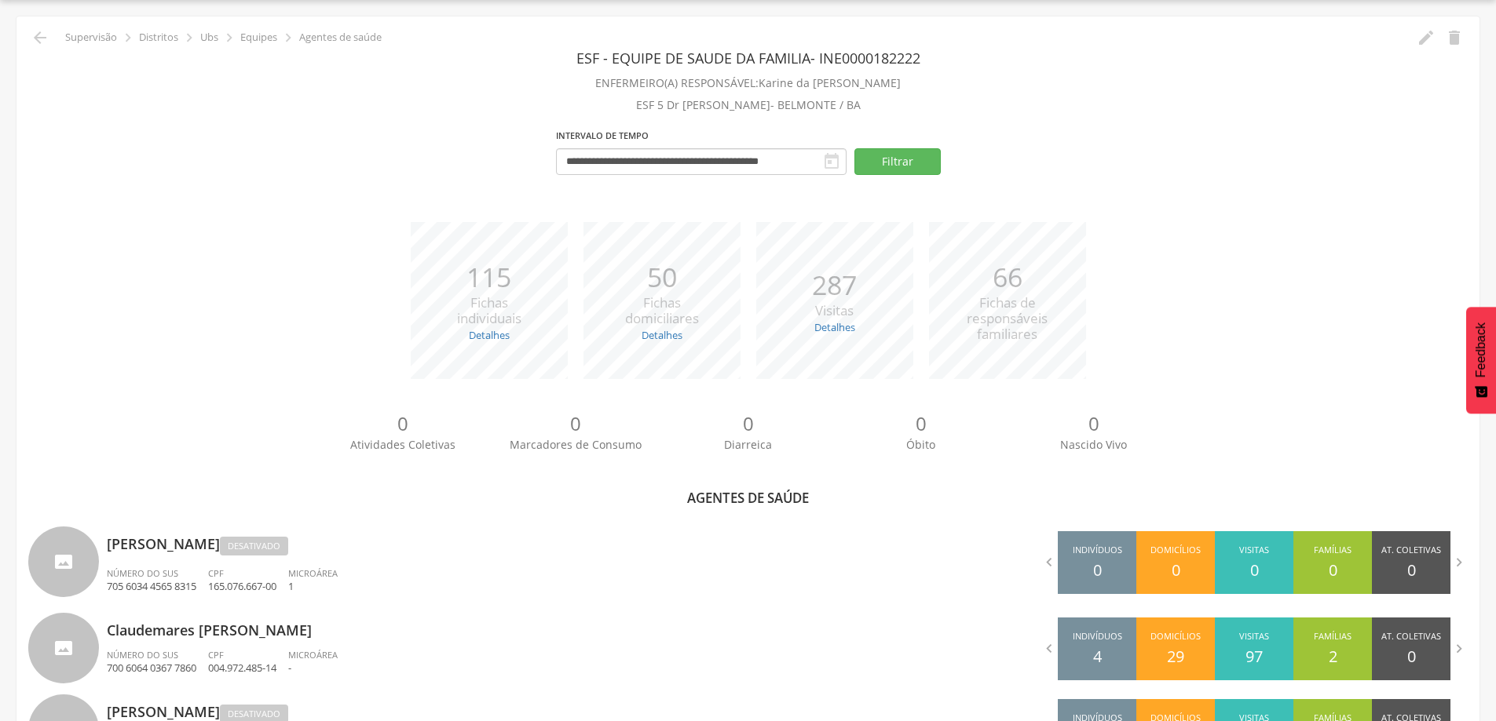
scroll to position [382, 0]
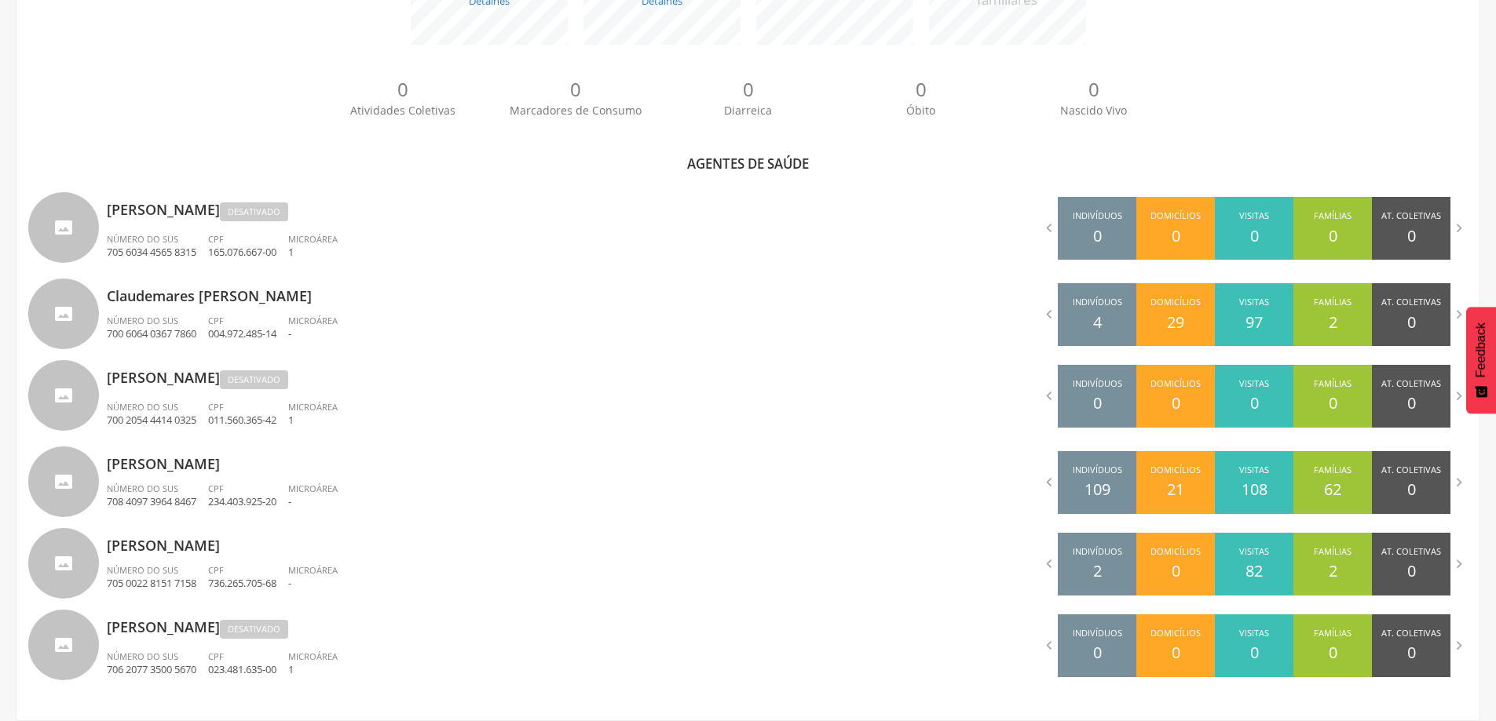
scroll to position [47, 0]
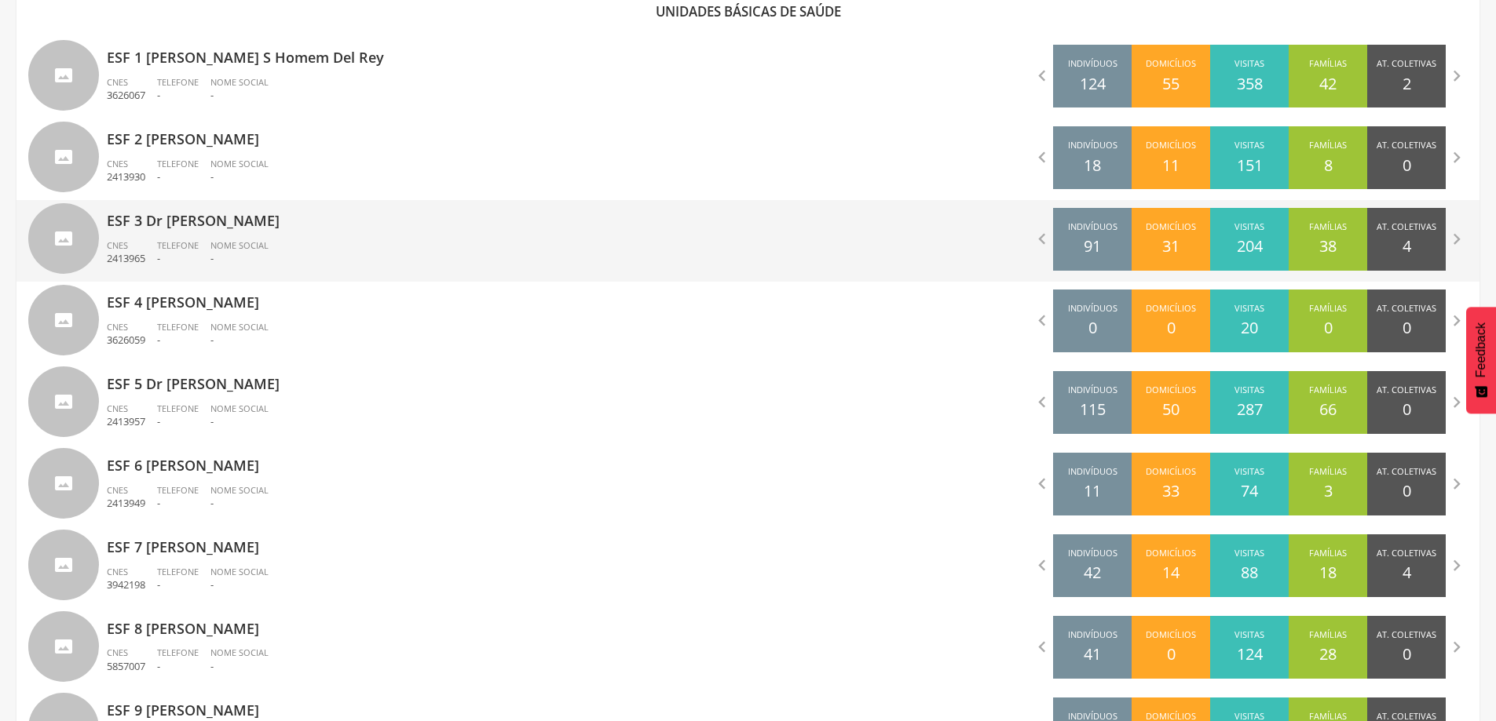
scroll to position [590, 0]
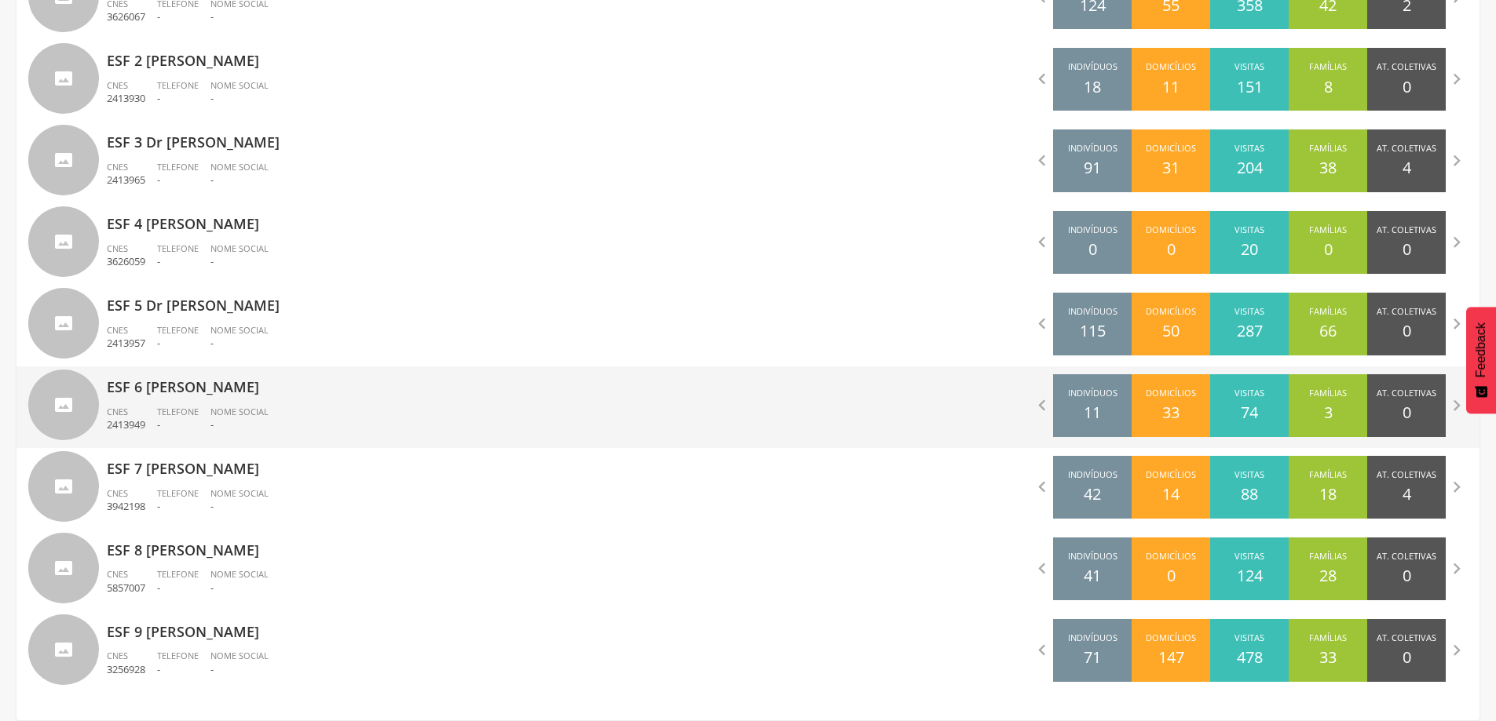
click at [228, 385] on p "ESF 6 [PERSON_NAME]" at bounding box center [422, 382] width 630 height 31
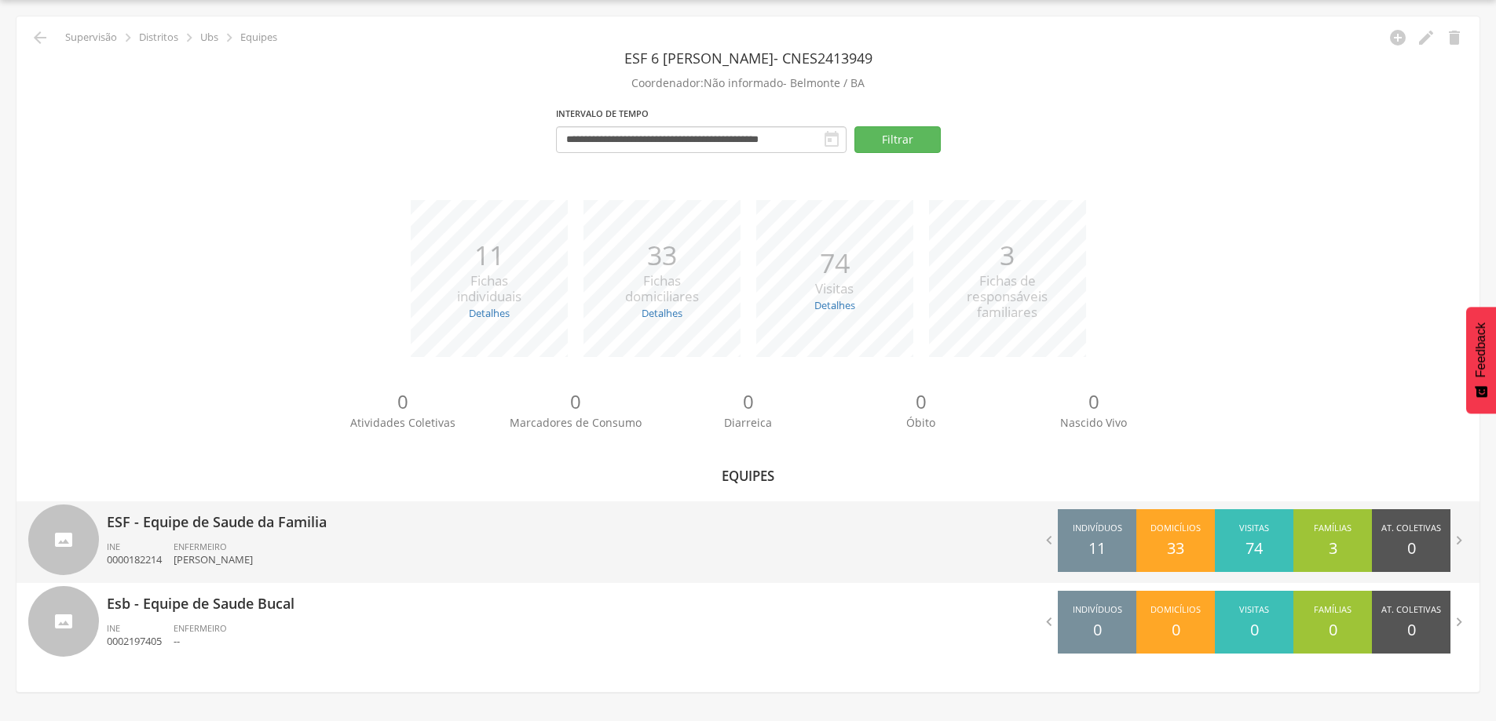
click at [191, 550] on span "ENFERMEIRO" at bounding box center [200, 547] width 53 height 12
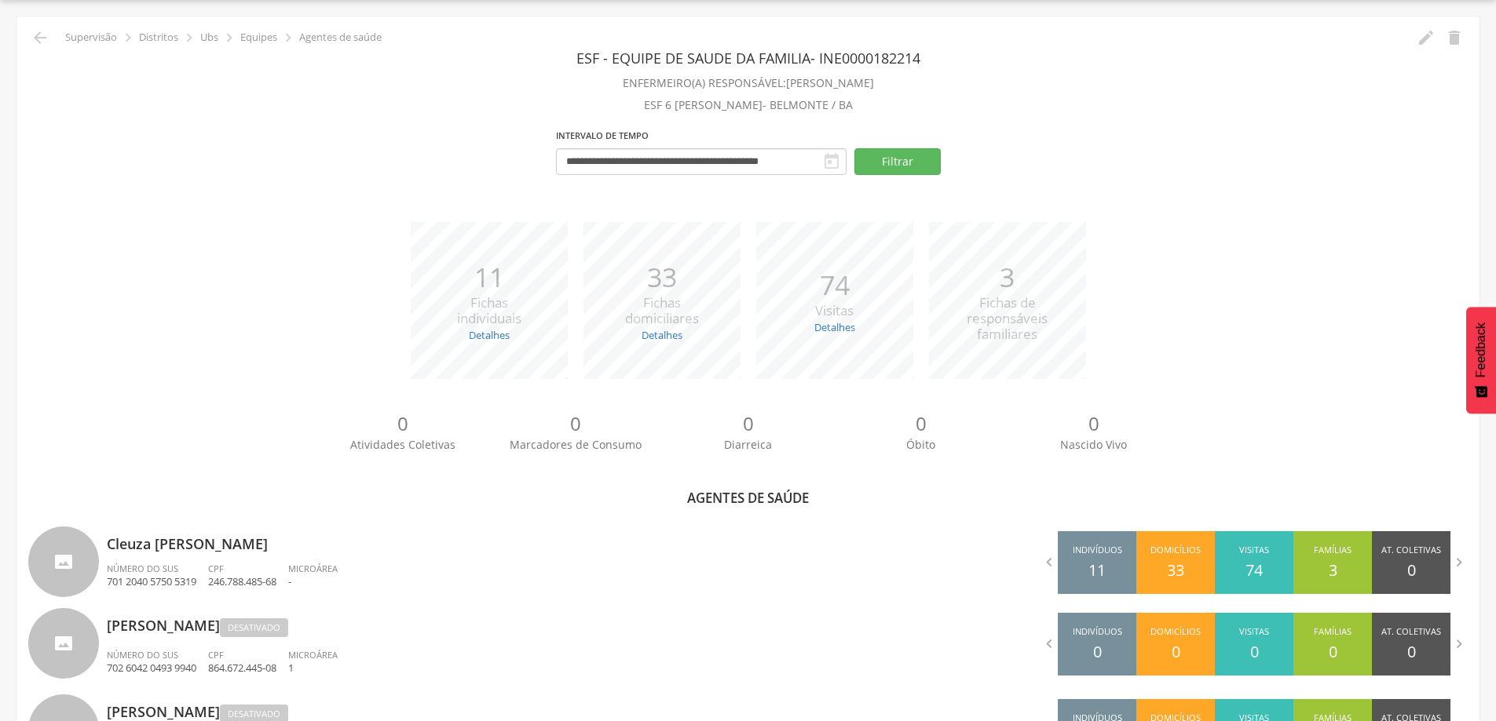
scroll to position [132, 0]
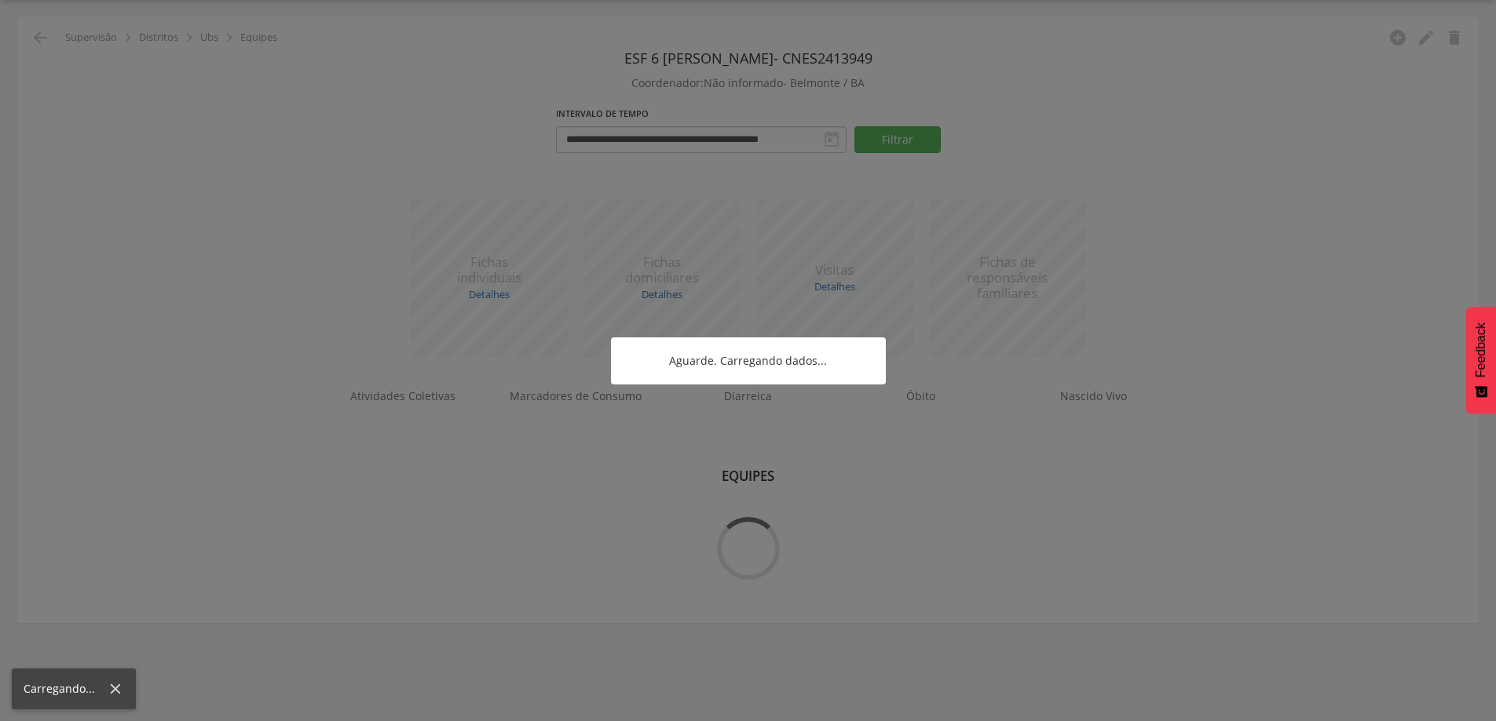
scroll to position [47, 0]
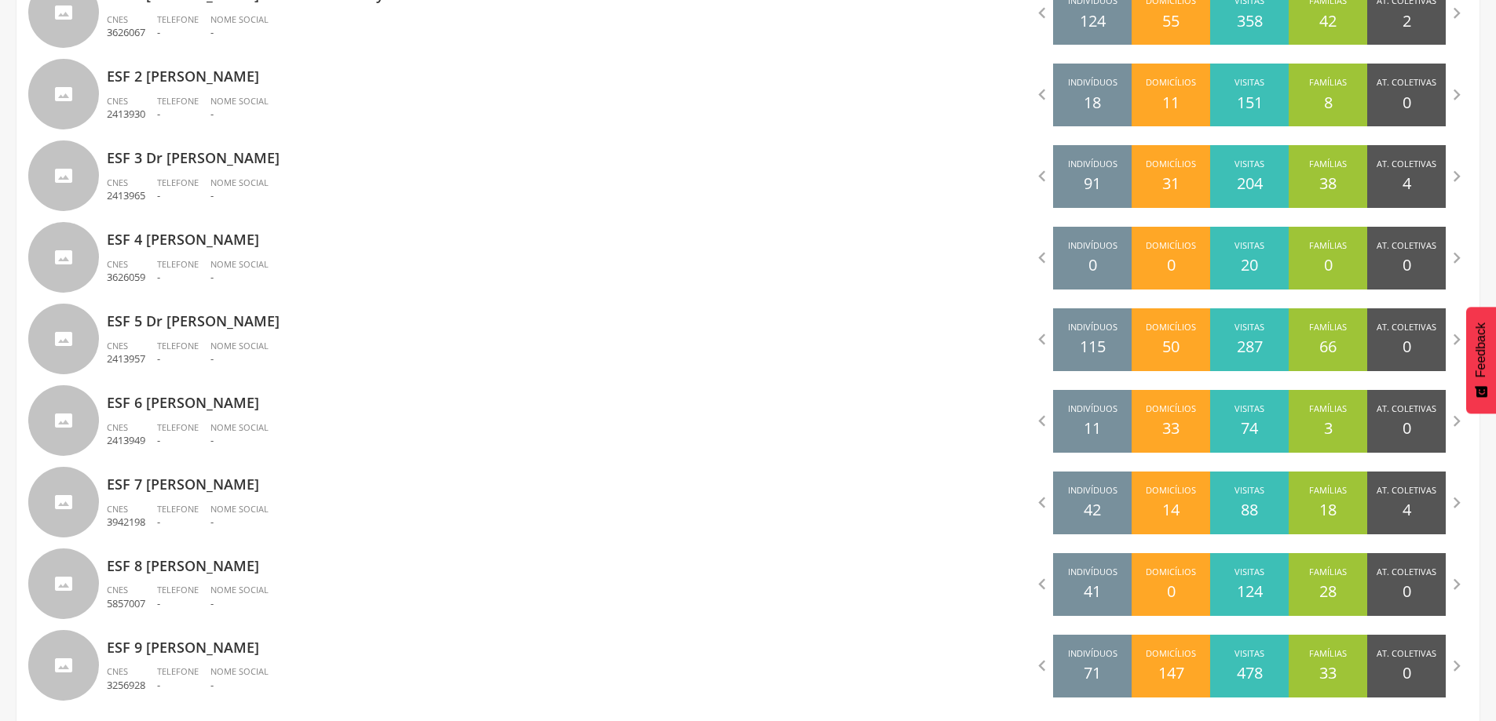
scroll to position [590, 0]
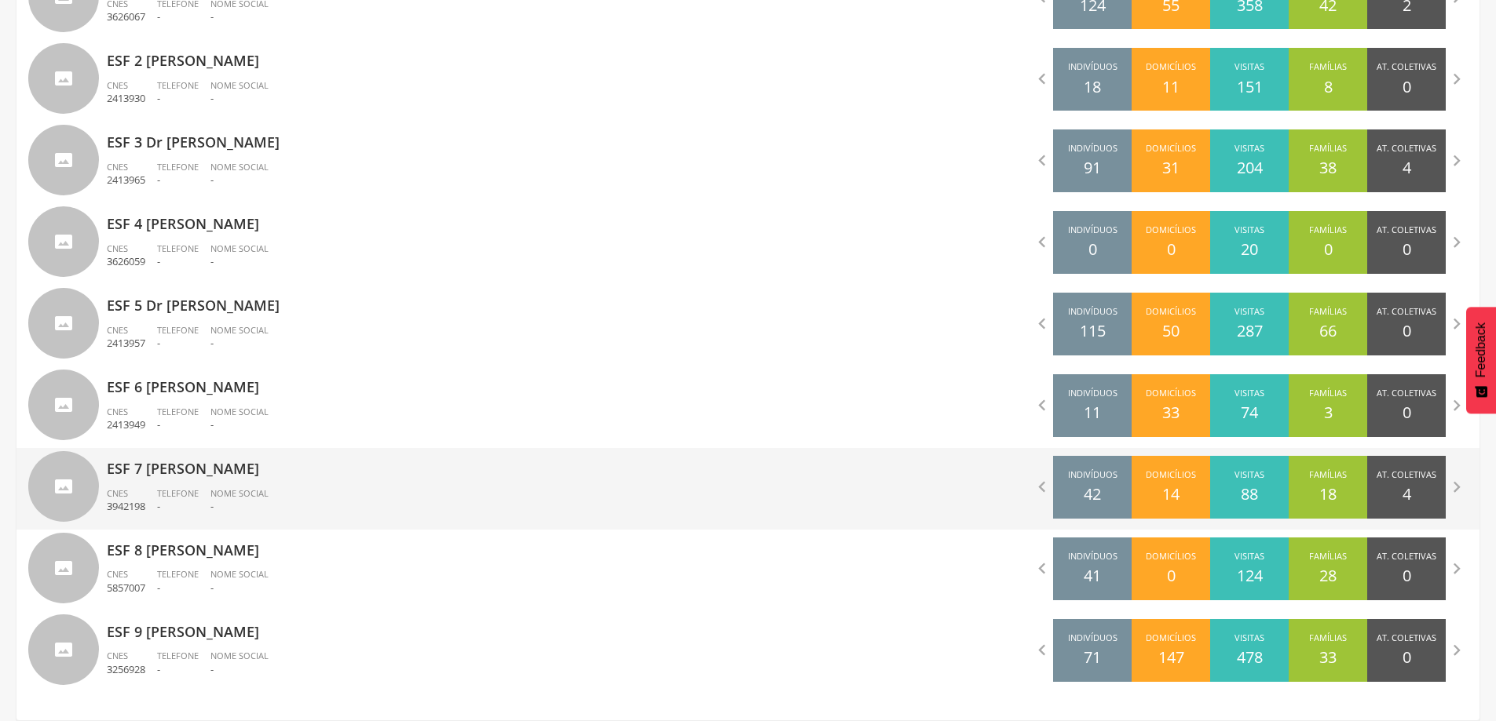
click at [188, 485] on div "ESF 7 [PERSON_NAME] Elias CNES 3942198 Telefone - Nome Social -" at bounding box center [422, 489] width 630 height 82
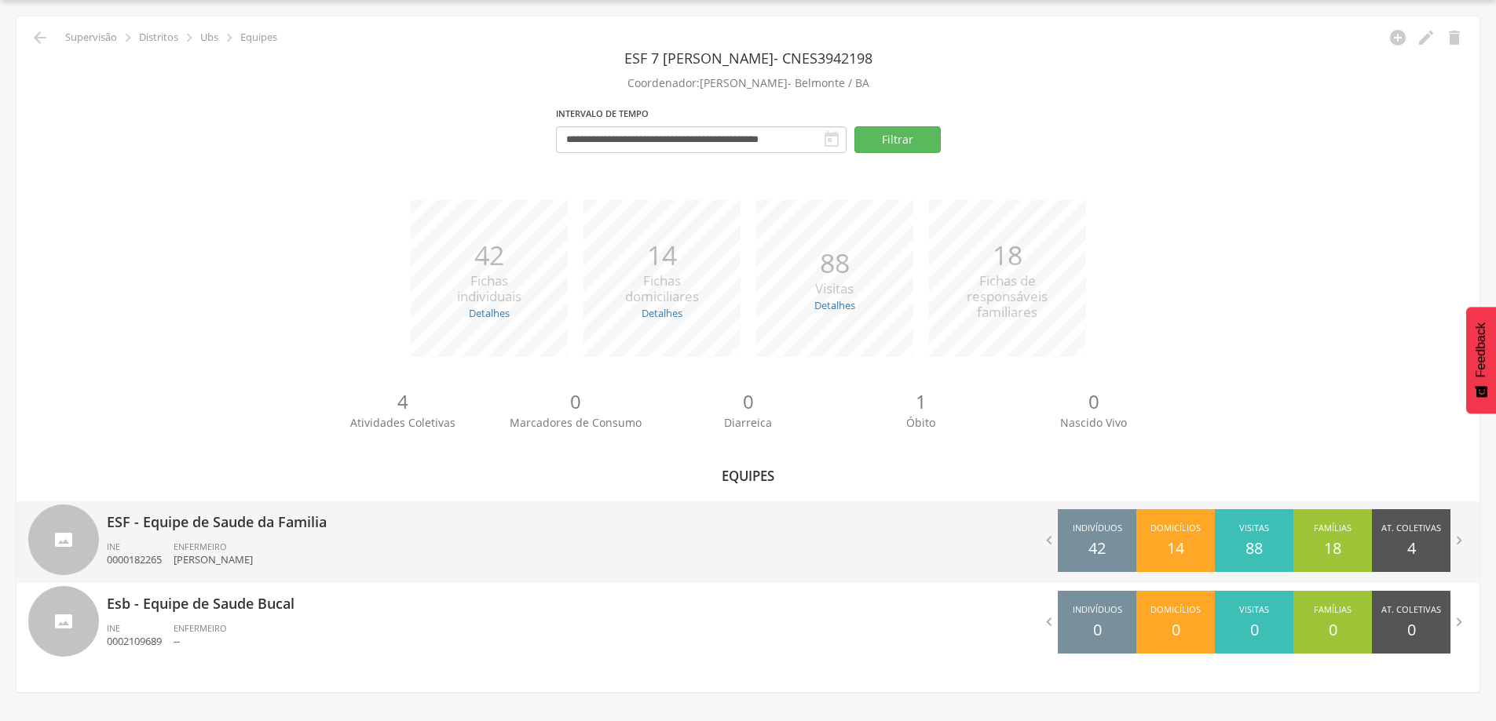
click at [225, 552] on span "ENFERMEIRO" at bounding box center [200, 547] width 53 height 12
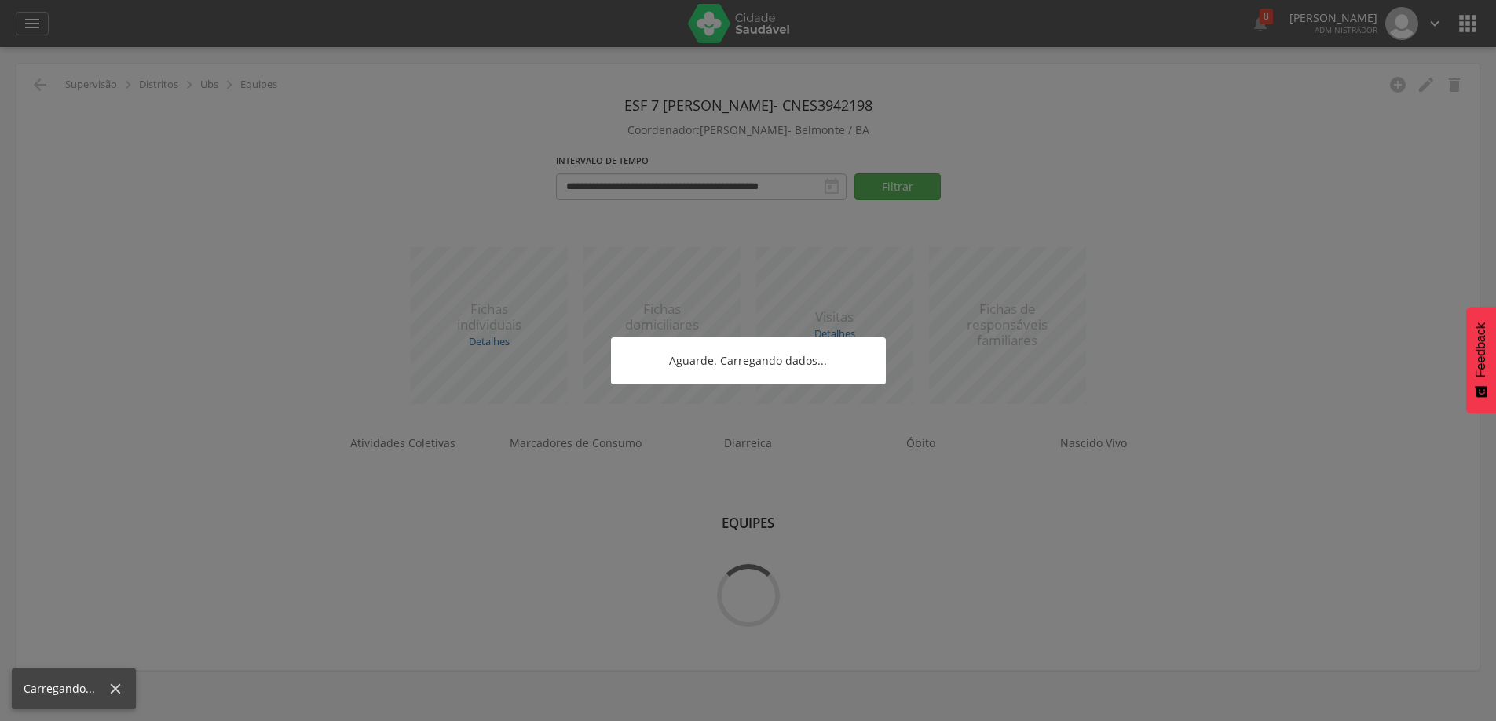
scroll to position [47, 0]
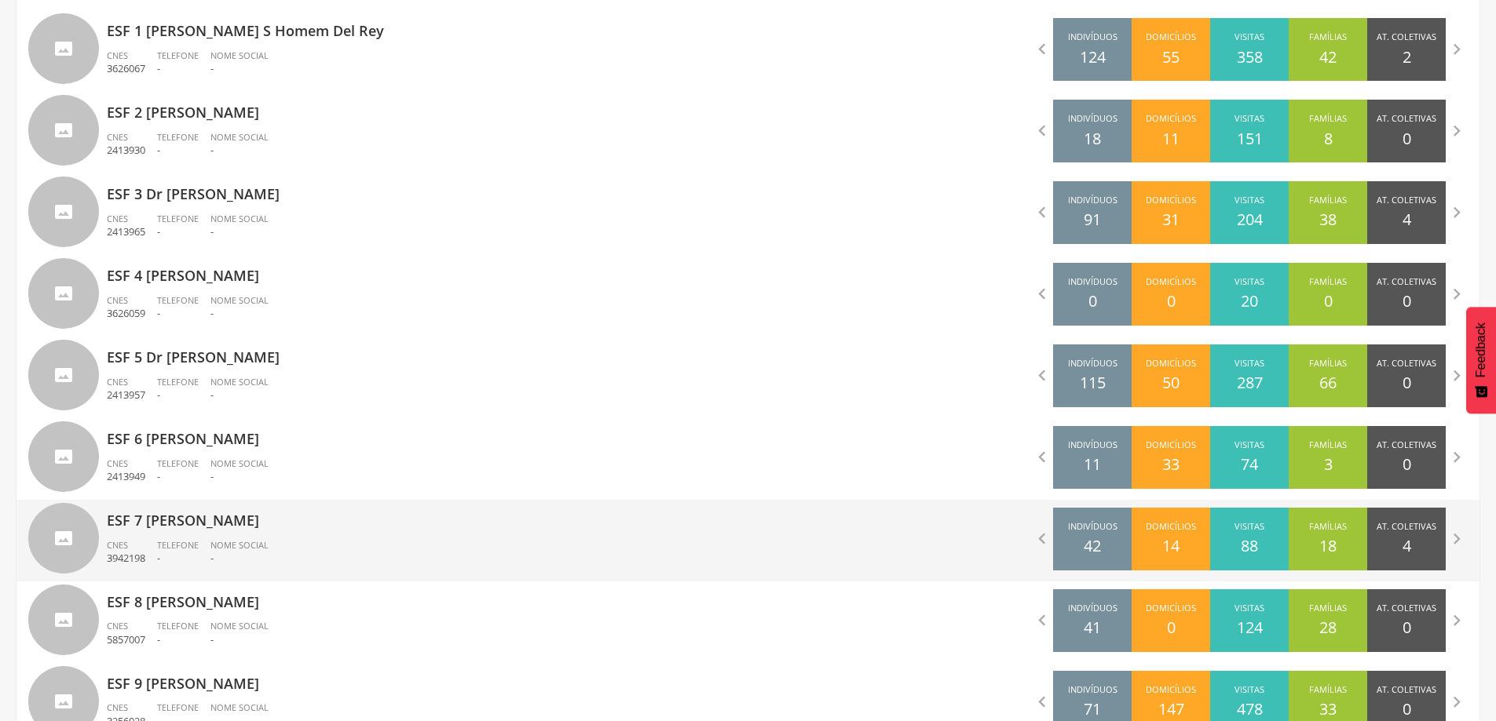
scroll to position [590, 0]
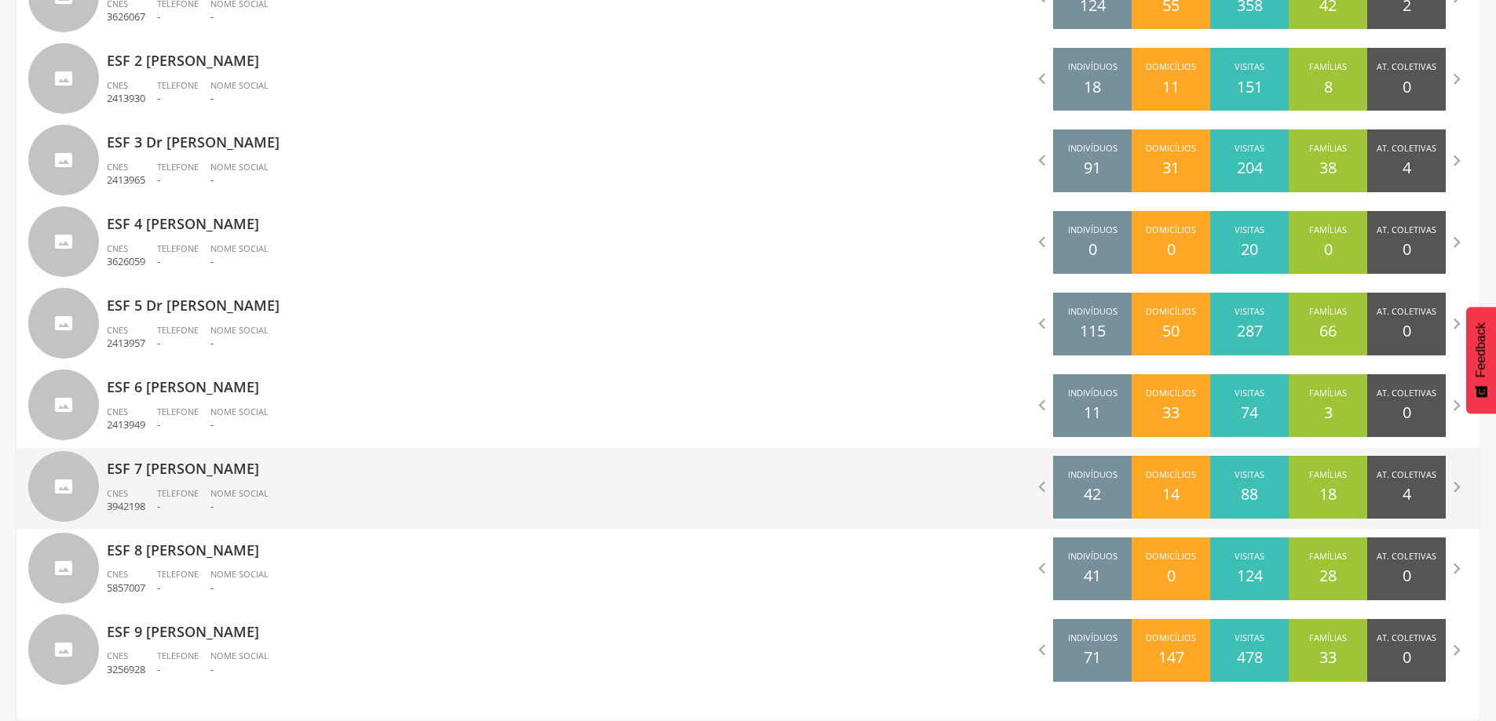
click at [163, 471] on p "ESF 7 [PERSON_NAME]" at bounding box center [422, 463] width 630 height 31
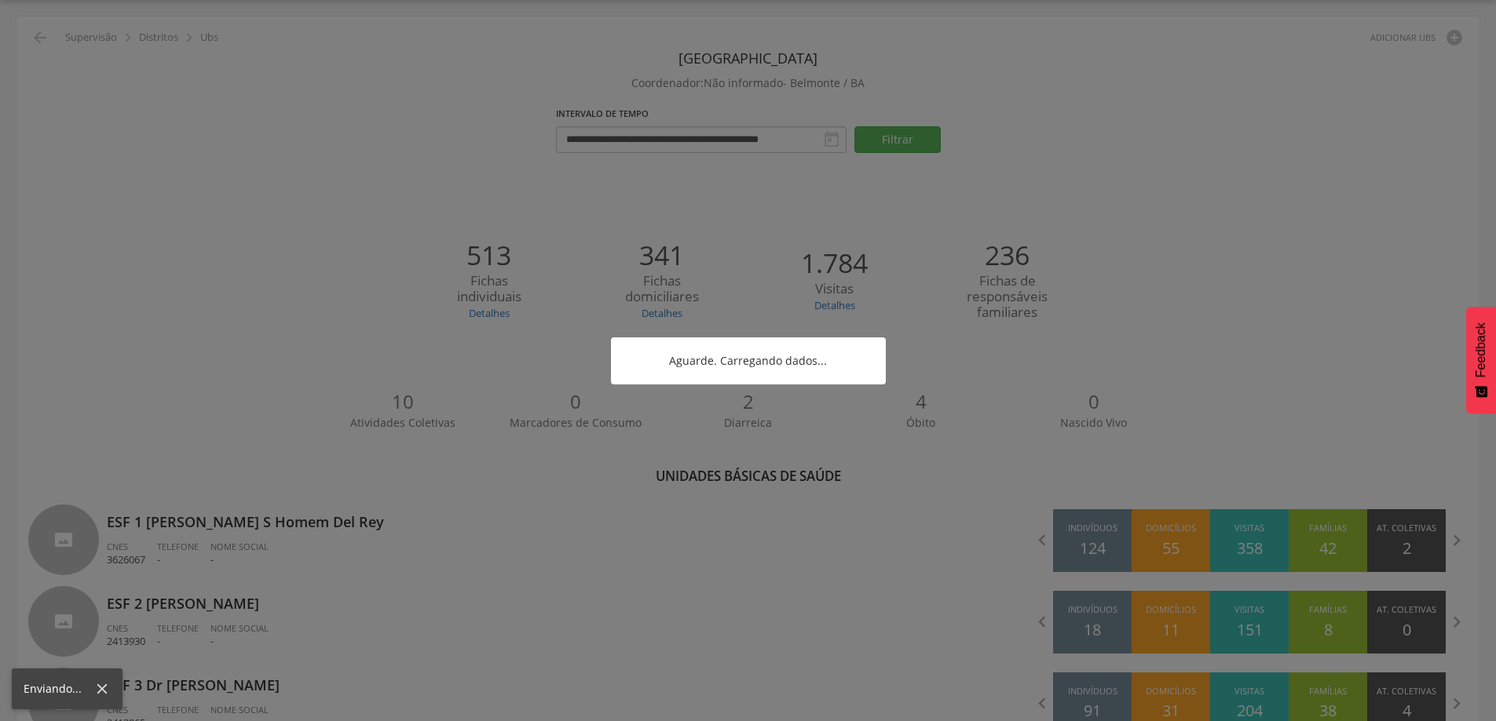
scroll to position [590, 0]
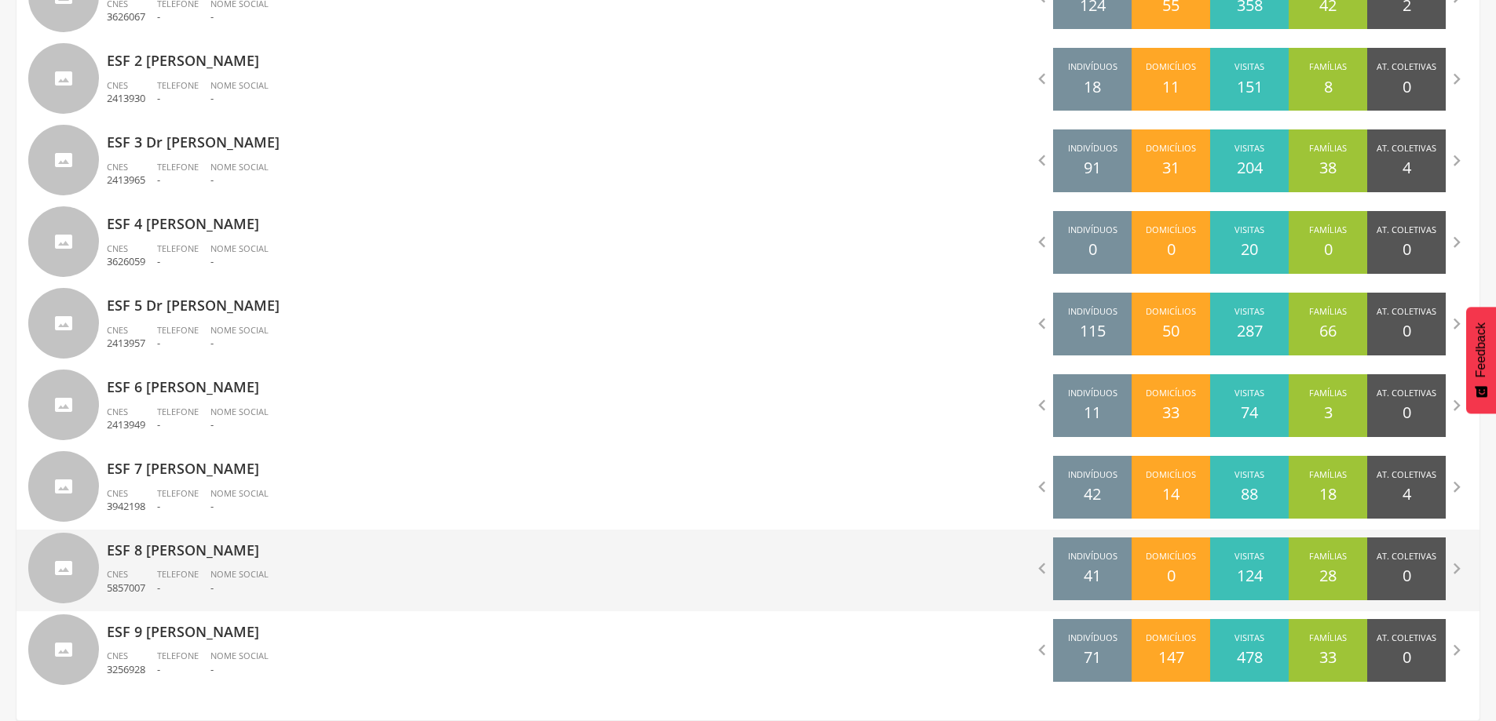
click at [256, 567] on div "ESF 8 [PERSON_NAME] CNES 5857007 Telefone - Nome Social -" at bounding box center [422, 571] width 630 height 82
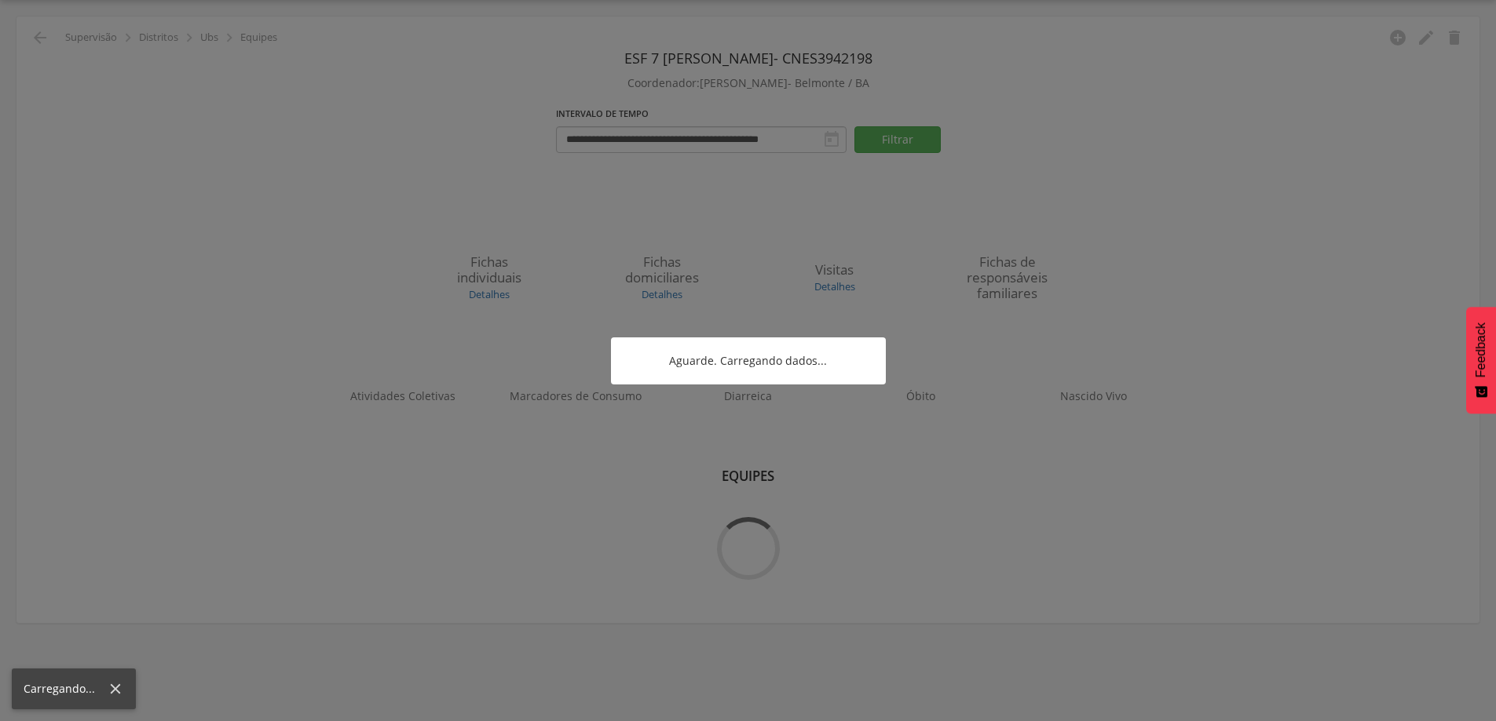
scroll to position [47, 0]
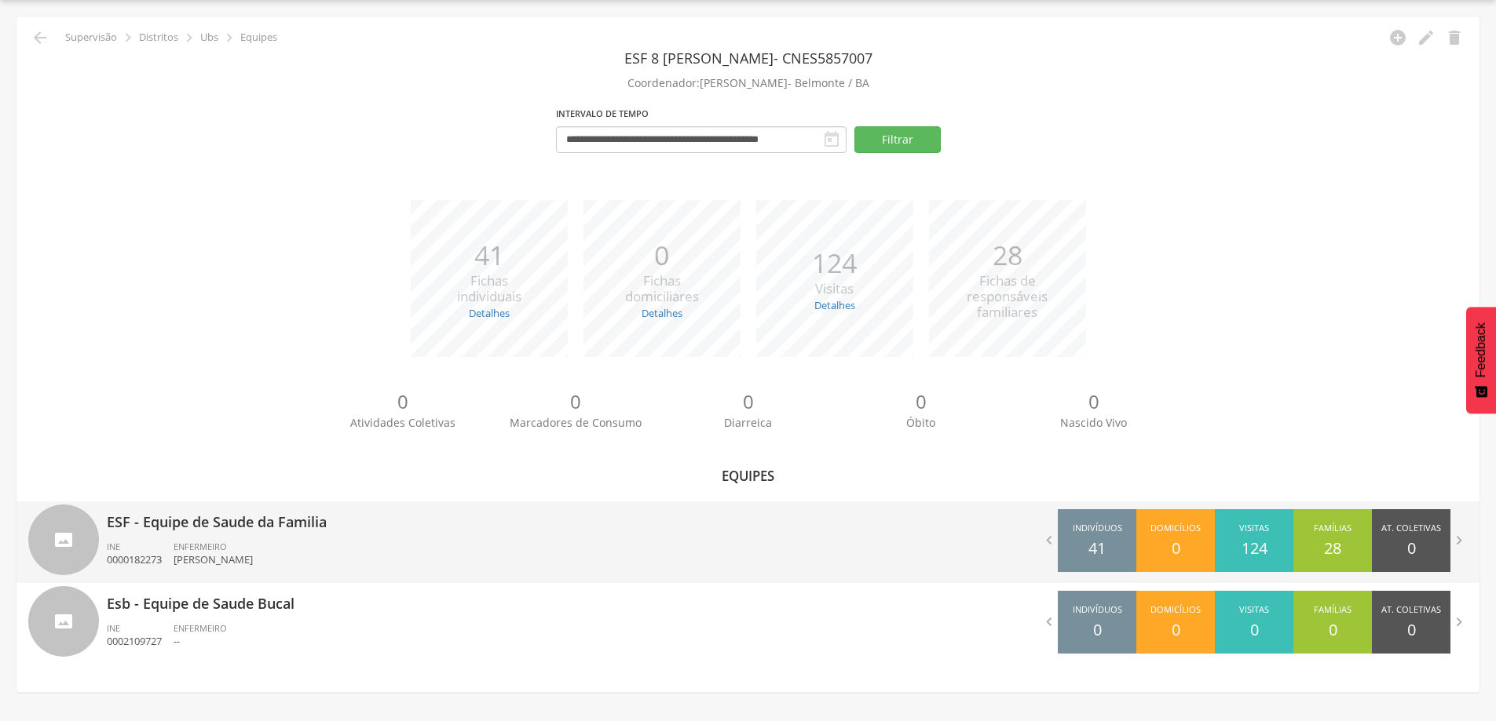
click at [211, 548] on span "ENFERMEIRO" at bounding box center [200, 547] width 53 height 12
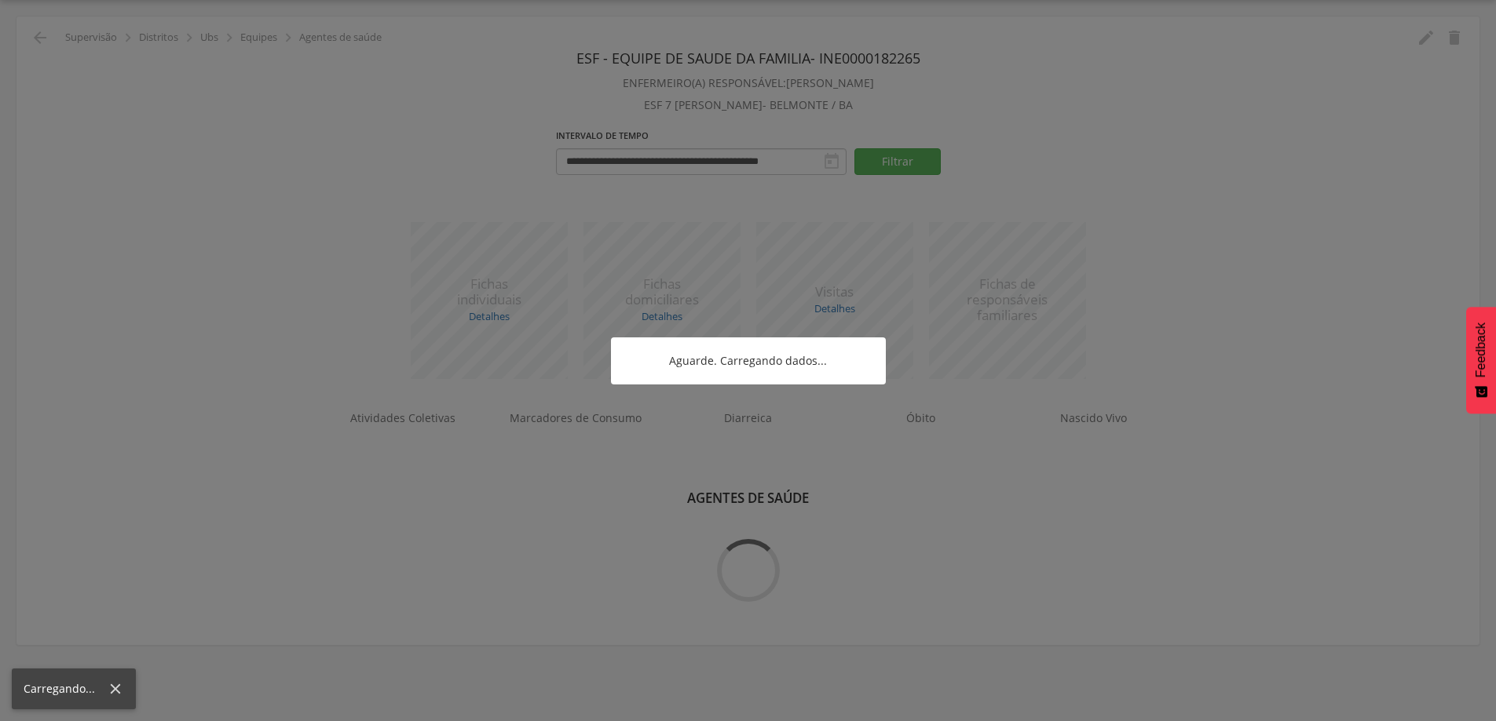
scroll to position [204, 0]
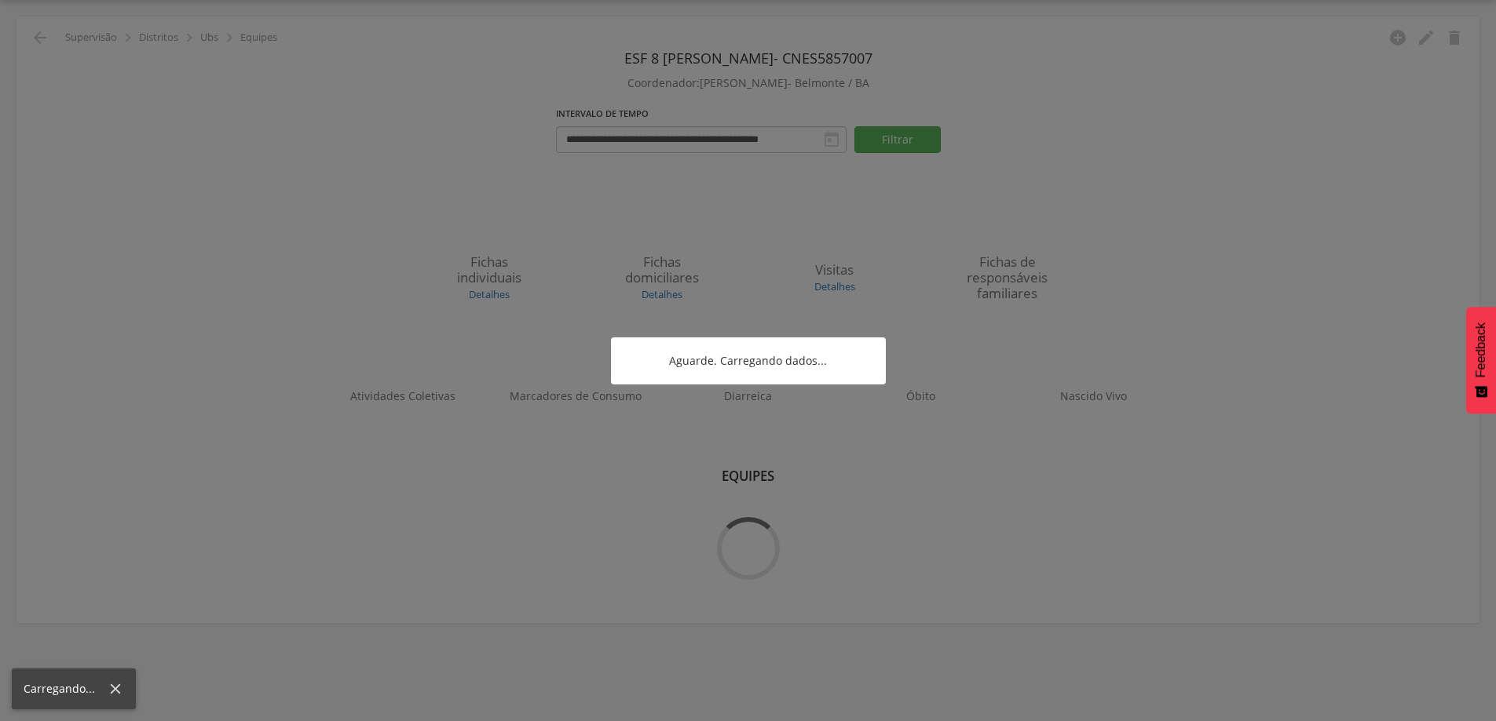
scroll to position [47, 0]
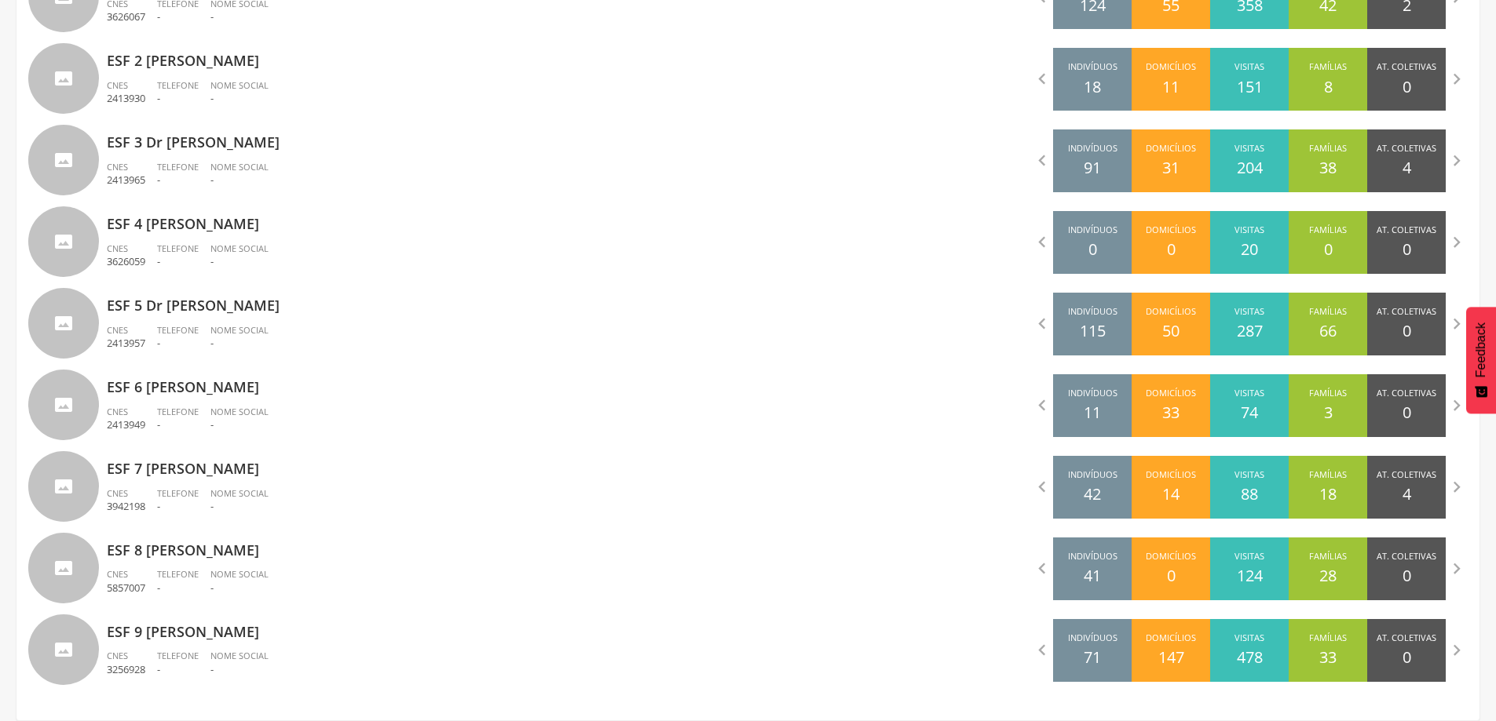
scroll to position [512, 0]
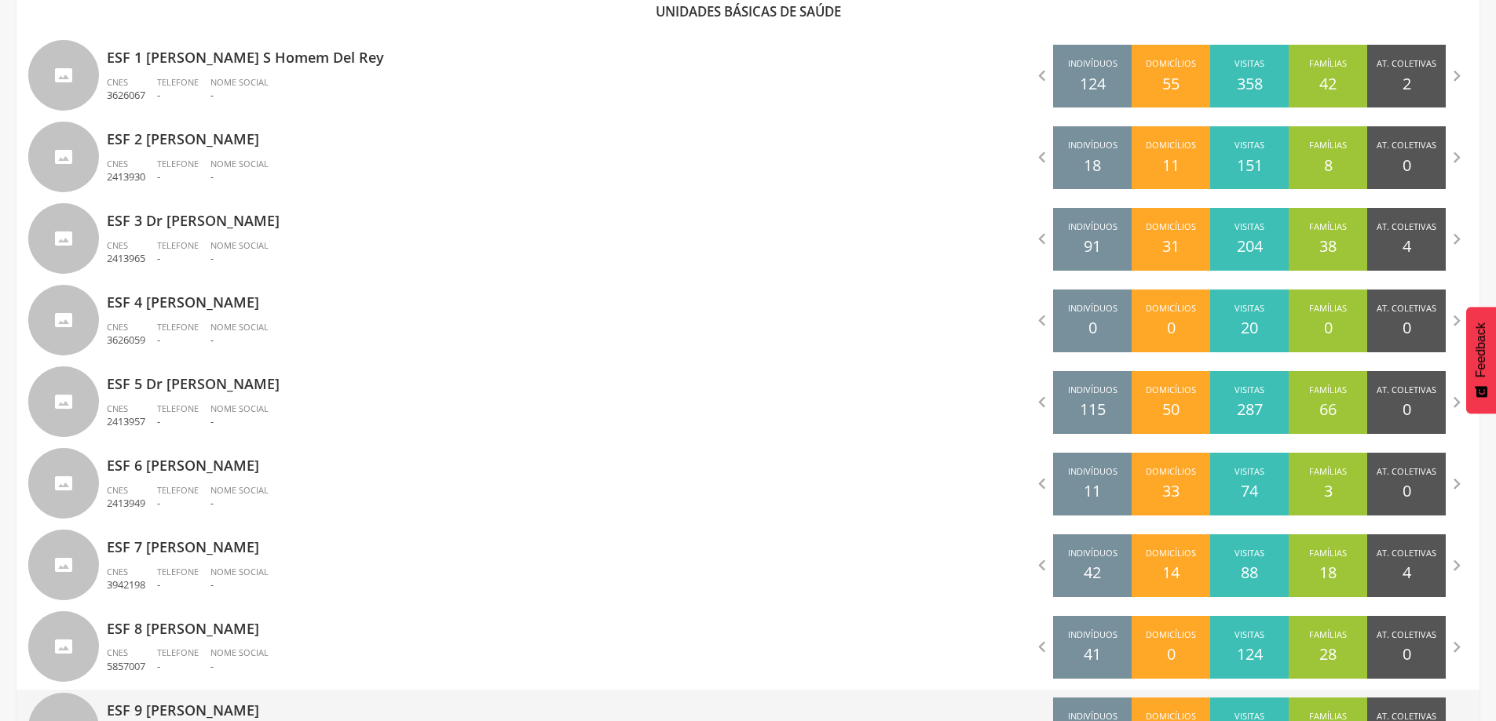
click at [183, 704] on p "ESF 9 [PERSON_NAME]" at bounding box center [422, 705] width 630 height 31
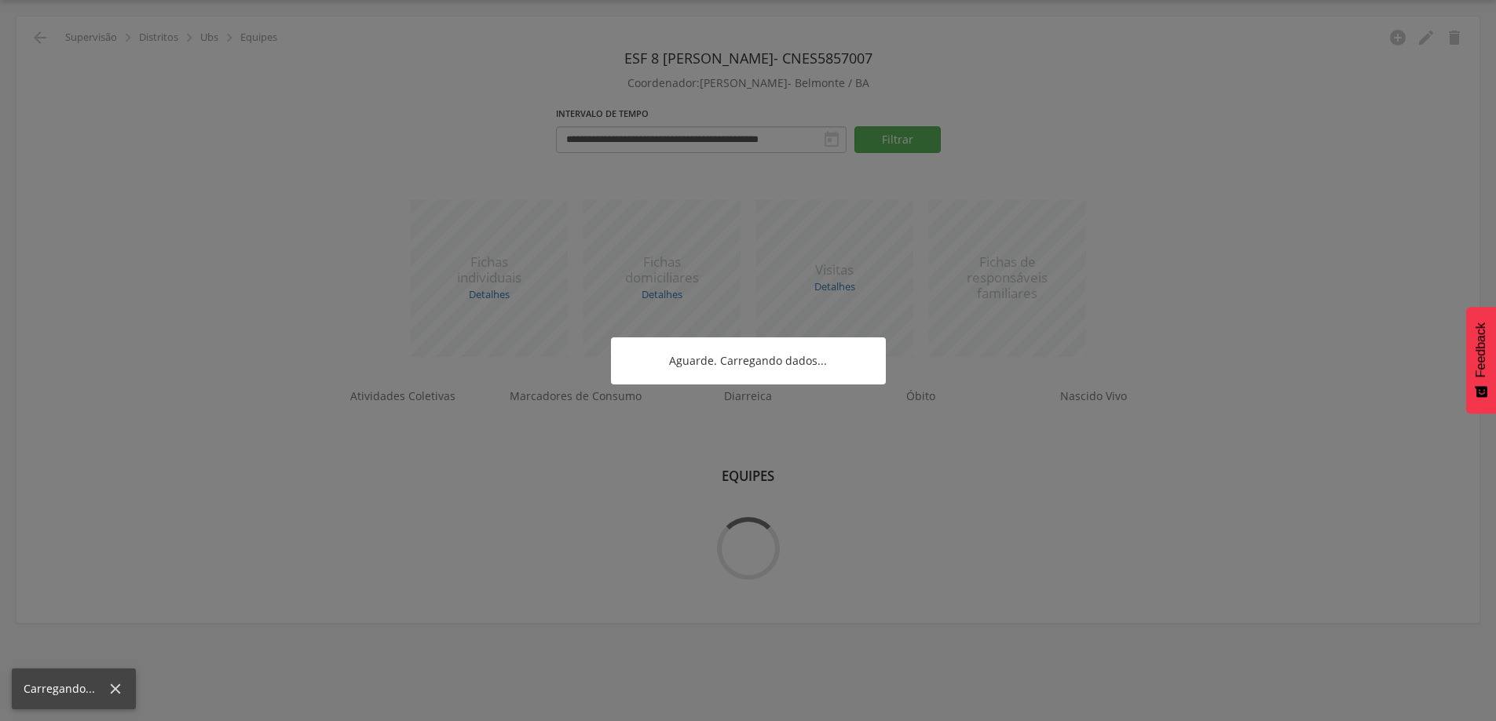
scroll to position [47, 0]
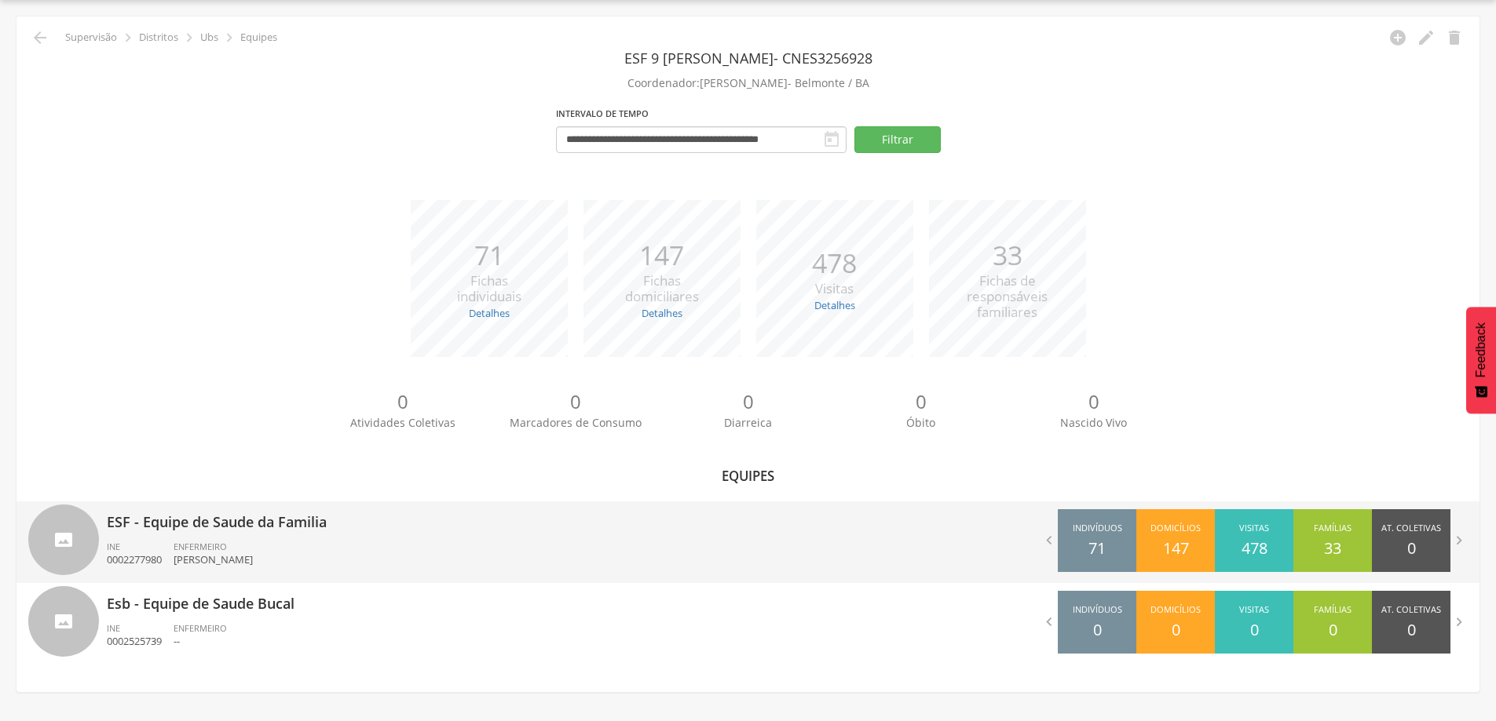
click at [209, 525] on p "ESF - Equipe de Saude da Familia" at bounding box center [422, 517] width 630 height 31
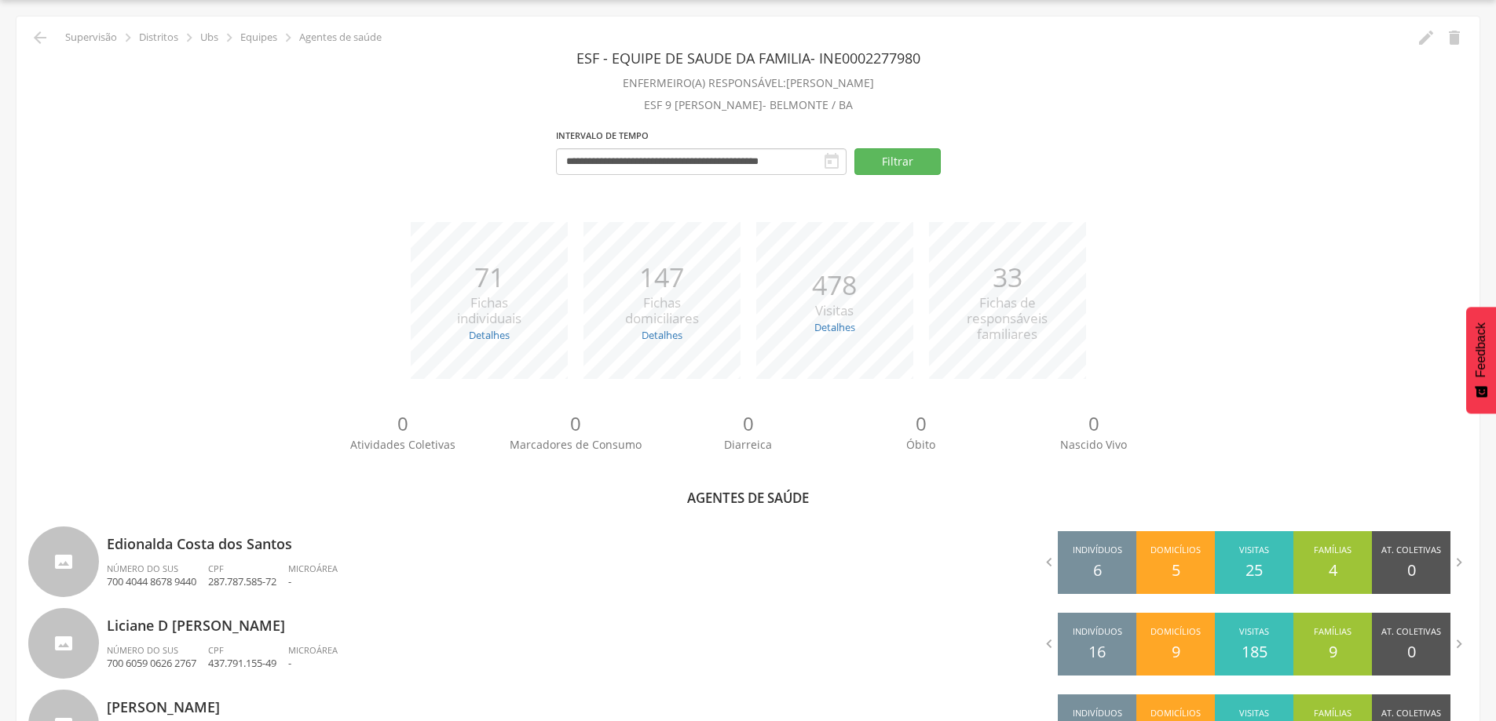
scroll to position [204, 0]
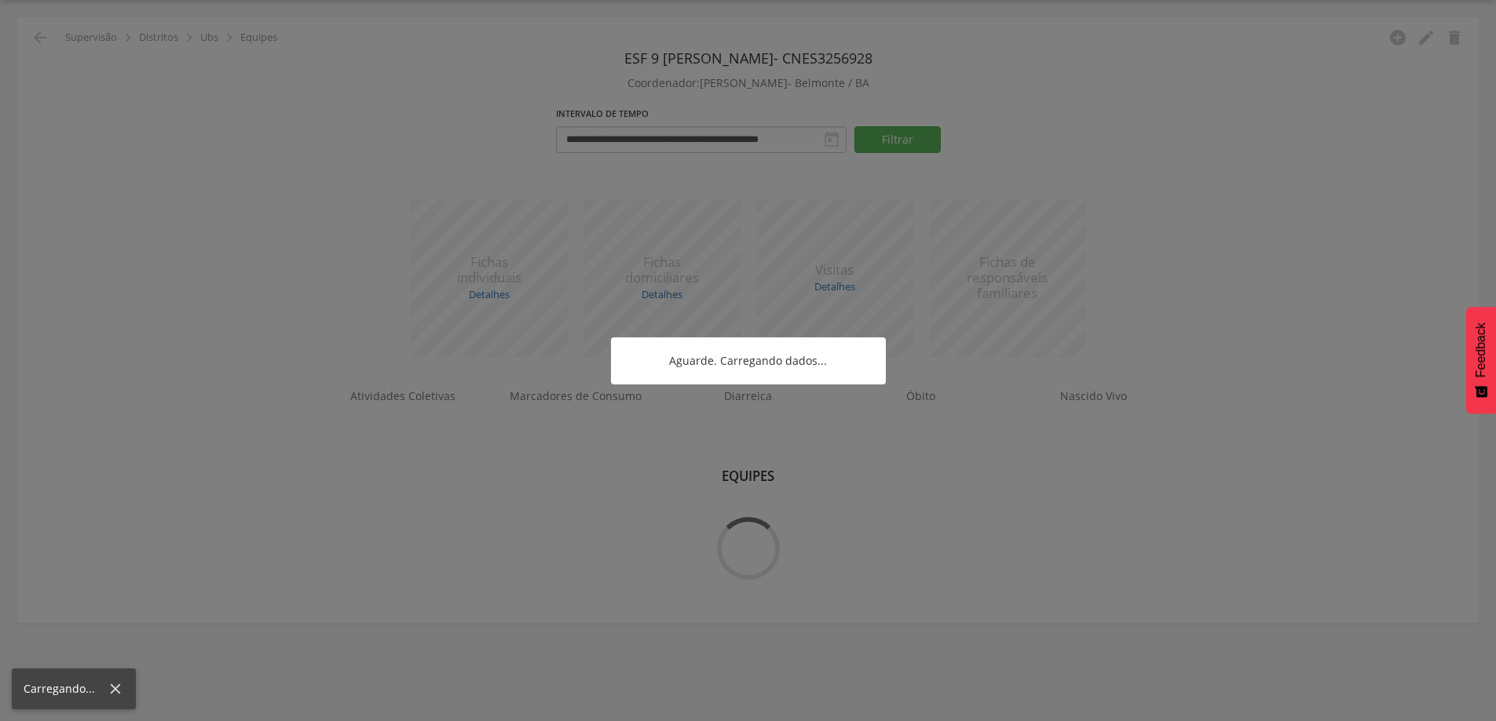
scroll to position [47, 0]
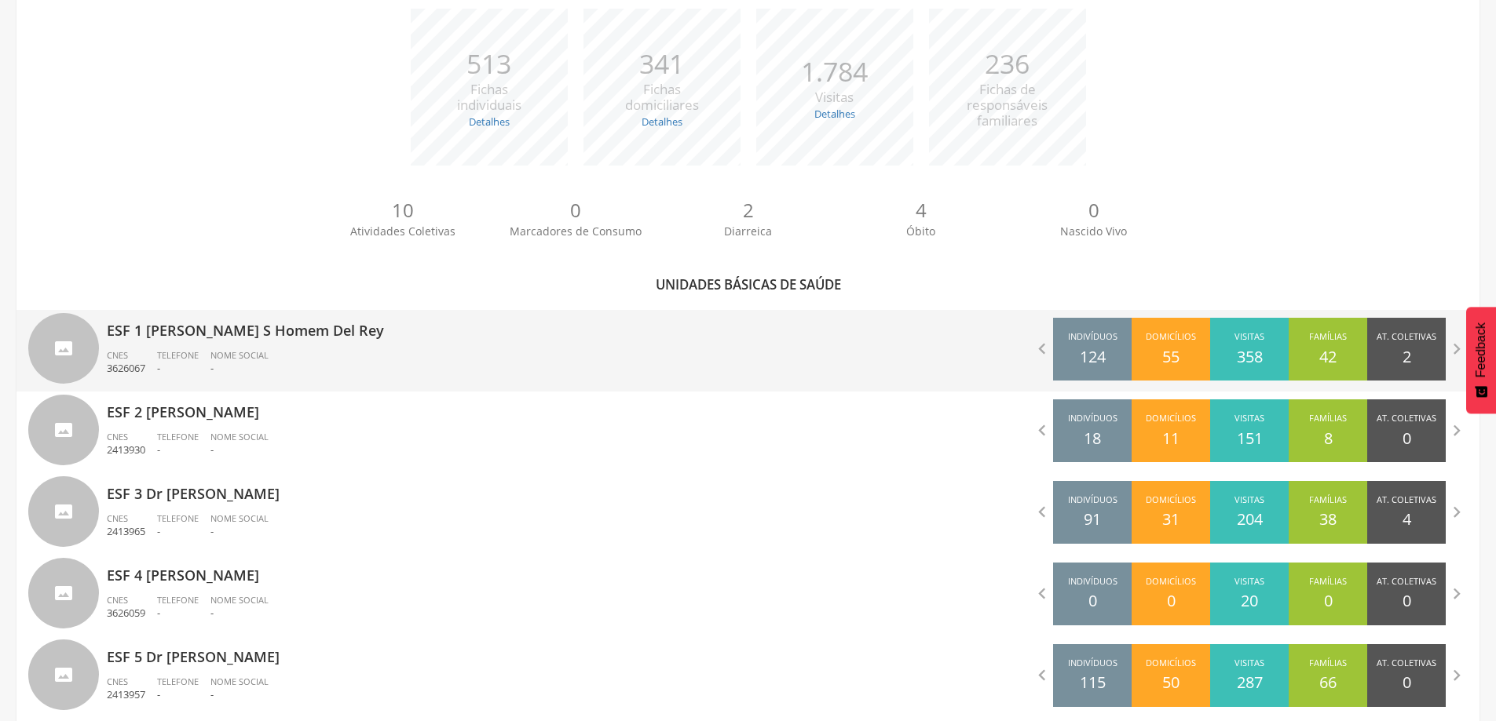
scroll to position [276, 0]
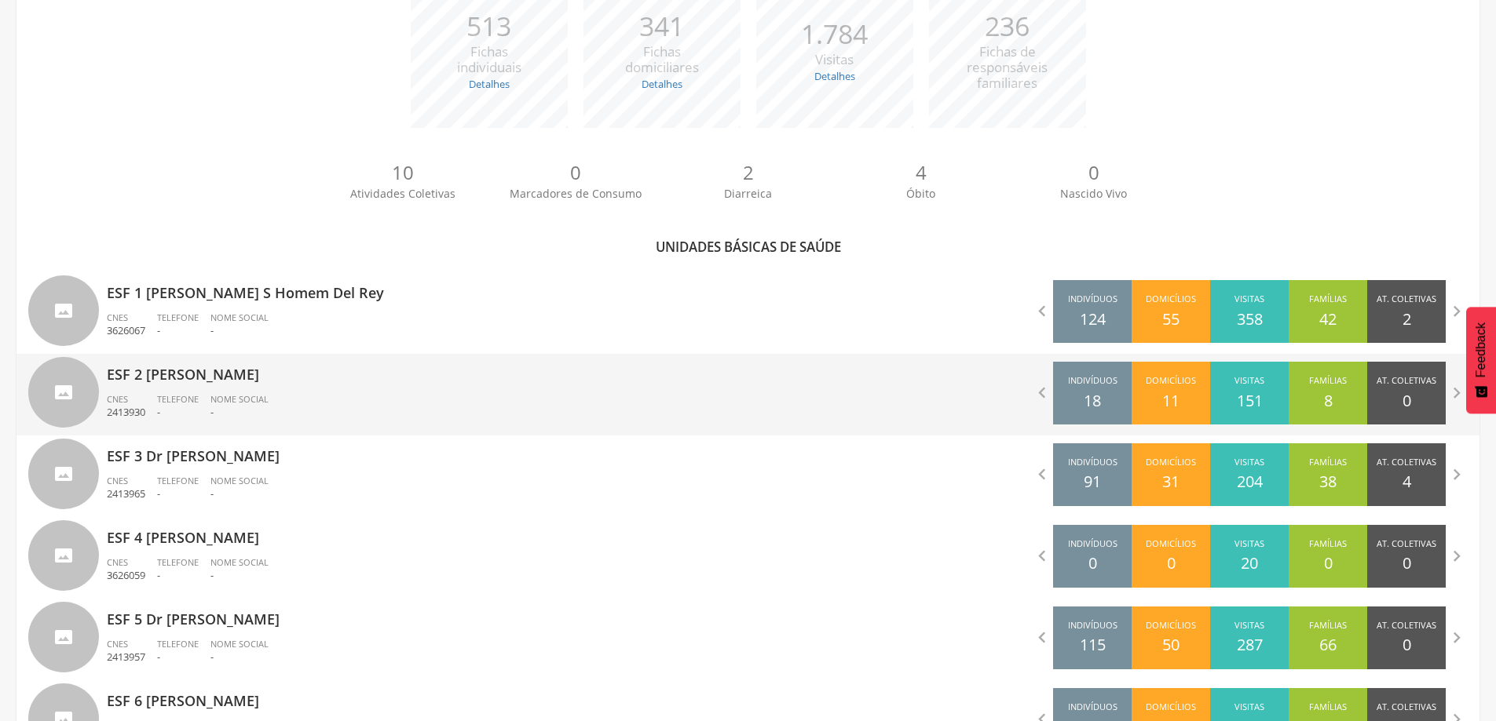
click at [247, 400] on span "Nome Social" at bounding box center [239, 399] width 58 height 12
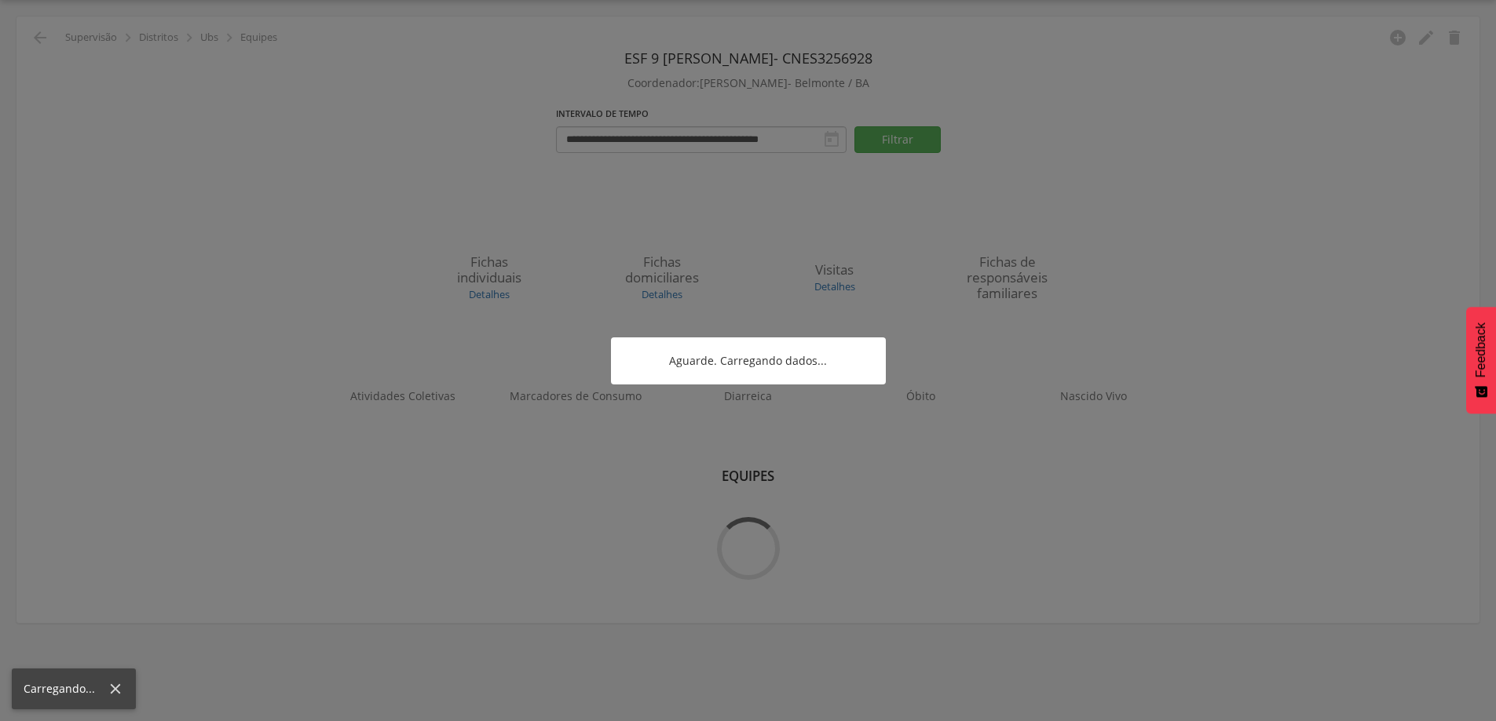
scroll to position [47, 0]
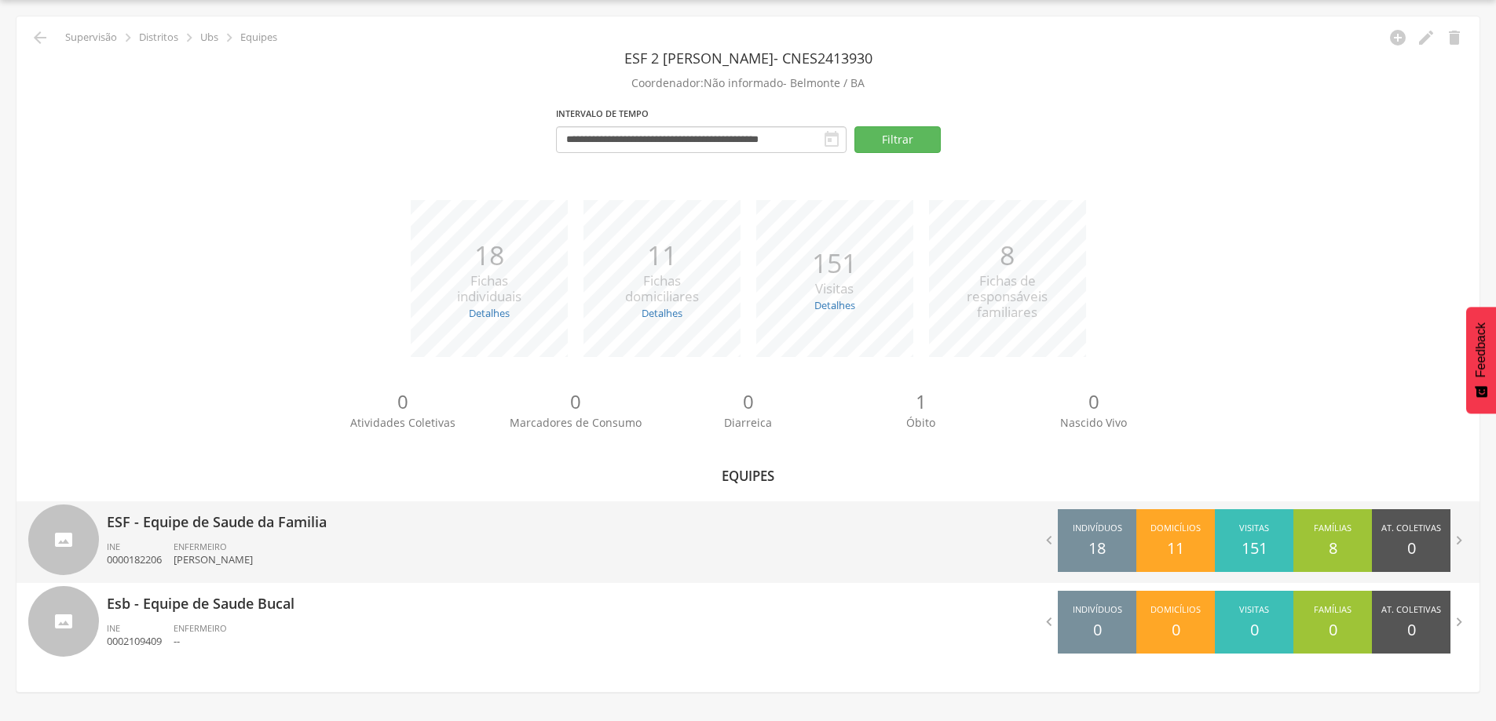
click at [197, 536] on div "ESF - Equipe de Saude da Familia INE 0000182206 ENFERMEIRO [PERSON_NAME]" at bounding box center [422, 543] width 630 height 82
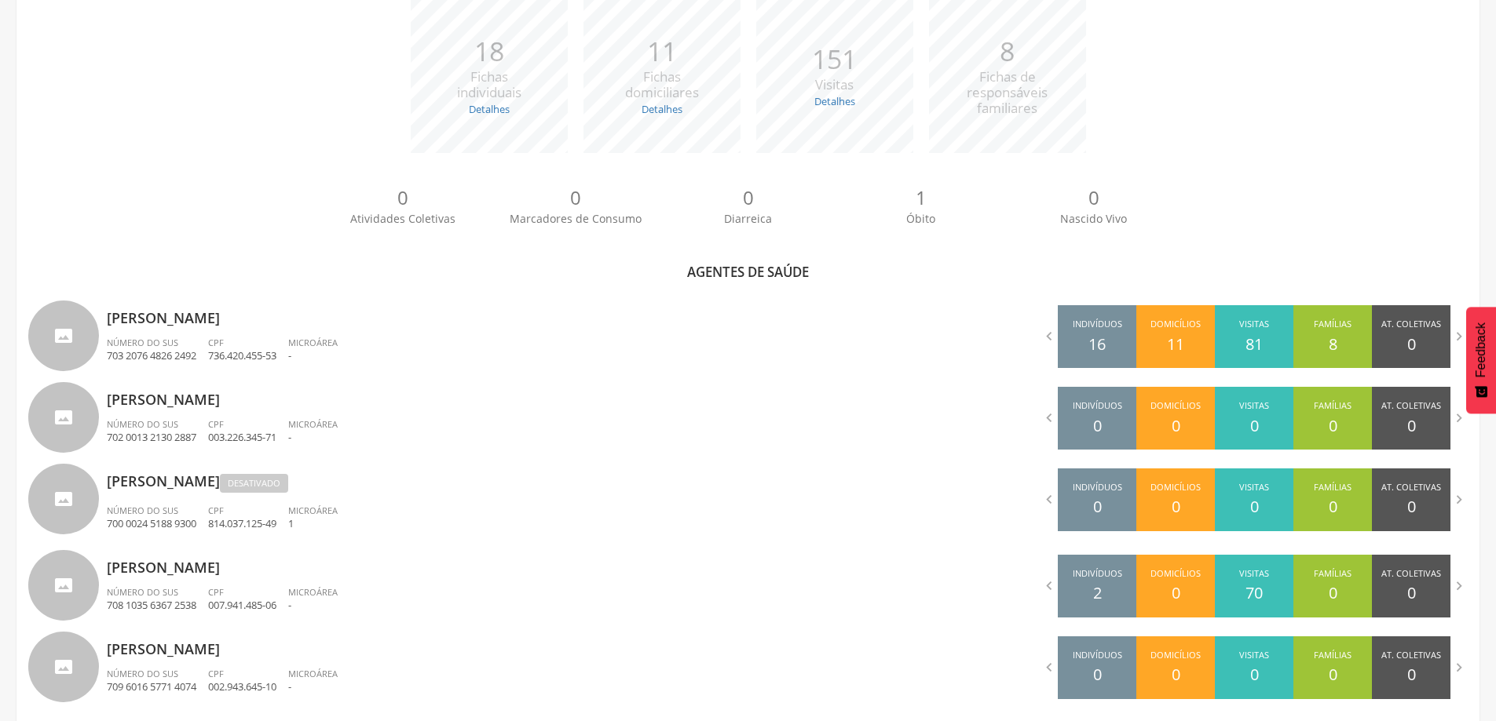
scroll to position [290, 0]
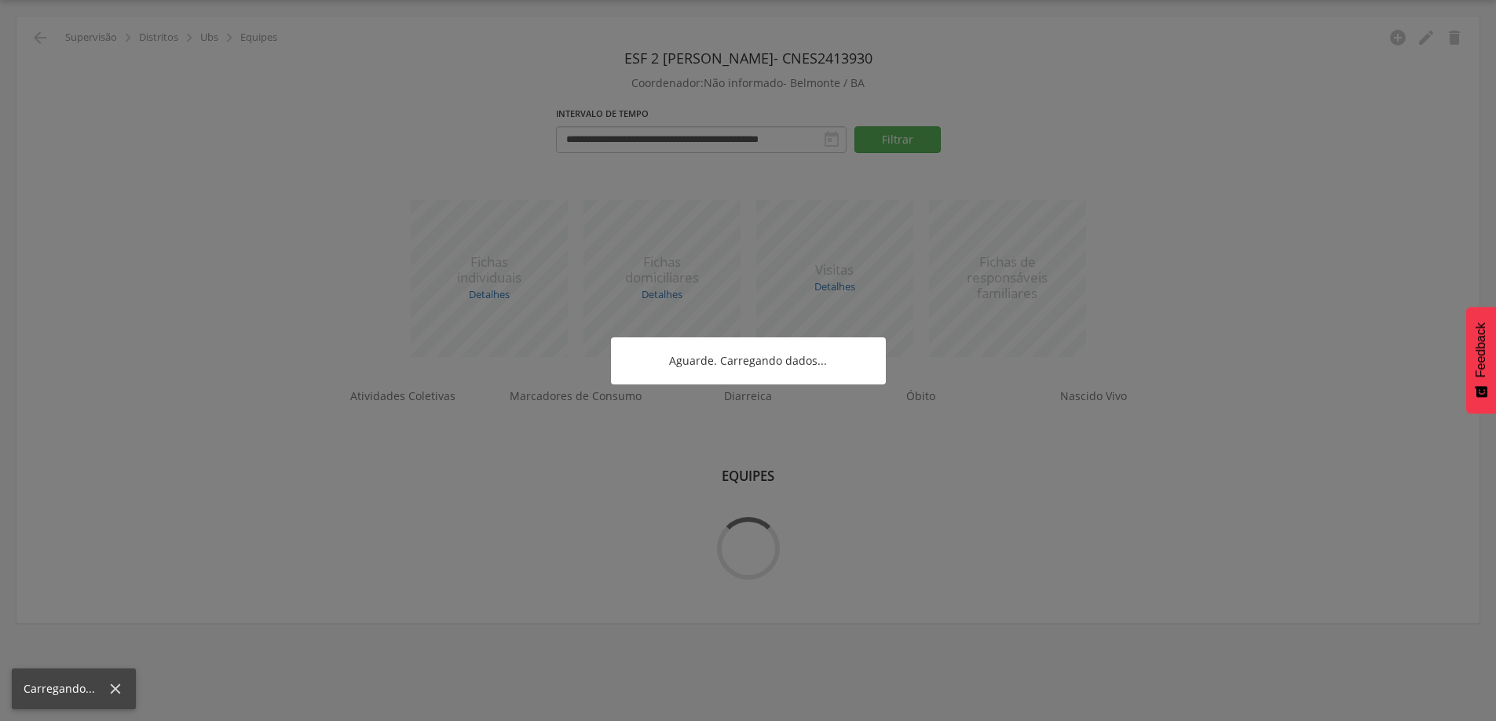
scroll to position [47, 0]
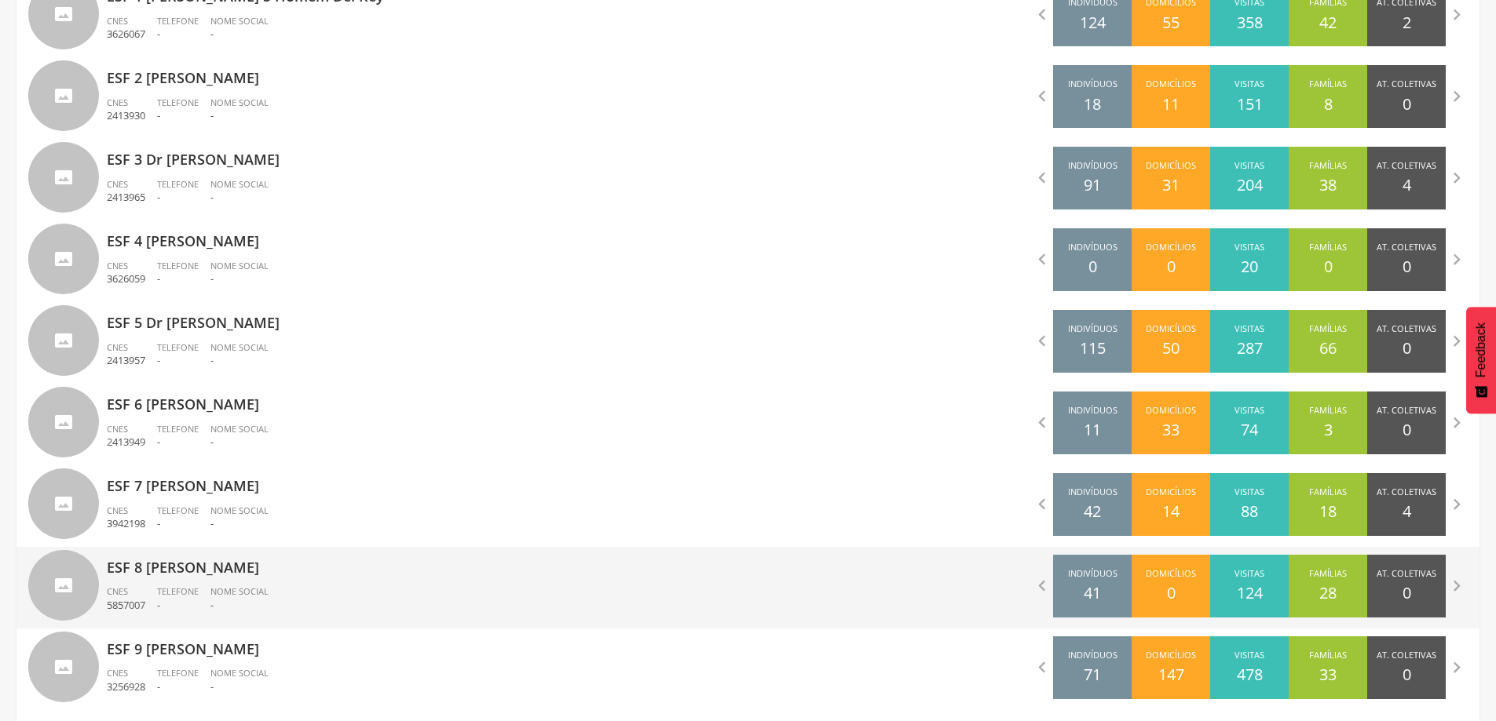
scroll to position [590, 0]
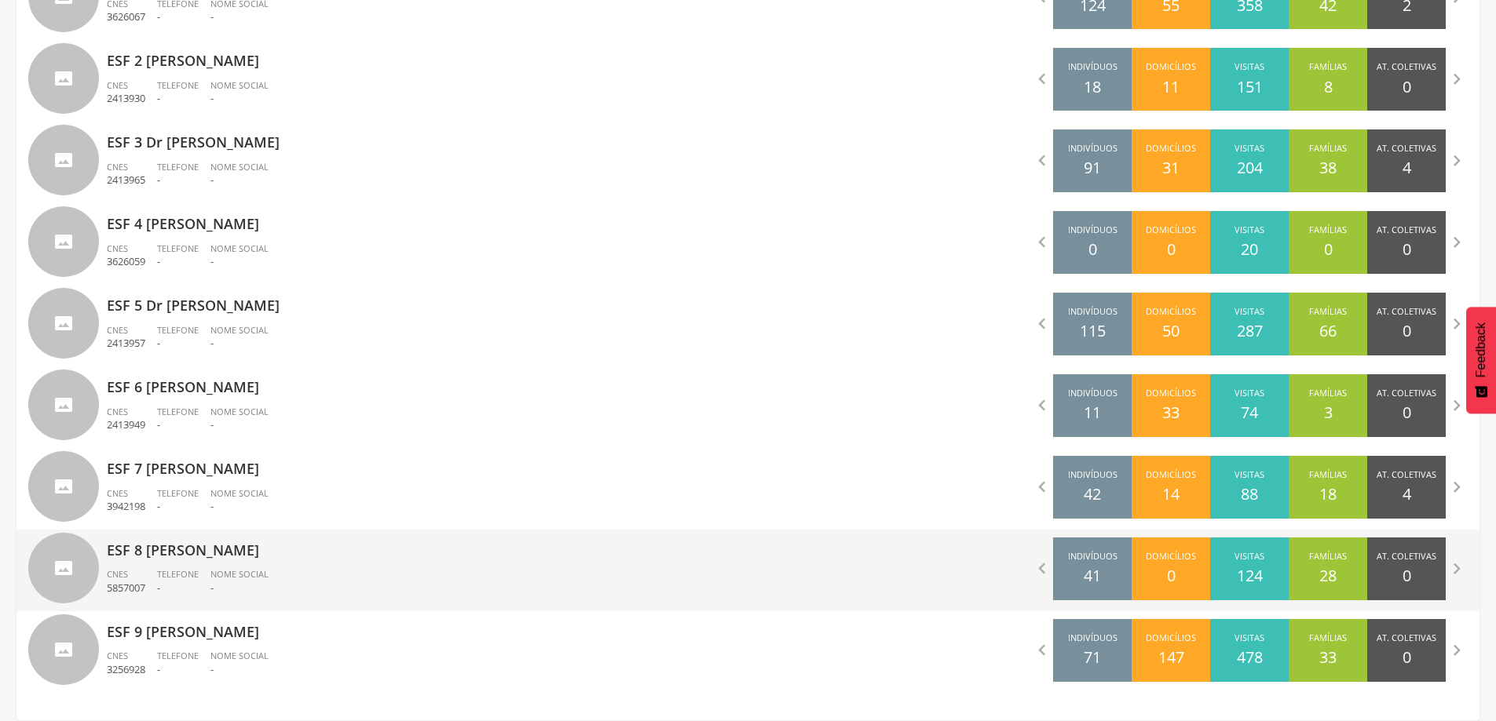
click at [437, 570] on ul "CNES 5857007 Telefone - Nome Social -" at bounding box center [422, 585] width 630 height 35
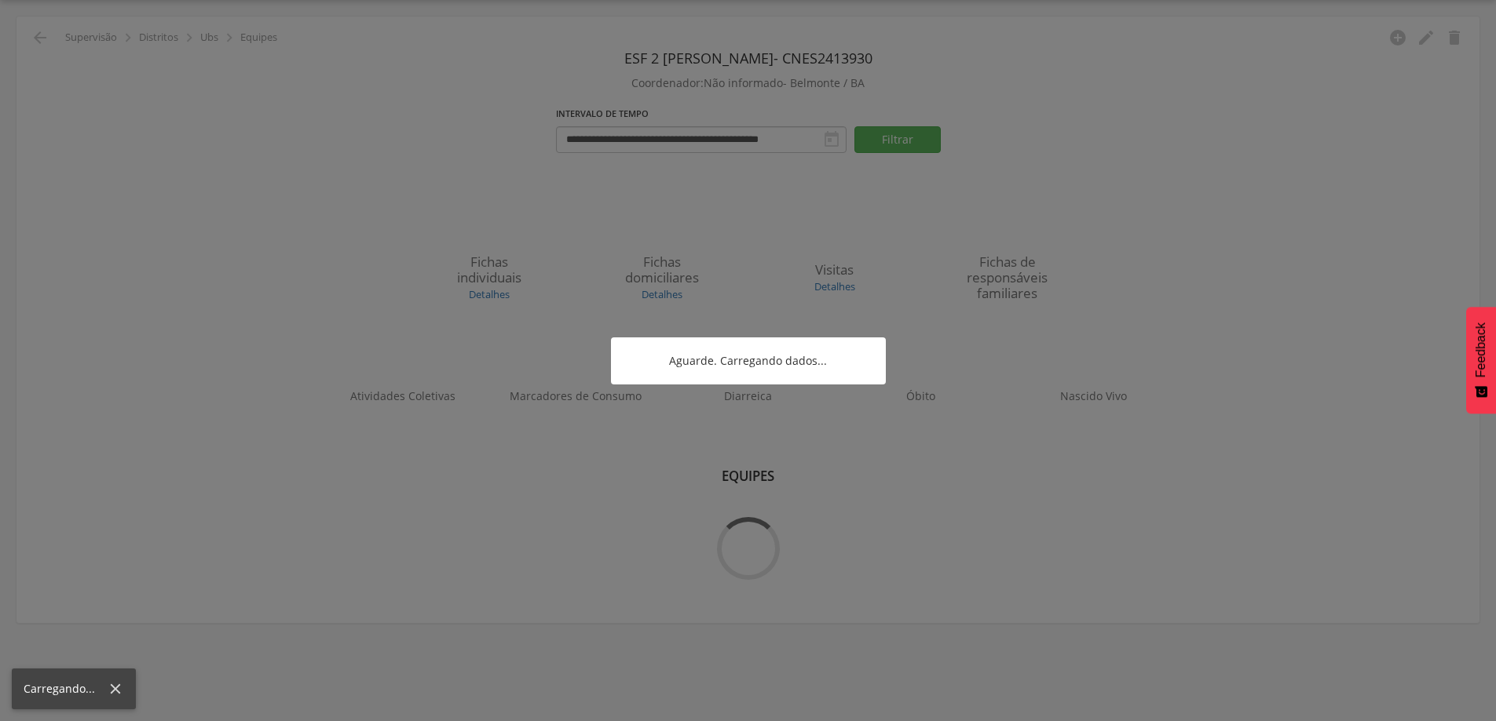
scroll to position [47, 0]
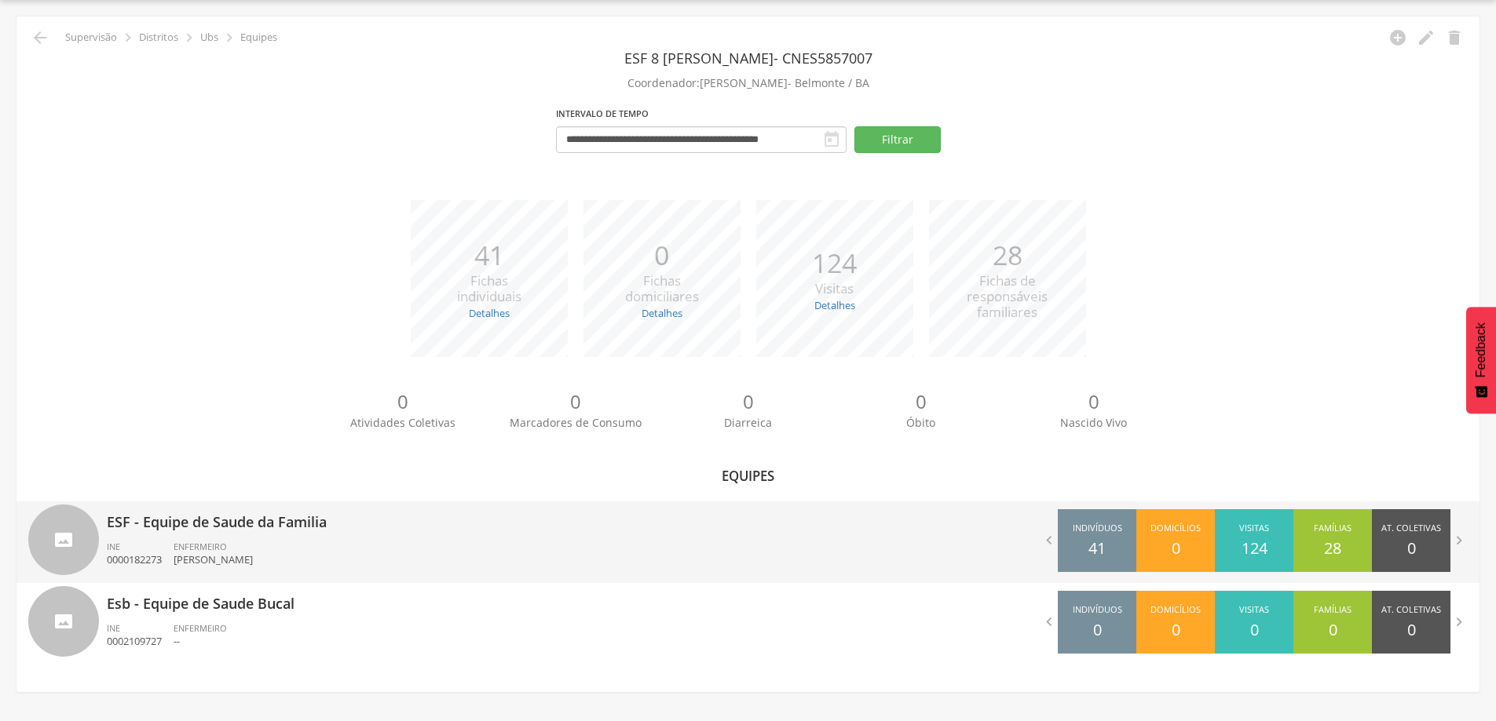
click at [249, 546] on div "ENFERMEIRO [PERSON_NAME]" at bounding box center [219, 554] width 91 height 27
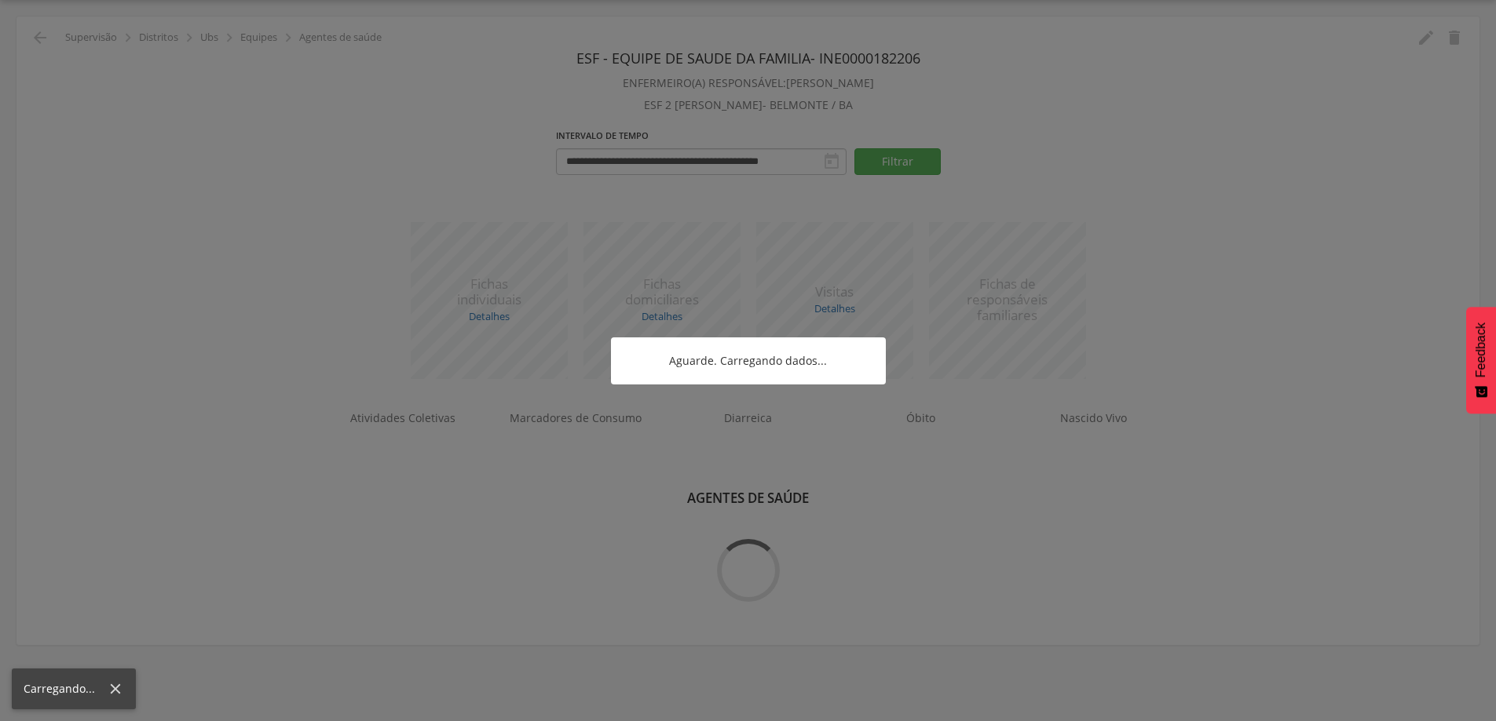
scroll to position [204, 0]
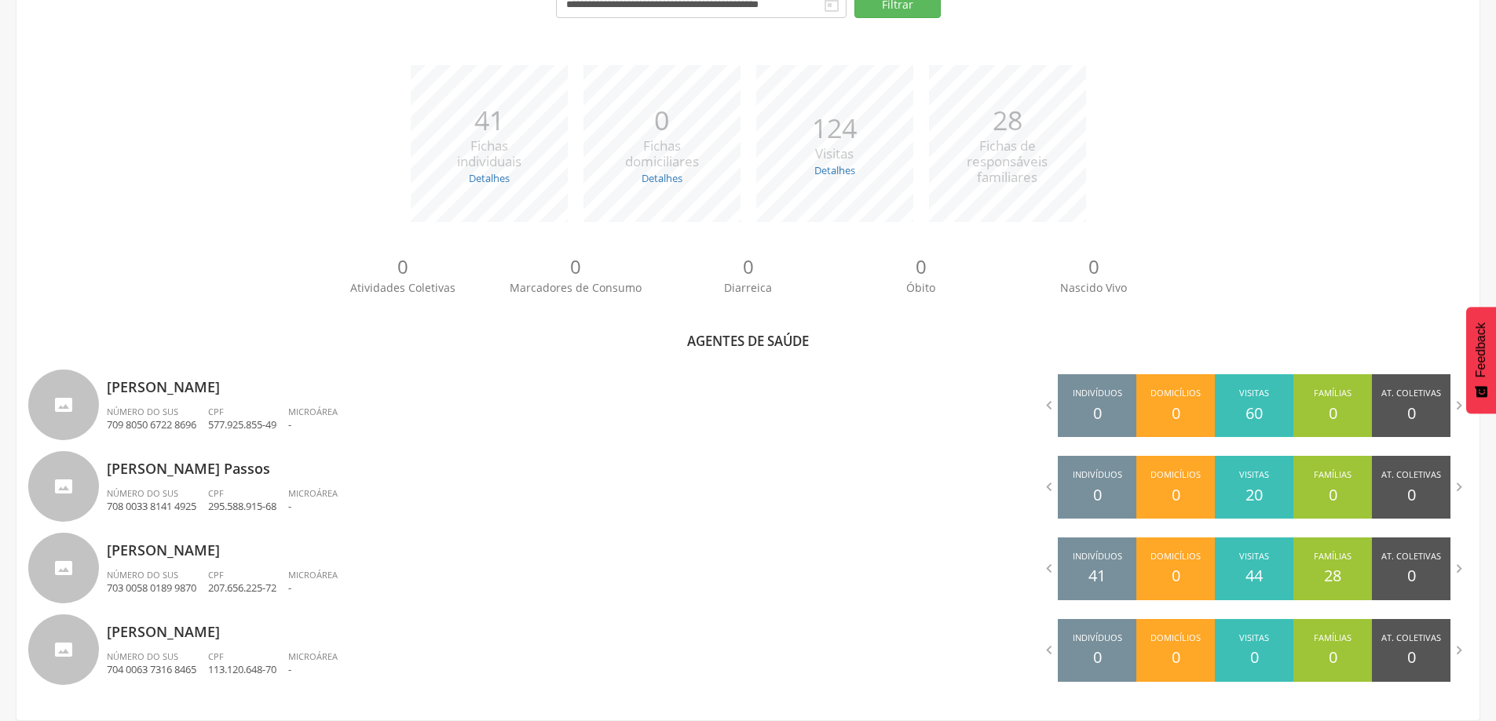
click at [95, 238] on div "0 Atividades Coletivas 0 Marcadores de Consumo 0 Diarreica 0 Óbito 0 Nascido Vi…" at bounding box center [747, 281] width 1439 height 86
click at [147, 198] on div "*** 41 Fichas individuais Detalhes Novas: 0 Atualizadas: 41 *** 0 Fichas domici…" at bounding box center [747, 151] width 1439 height 173
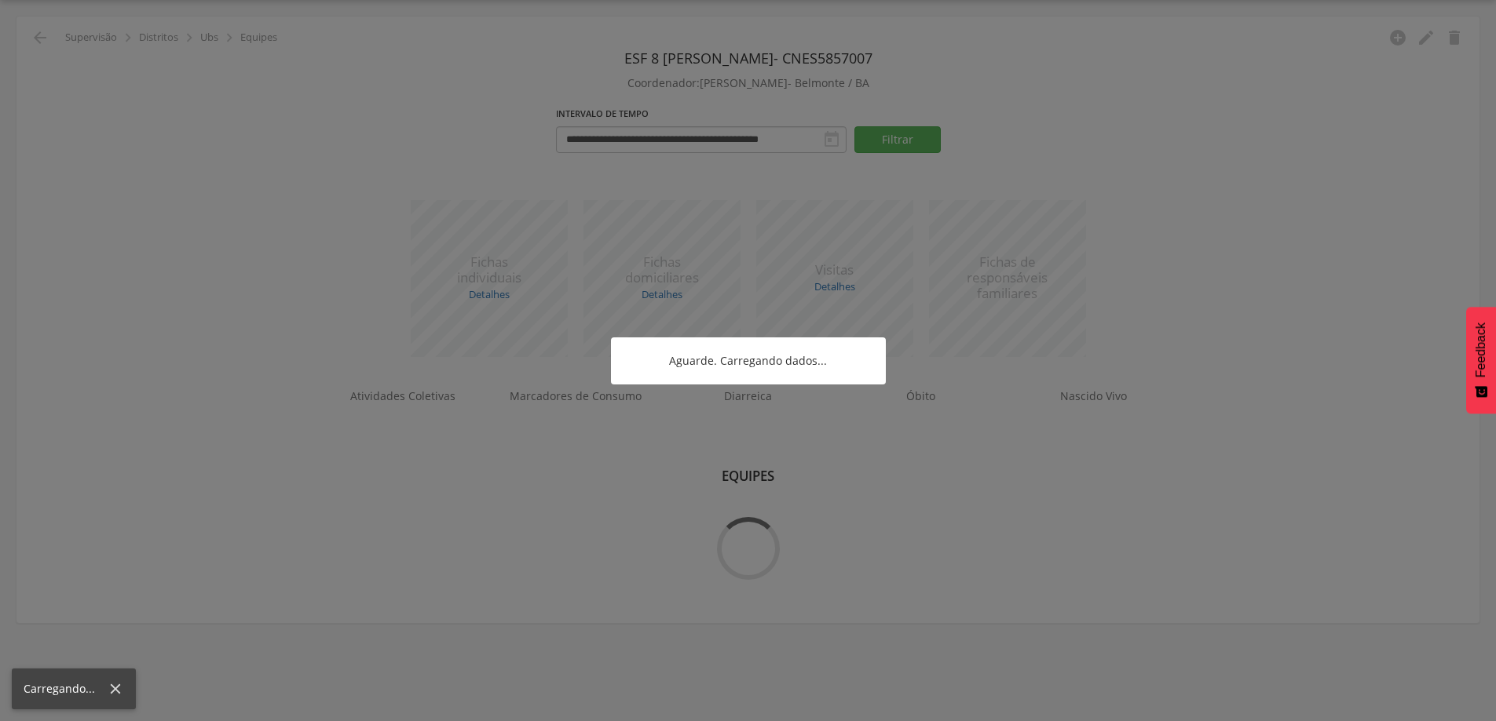
scroll to position [47, 0]
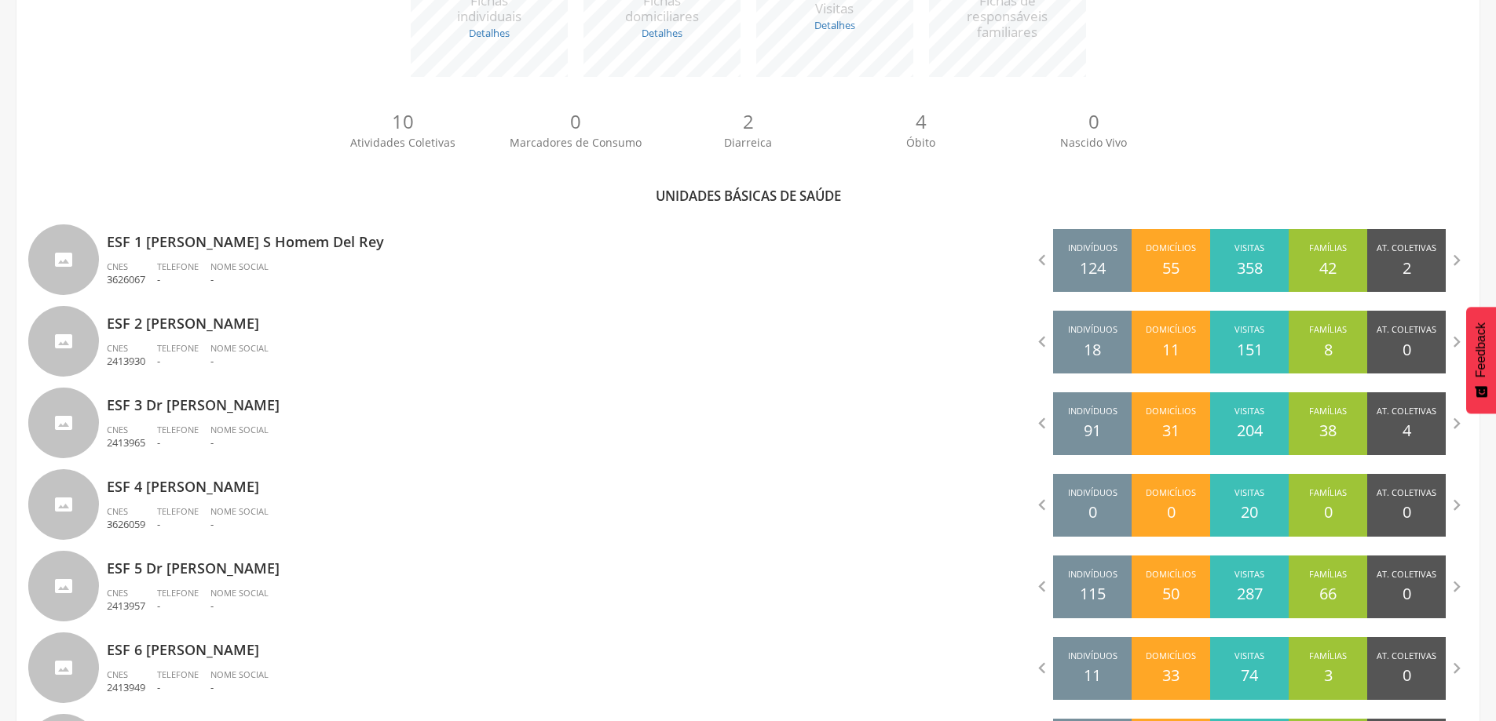
scroll to position [314, 0]
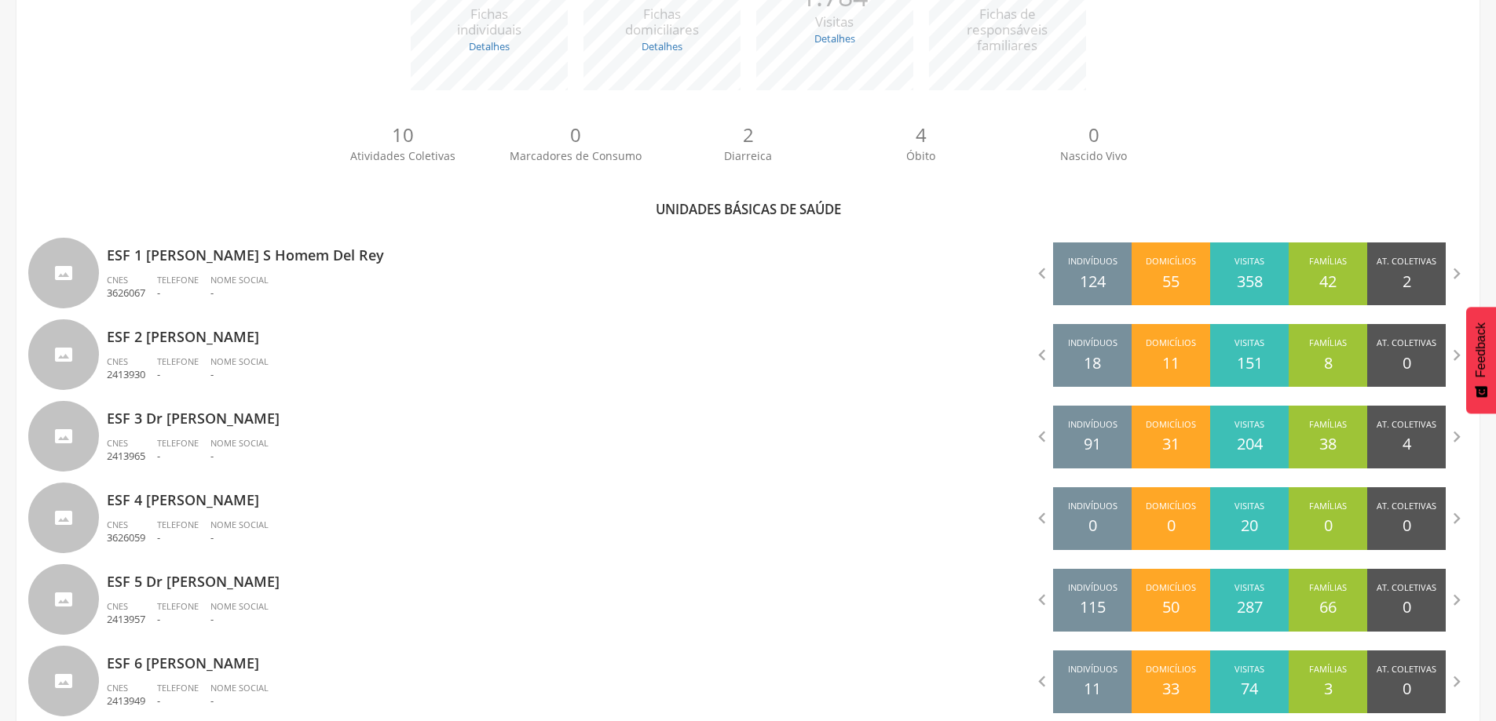
click at [122, 133] on div "10 Atividades Coletivas 0 Marcadores de Consumo 2 Diarreica 4 Óbito 0 Nascido V…" at bounding box center [747, 149] width 1439 height 86
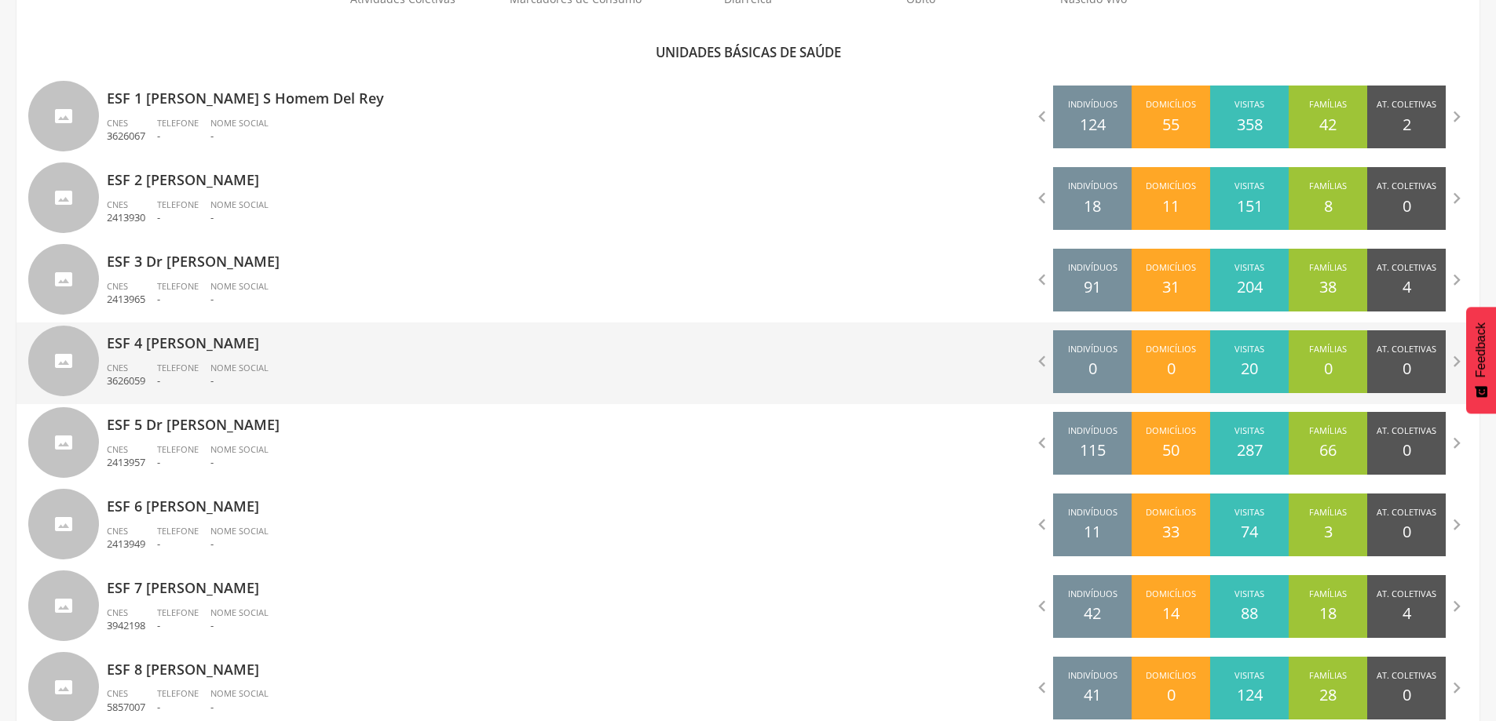
click at [233, 346] on p "ESF 4 [PERSON_NAME]" at bounding box center [422, 338] width 630 height 31
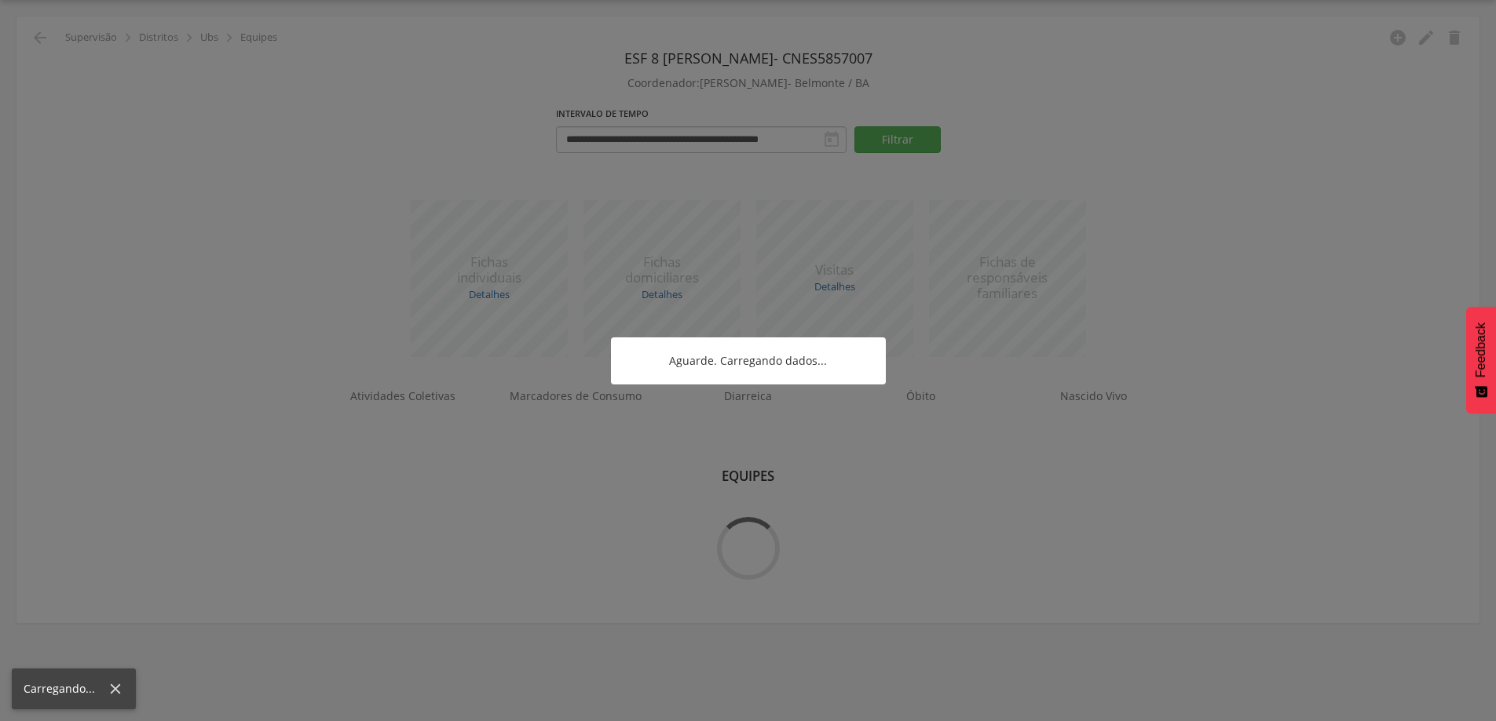
scroll to position [47, 0]
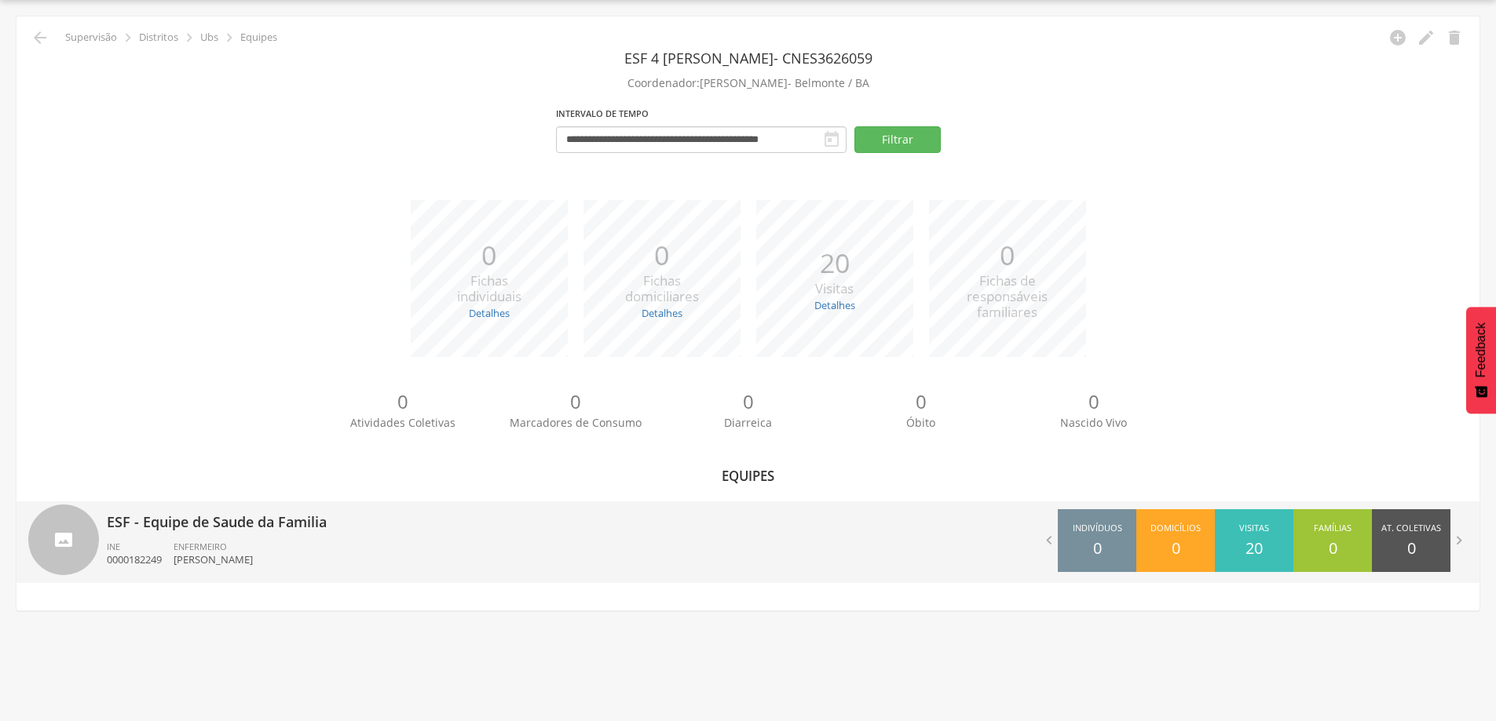
click at [250, 550] on div "ENFERMEIRO [PERSON_NAME]" at bounding box center [219, 554] width 91 height 27
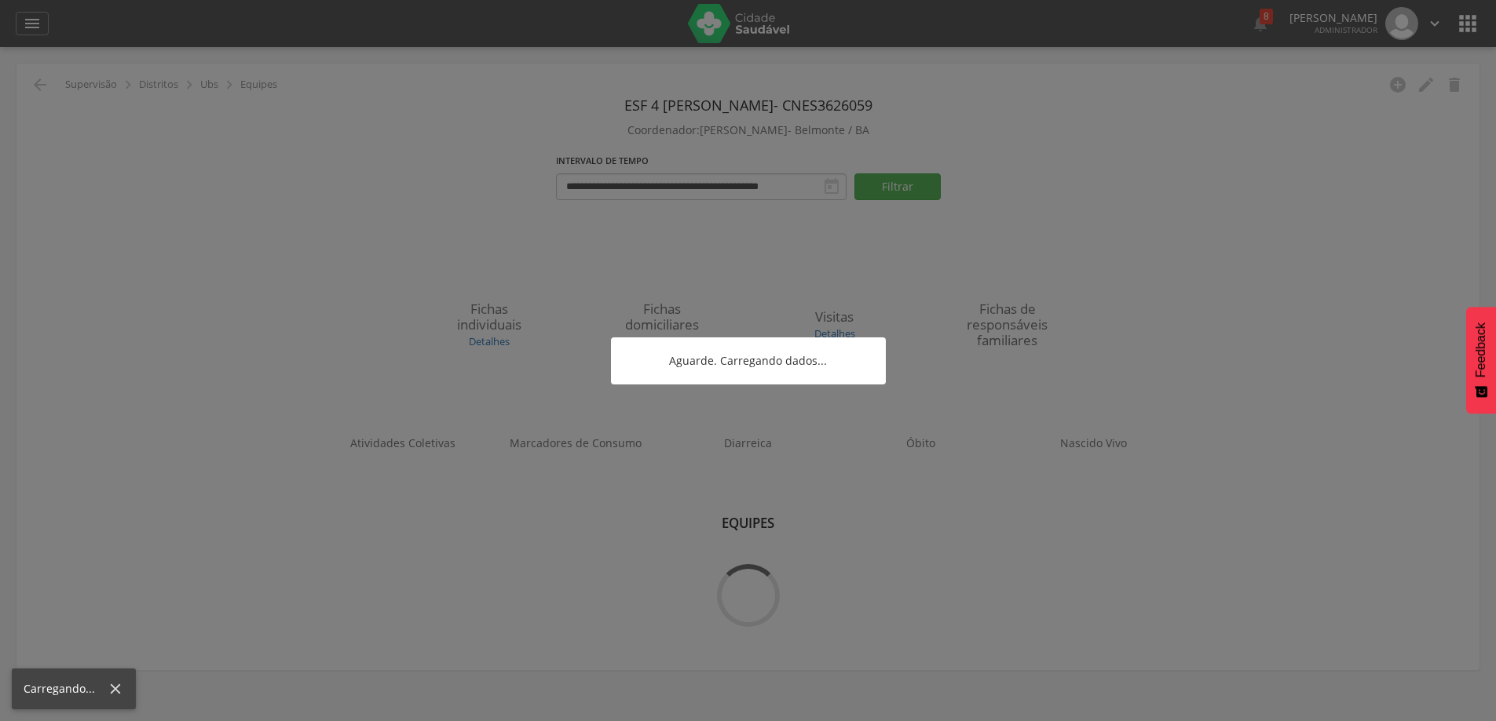
scroll to position [47, 0]
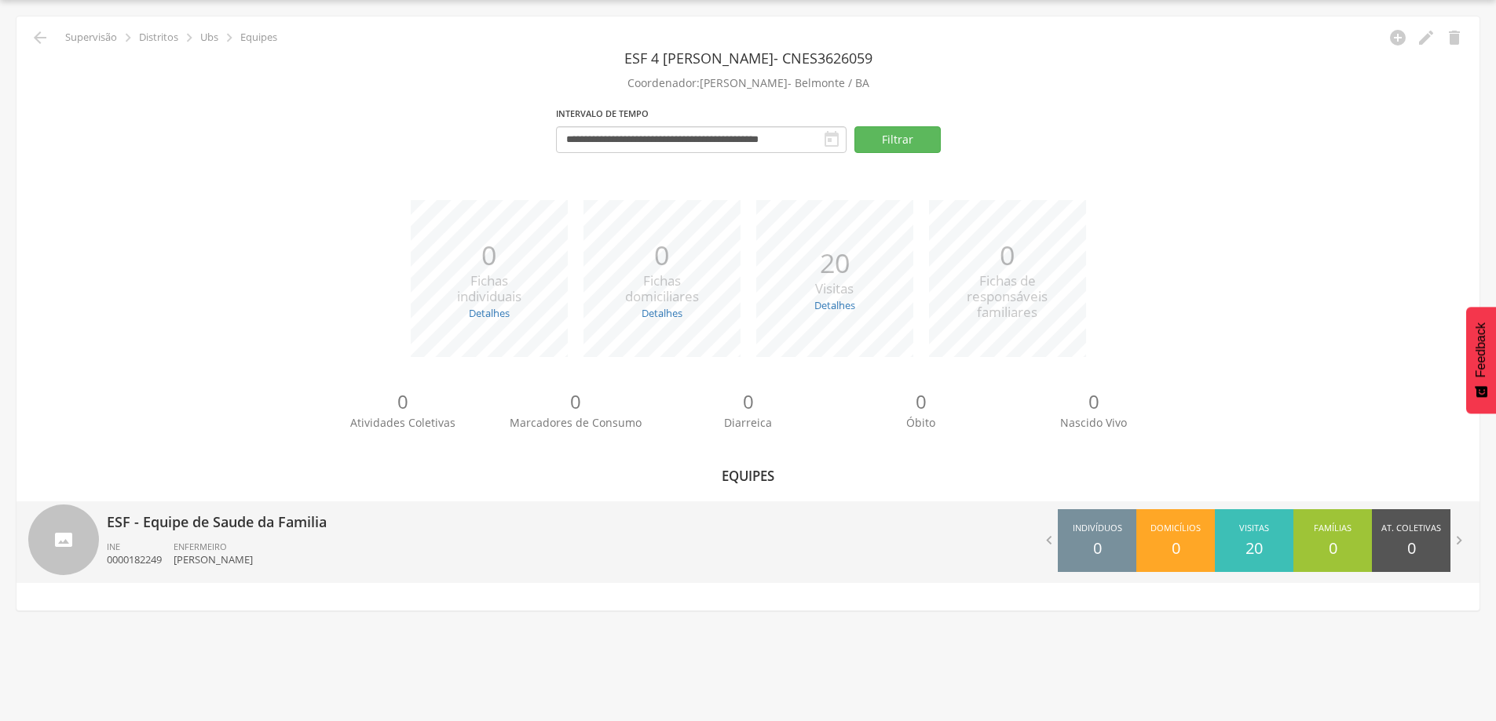
click at [245, 541] on div "ENFERMEIRO [PERSON_NAME]" at bounding box center [219, 554] width 91 height 27
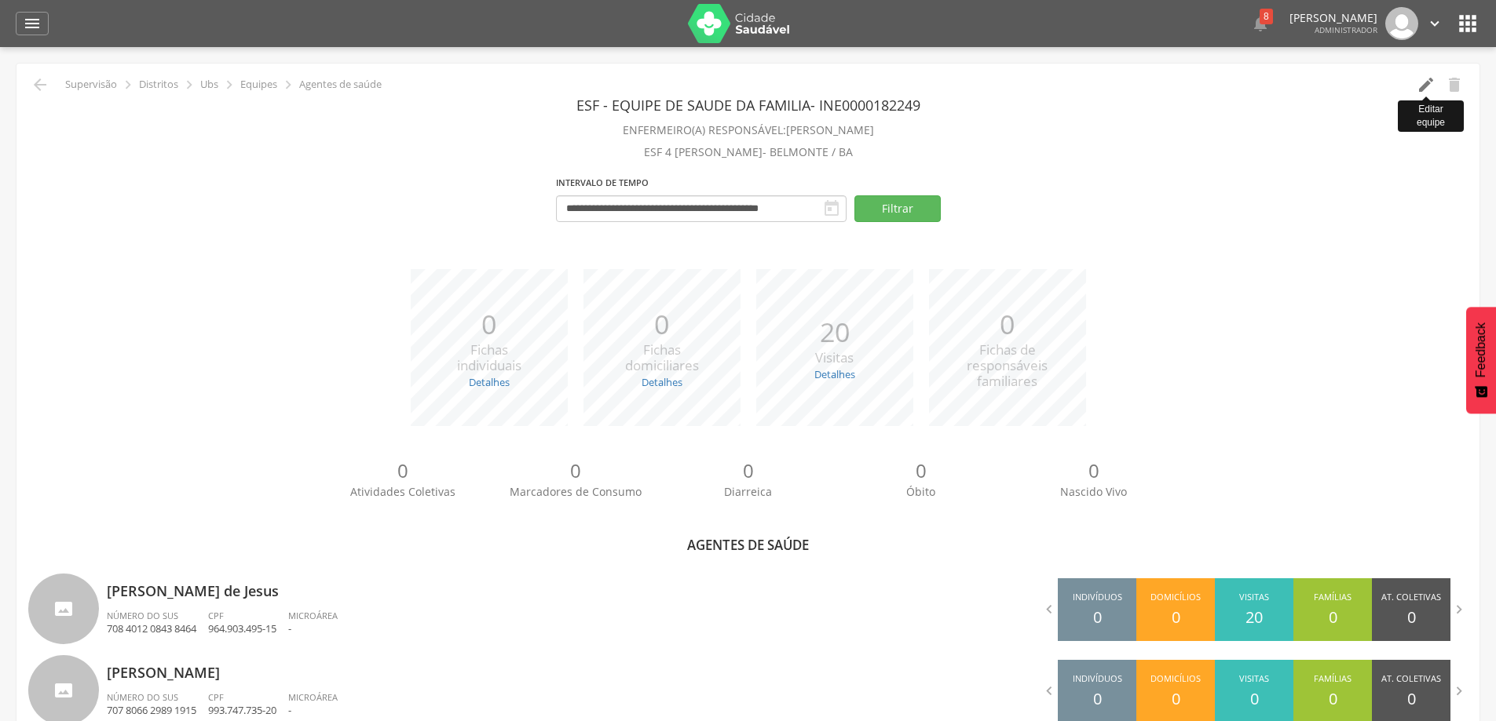
click at [1421, 80] on icon "" at bounding box center [1425, 84] width 19 height 19
type input "**********"
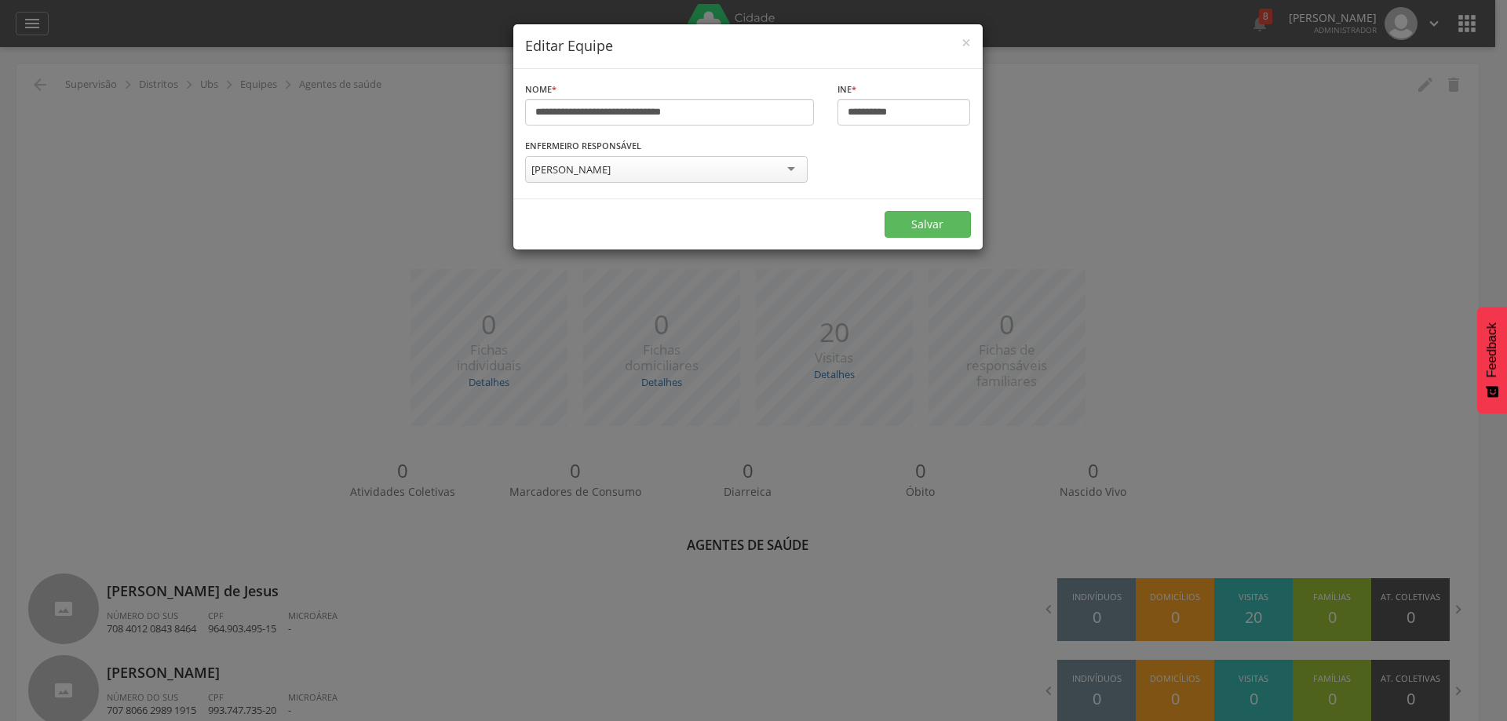
click at [1072, 215] on div "**********" at bounding box center [753, 360] width 1507 height 721
